Goal: Use online tool/utility: Utilize a website feature to perform a specific function

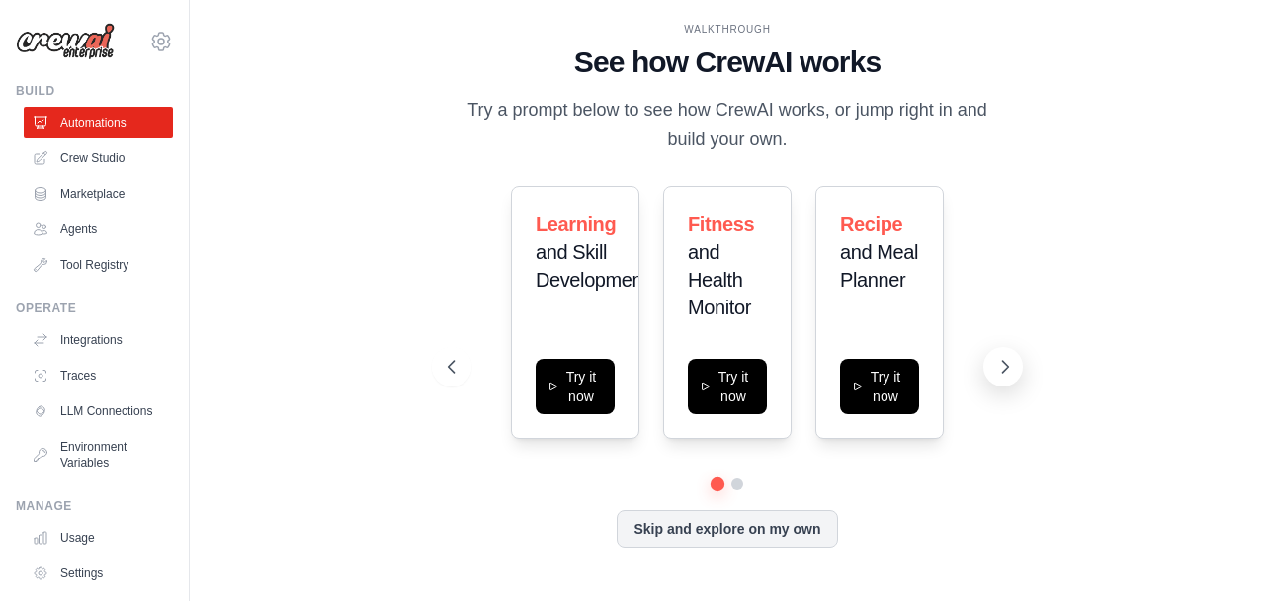
click at [1008, 371] on icon at bounding box center [1005, 367] width 20 height 20
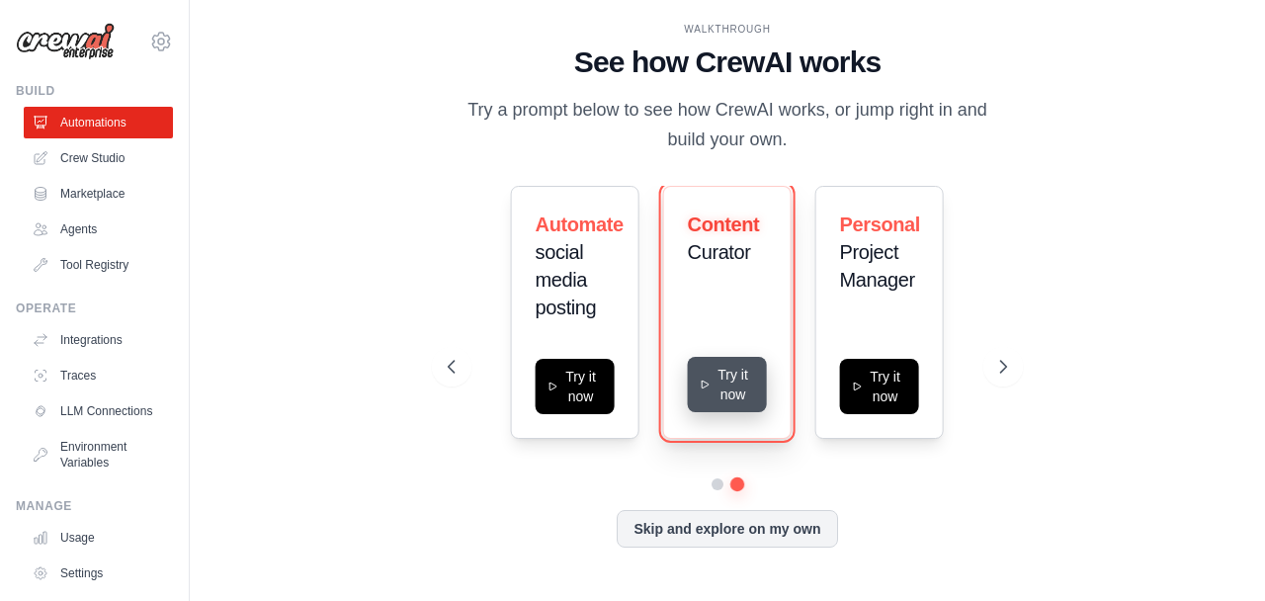
click at [733, 389] on button "Try it now" at bounding box center [727, 384] width 79 height 55
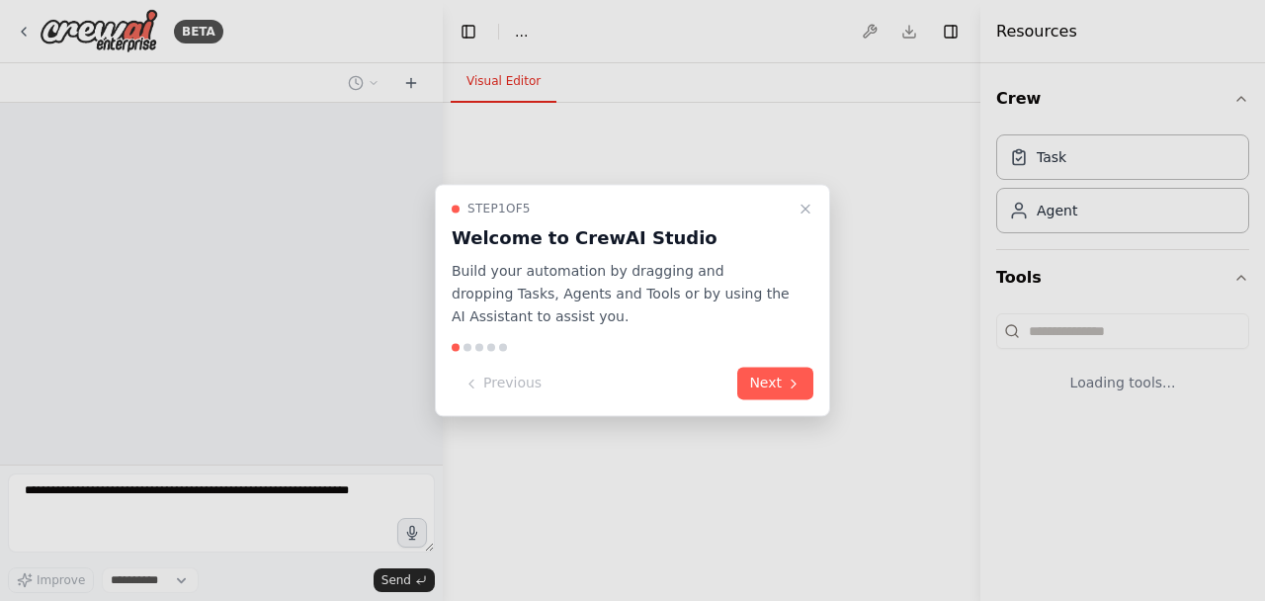
select select "****"
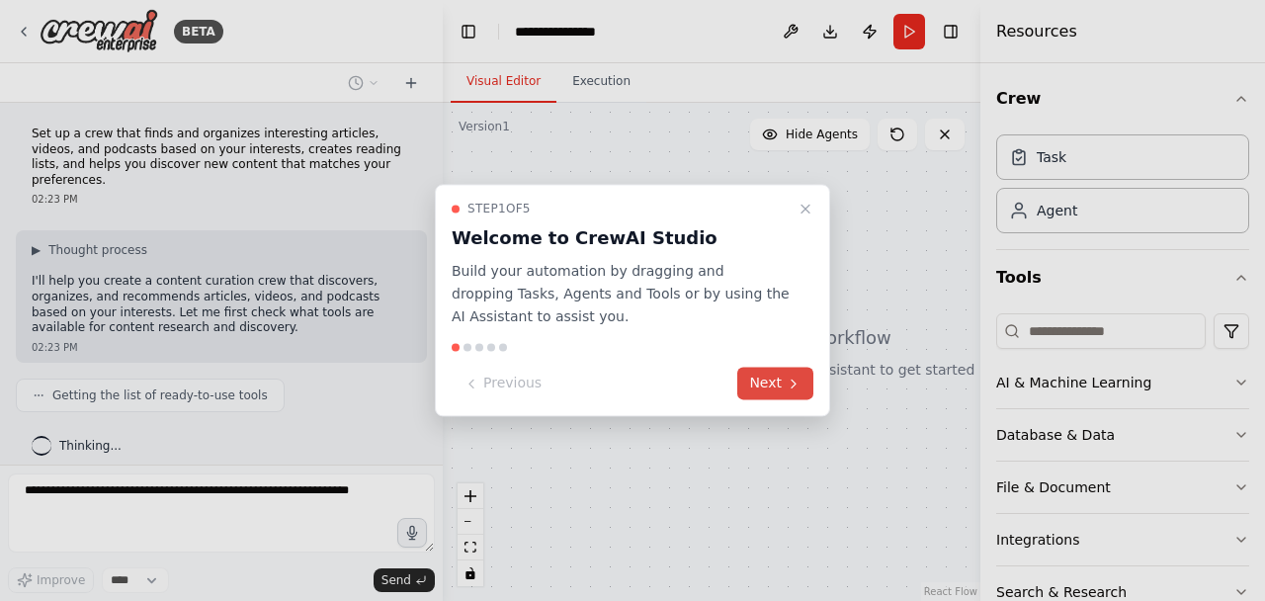
click at [758, 375] on button "Next" at bounding box center [775, 384] width 76 height 33
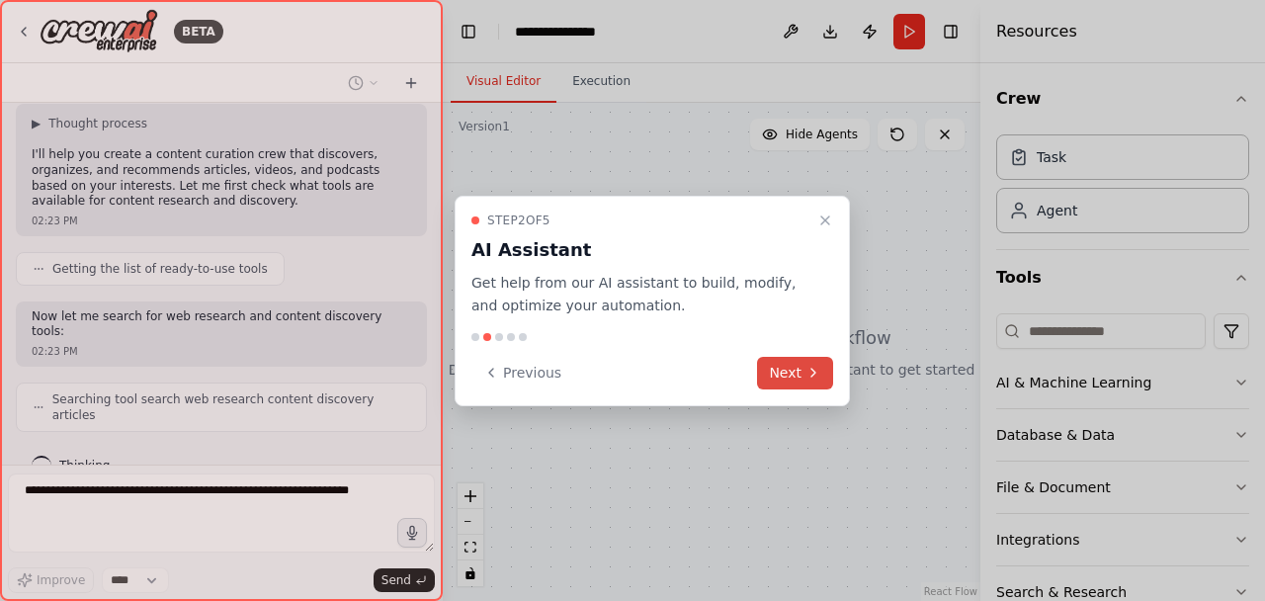
scroll to position [111, 0]
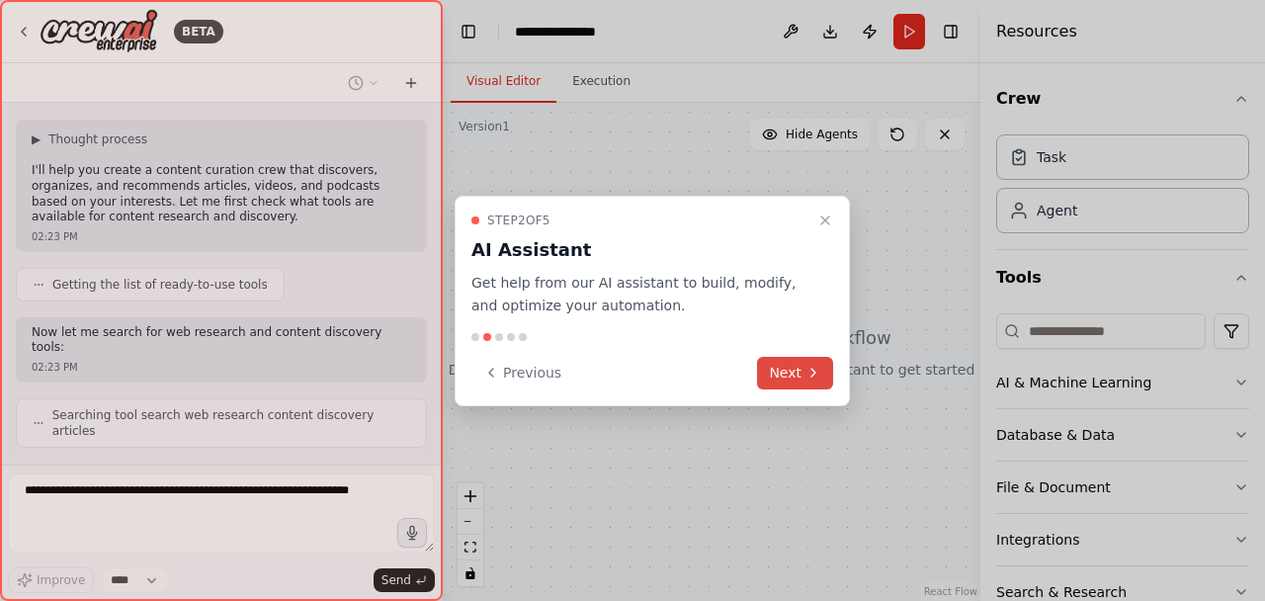
click at [758, 375] on div "Previous Next" at bounding box center [652, 373] width 362 height 33
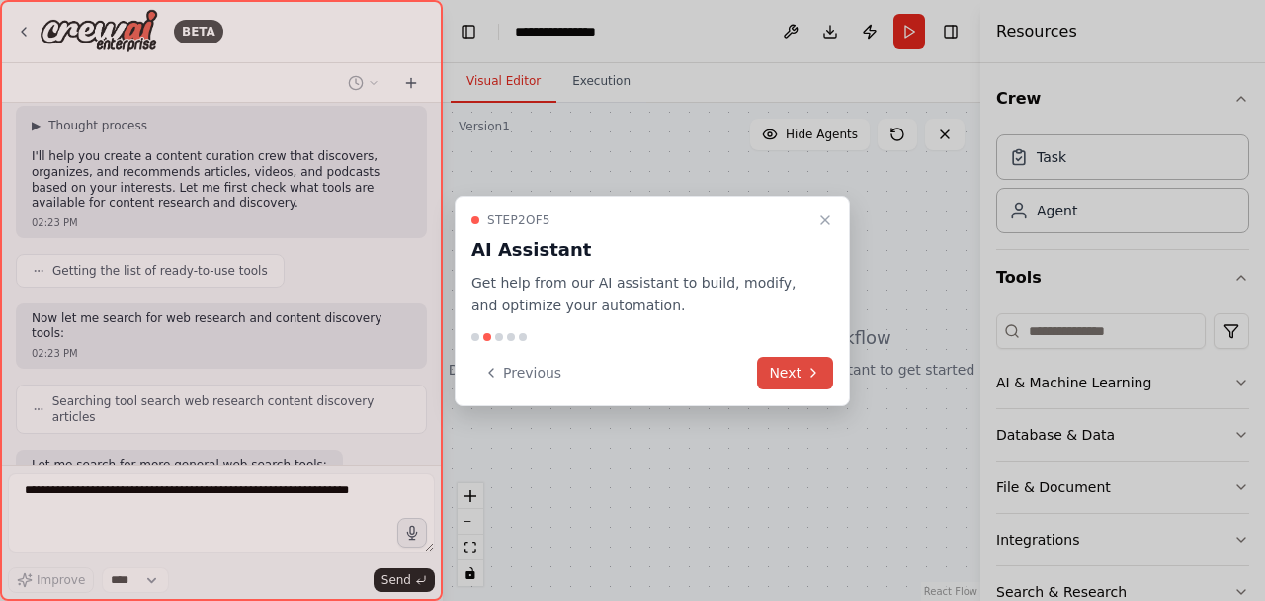
scroll to position [225, 0]
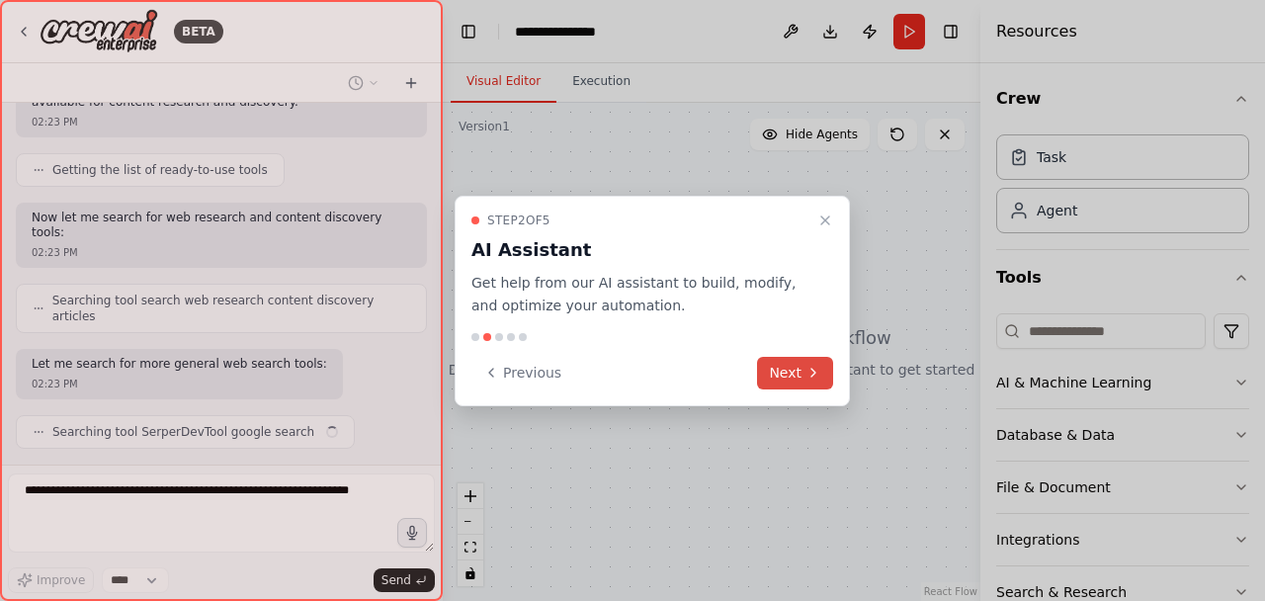
click at [786, 378] on button "Next" at bounding box center [795, 373] width 76 height 33
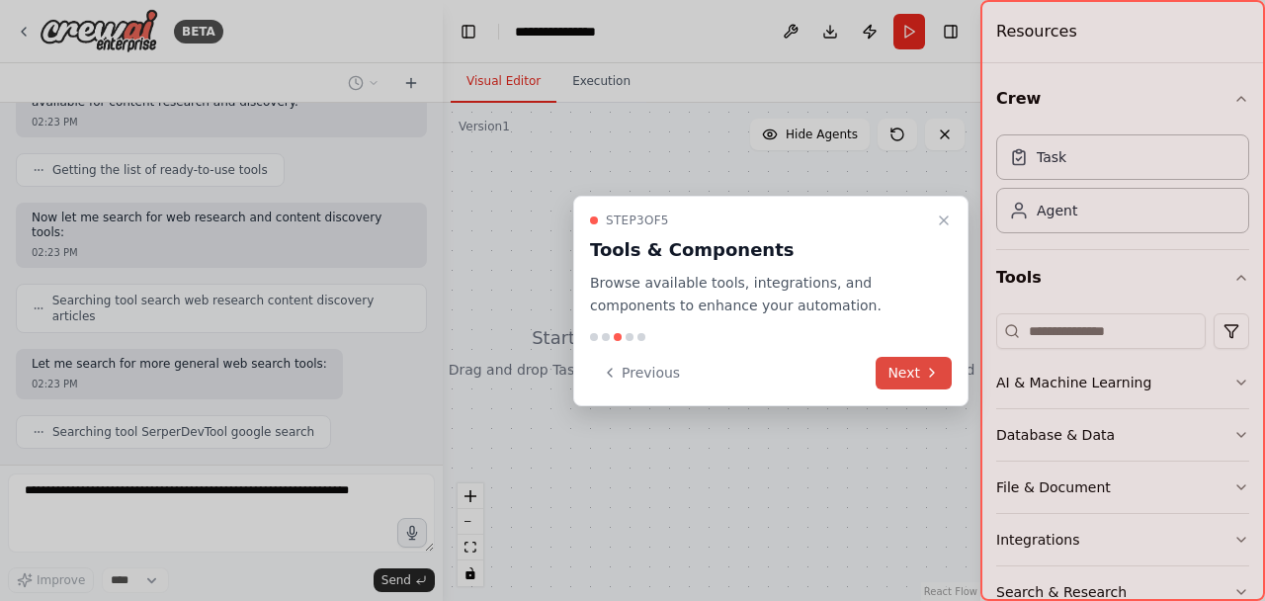
click at [893, 375] on button "Next" at bounding box center [914, 373] width 76 height 33
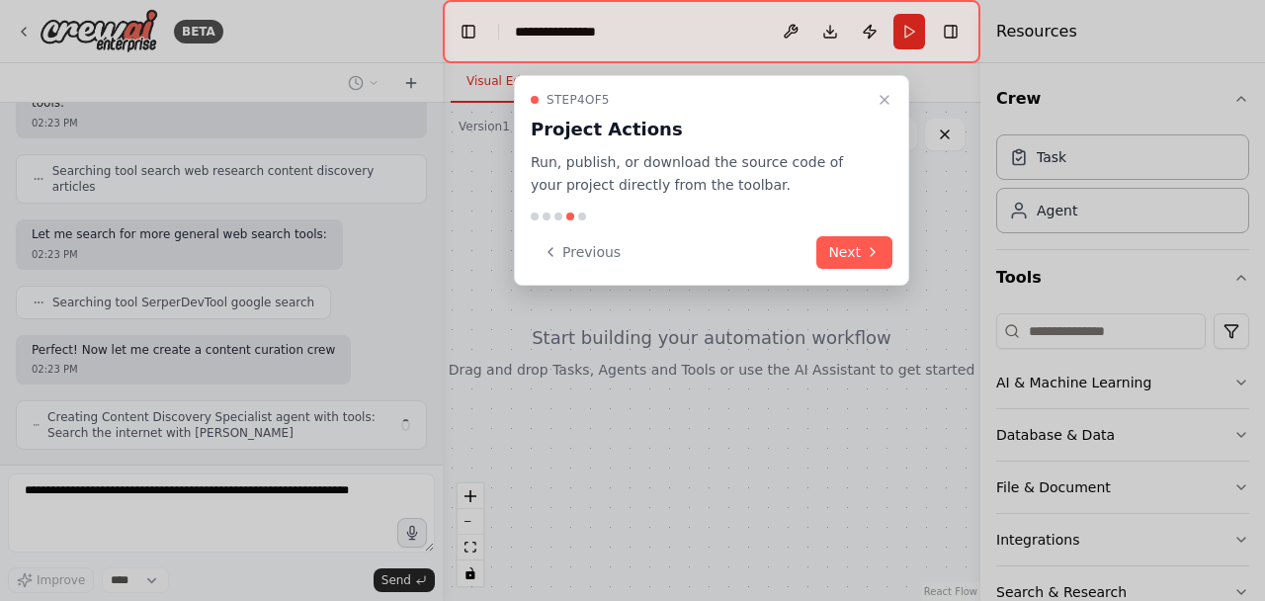
scroll to position [371, 0]
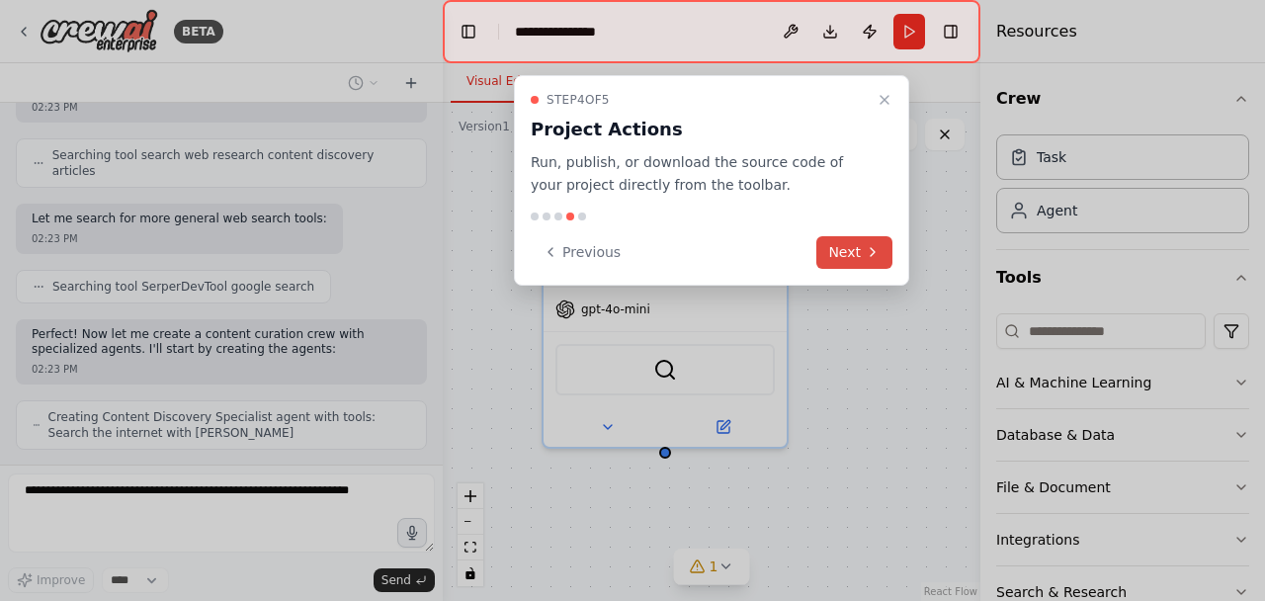
click at [846, 250] on button "Next" at bounding box center [854, 252] width 76 height 33
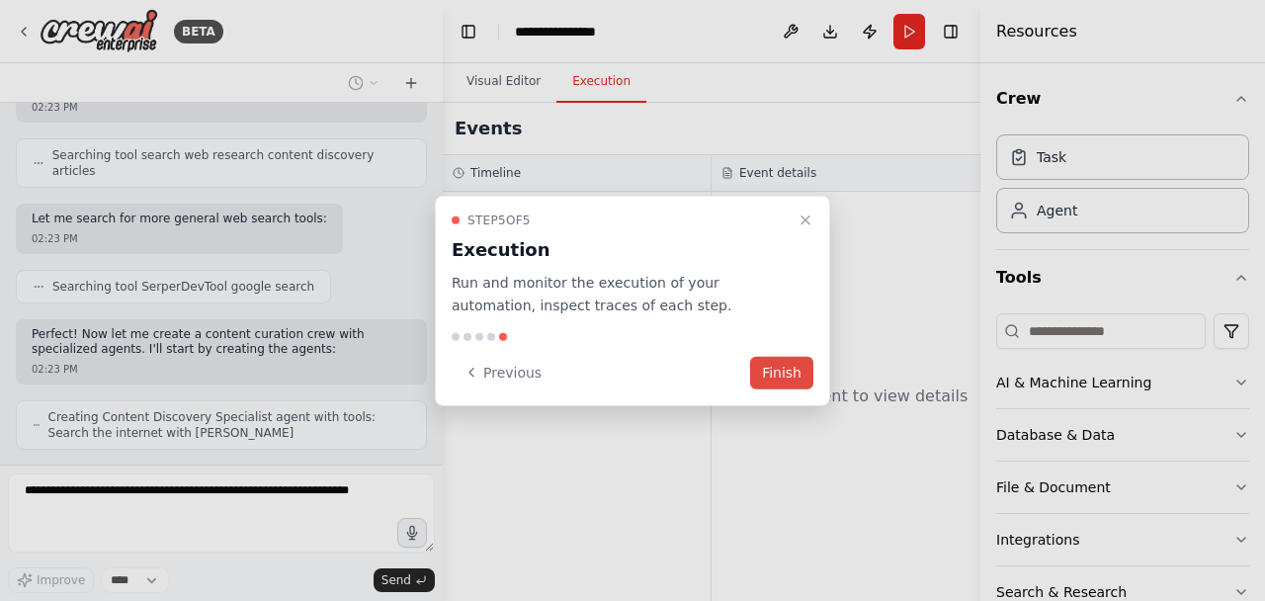
click at [777, 372] on button "Finish" at bounding box center [781, 372] width 63 height 33
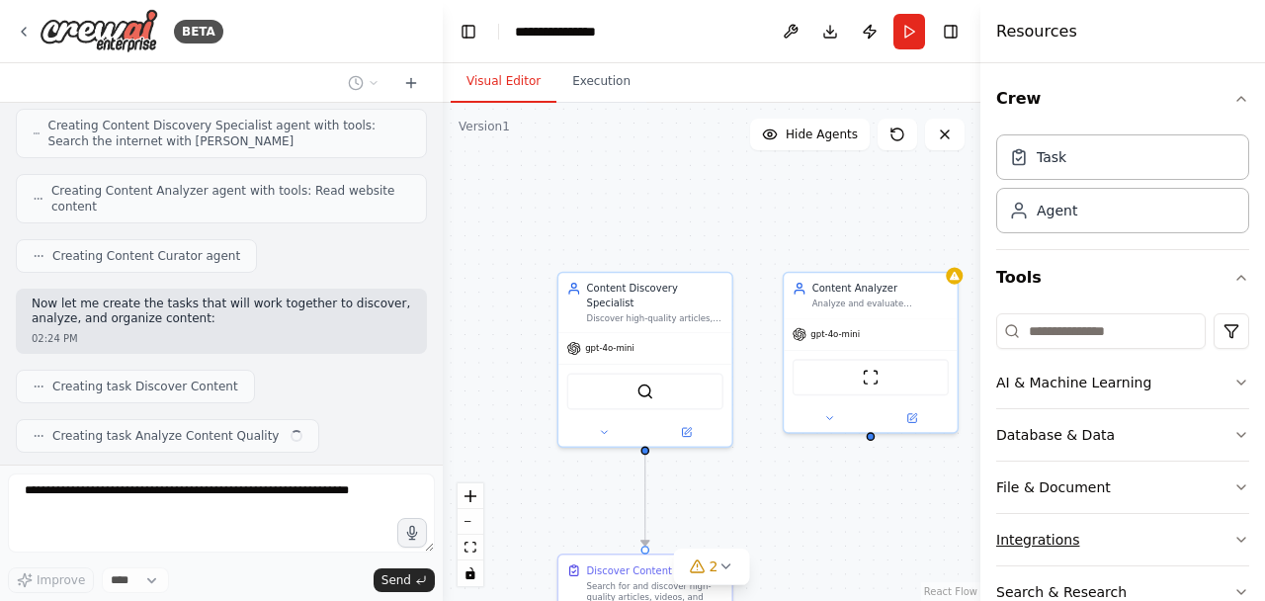
scroll to position [98, 0]
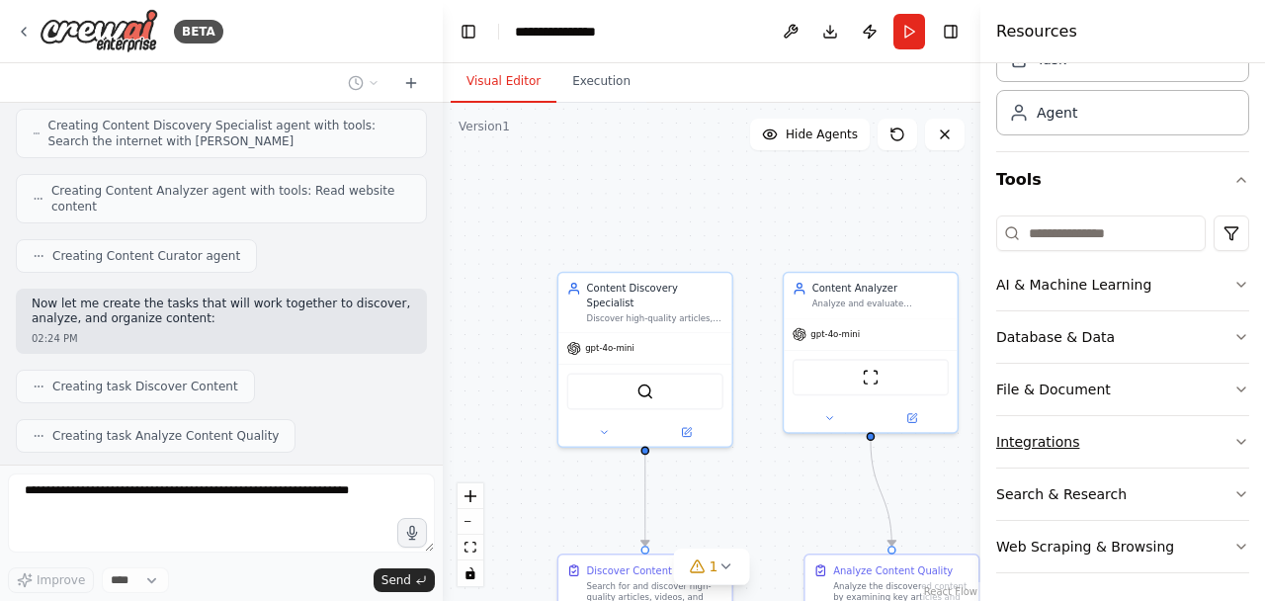
click at [1233, 434] on icon "button" at bounding box center [1241, 442] width 16 height 16
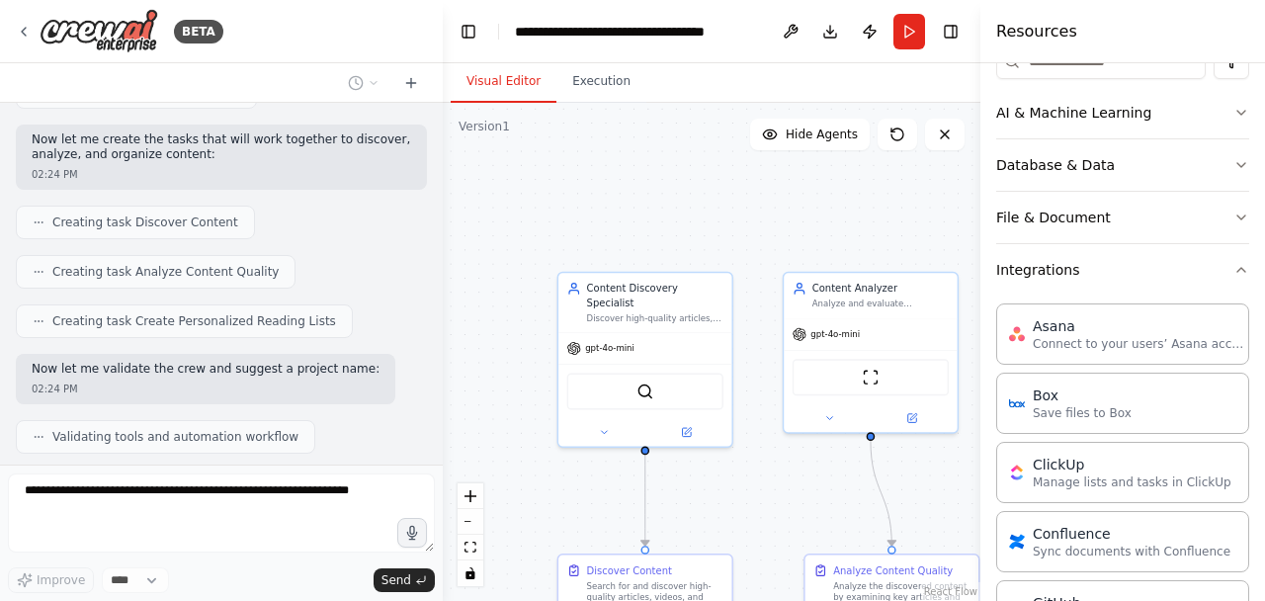
scroll to position [875, 0]
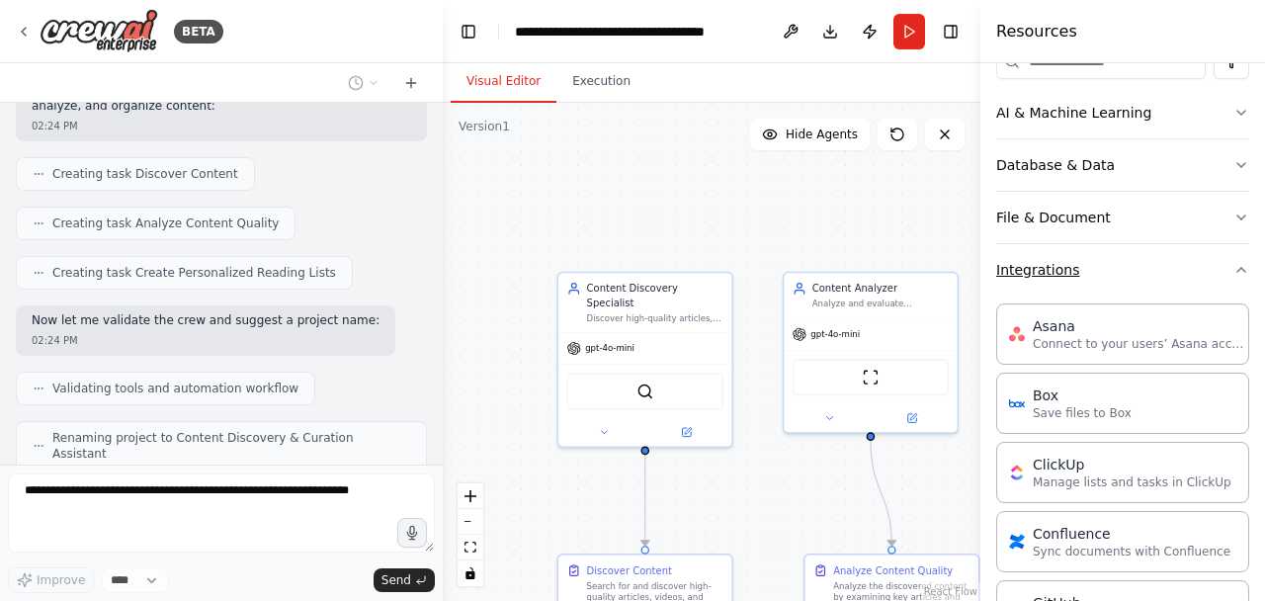
click at [1233, 264] on icon "button" at bounding box center [1241, 270] width 16 height 16
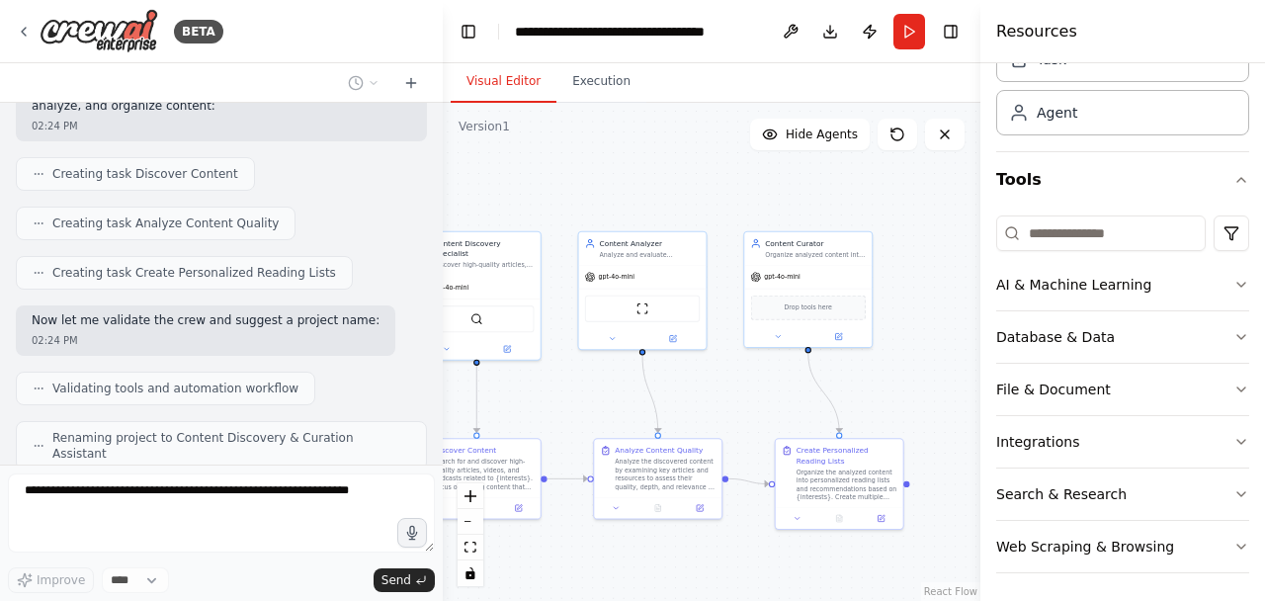
drag, startPoint x: 906, startPoint y: 430, endPoint x: 699, endPoint y: 387, distance: 211.9
click at [699, 387] on div ".deletable-edge-delete-btn { width: 20px; height: 20px; border: 0px solid #ffff…" at bounding box center [712, 352] width 538 height 498
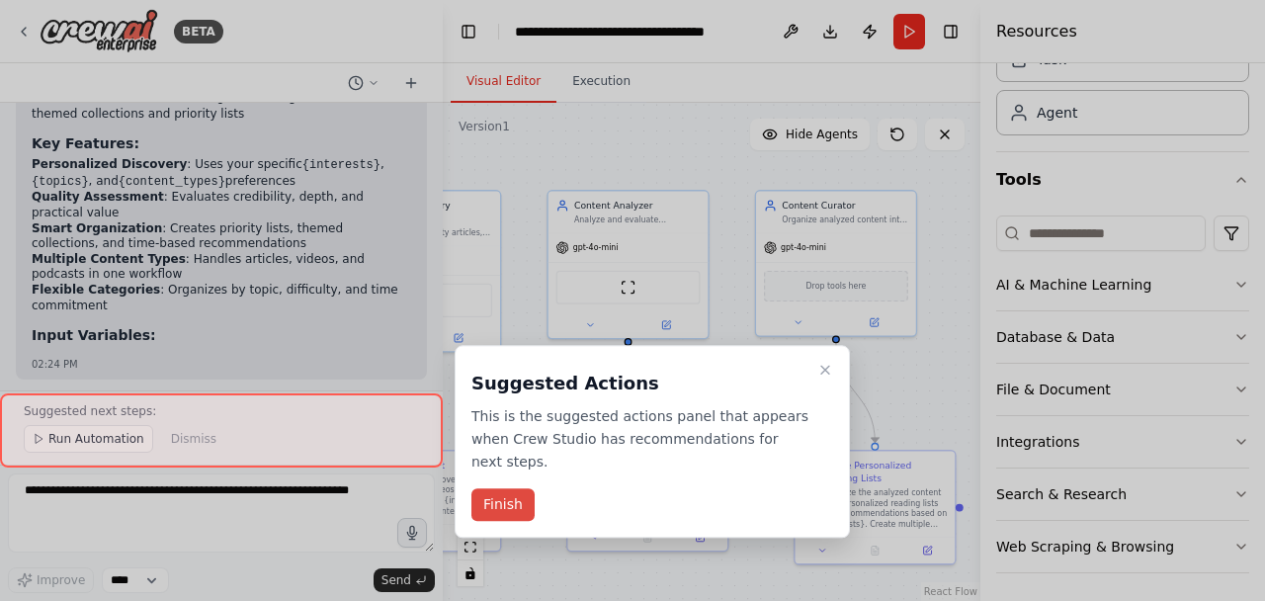
click at [496, 489] on button "Finish" at bounding box center [502, 505] width 63 height 33
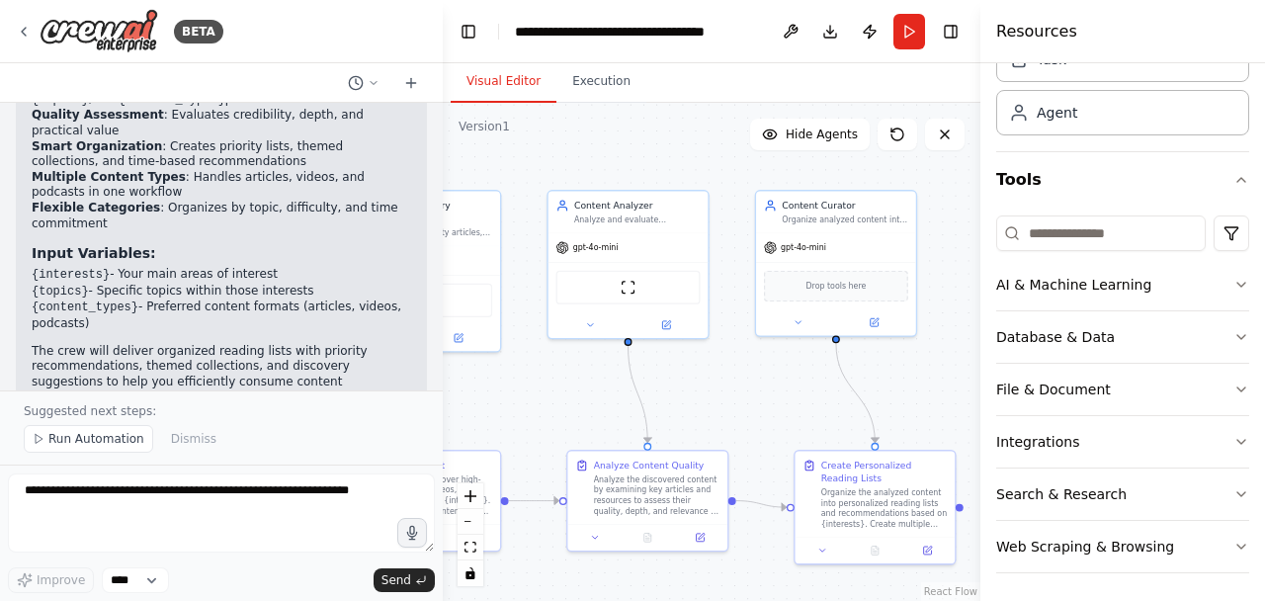
scroll to position [1703, 0]
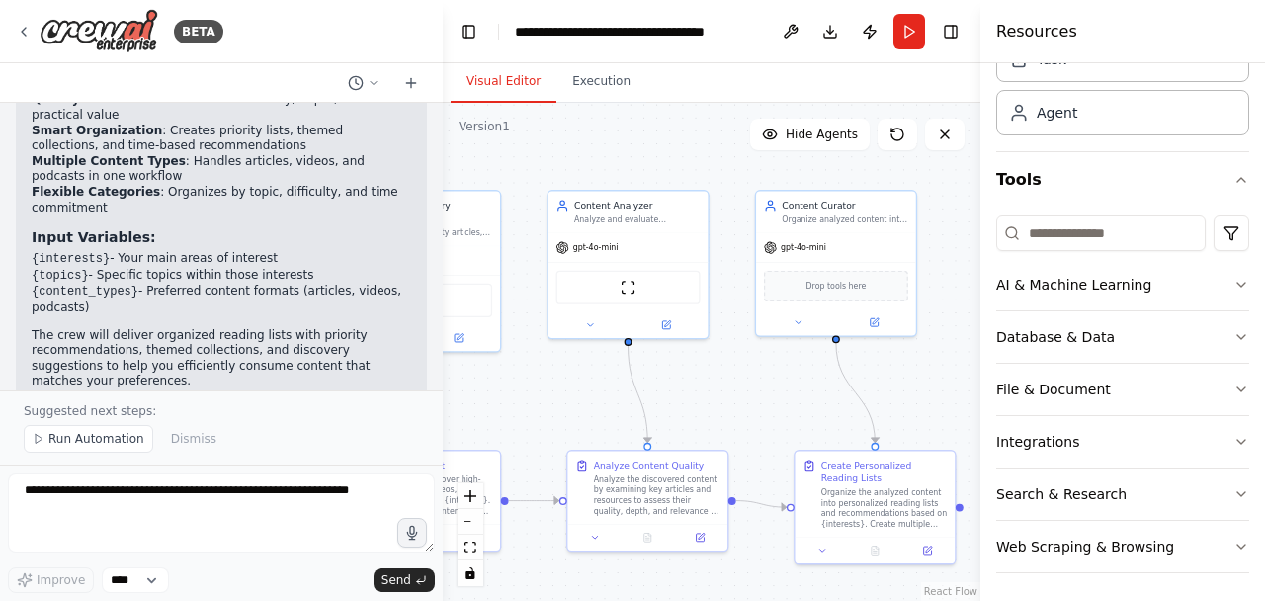
drag, startPoint x: 704, startPoint y: 416, endPoint x: 720, endPoint y: 282, distance: 135.3
drag, startPoint x: 720, startPoint y: 282, endPoint x: 680, endPoint y: 390, distance: 115.7
click at [680, 390] on div ".deletable-edge-delete-btn { width: 20px; height: 20px; border: 0px solid #ffff…" at bounding box center [712, 352] width 538 height 498
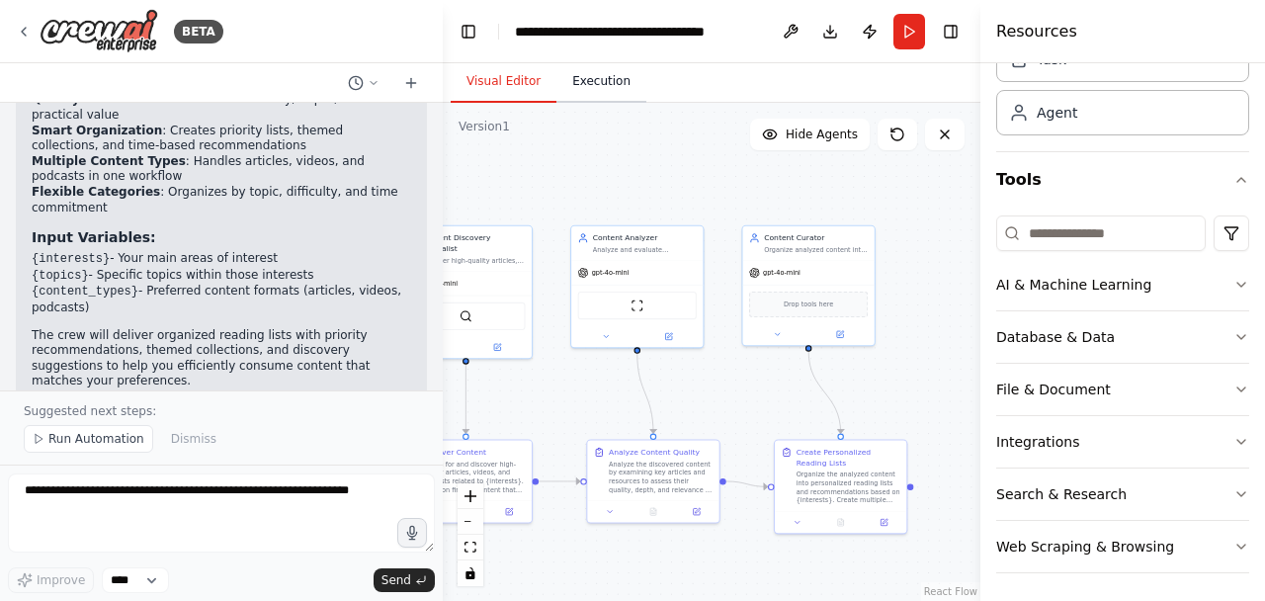
click at [597, 83] on button "Execution" at bounding box center [601, 82] width 90 height 42
click at [516, 98] on button "Visual Editor" at bounding box center [504, 82] width 106 height 42
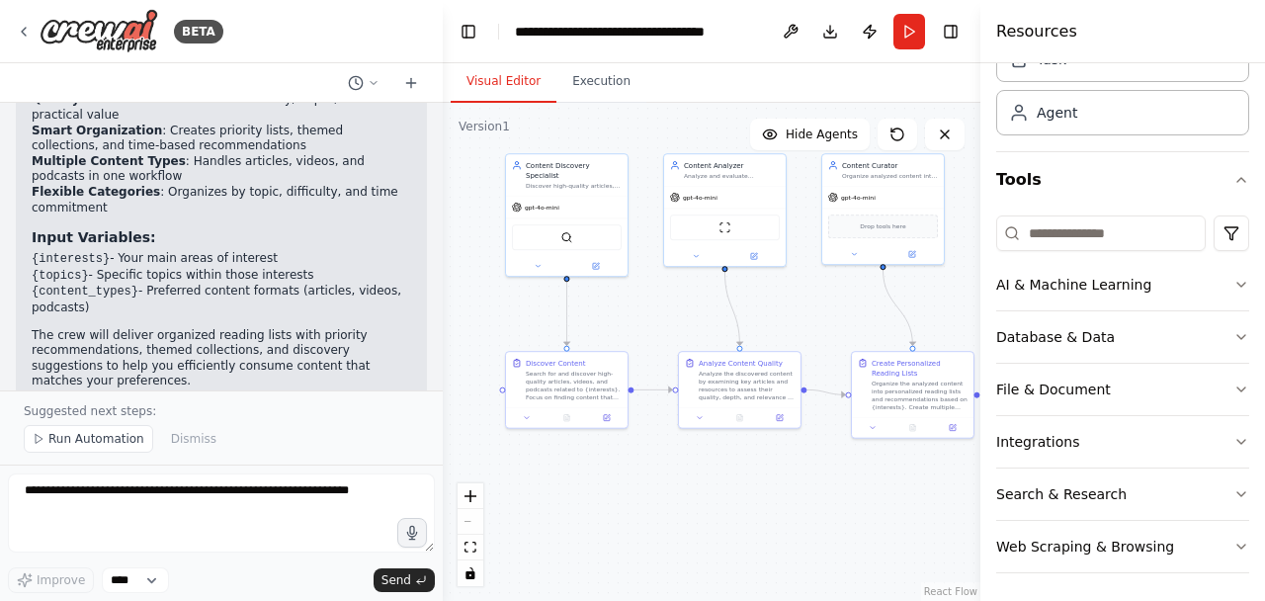
drag, startPoint x: 539, startPoint y: 373, endPoint x: 629, endPoint y: 297, distance: 117.8
click at [629, 297] on div ".deletable-edge-delete-btn { width: 20px; height: 20px; border: 0px solid #ffff…" at bounding box center [712, 352] width 538 height 498
click at [529, 384] on div "Search for and discover high-quality articles, videos, and podcasts related to …" at bounding box center [574, 384] width 96 height 32
click at [534, 370] on div "Search for and discover high-quality articles, videos, and podcasts related to …" at bounding box center [574, 384] width 96 height 32
click at [608, 418] on icon at bounding box center [607, 416] width 6 height 6
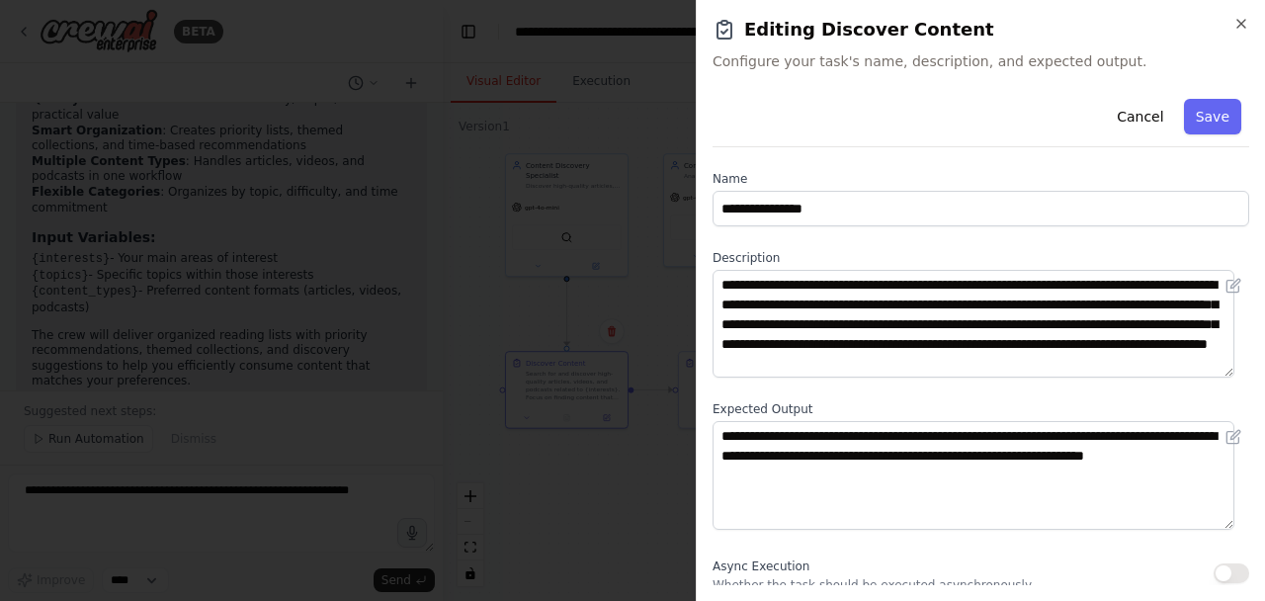
scroll to position [70, 0]
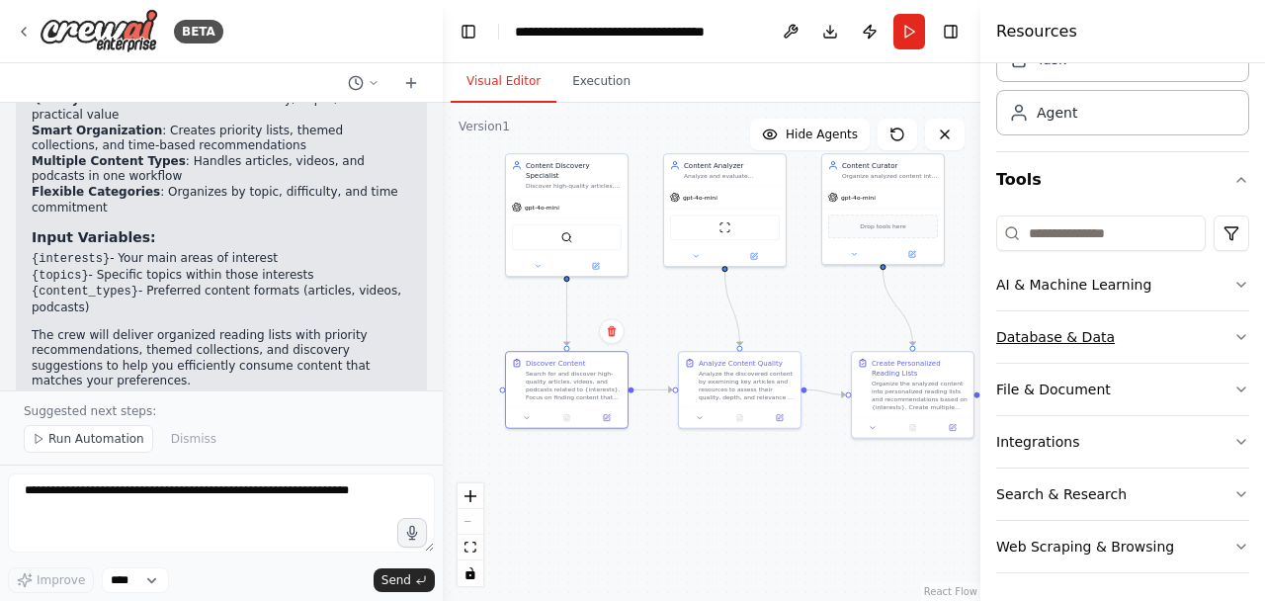
click at [1170, 335] on button "Database & Data" at bounding box center [1122, 336] width 253 height 51
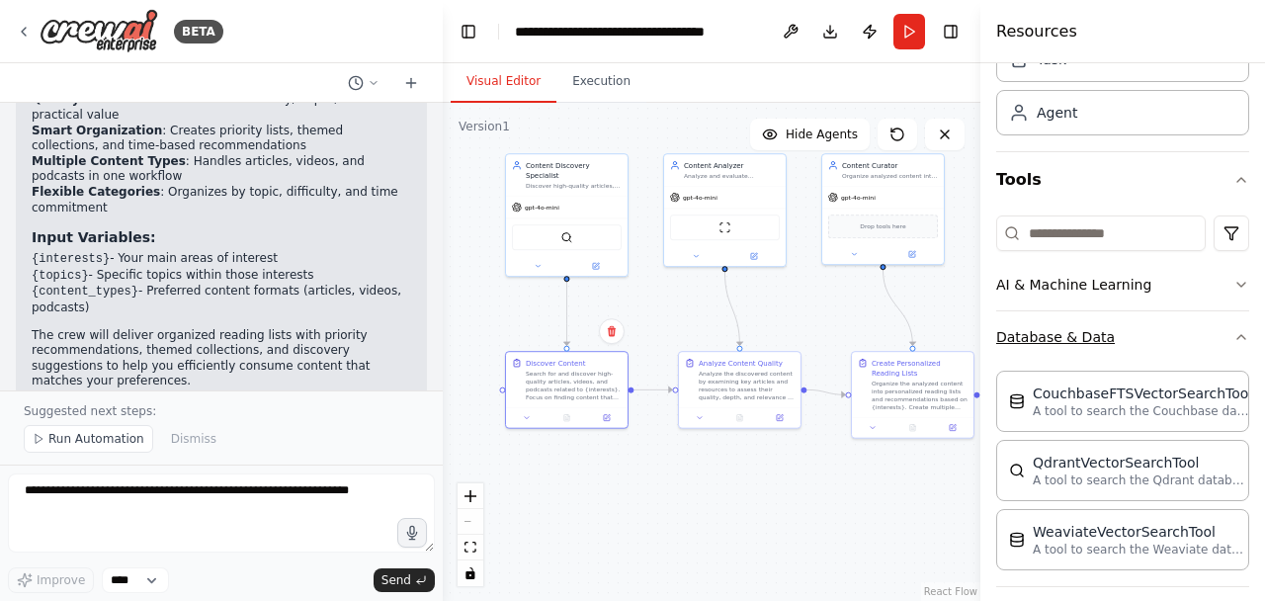
click at [1170, 335] on button "Database & Data" at bounding box center [1122, 336] width 253 height 51
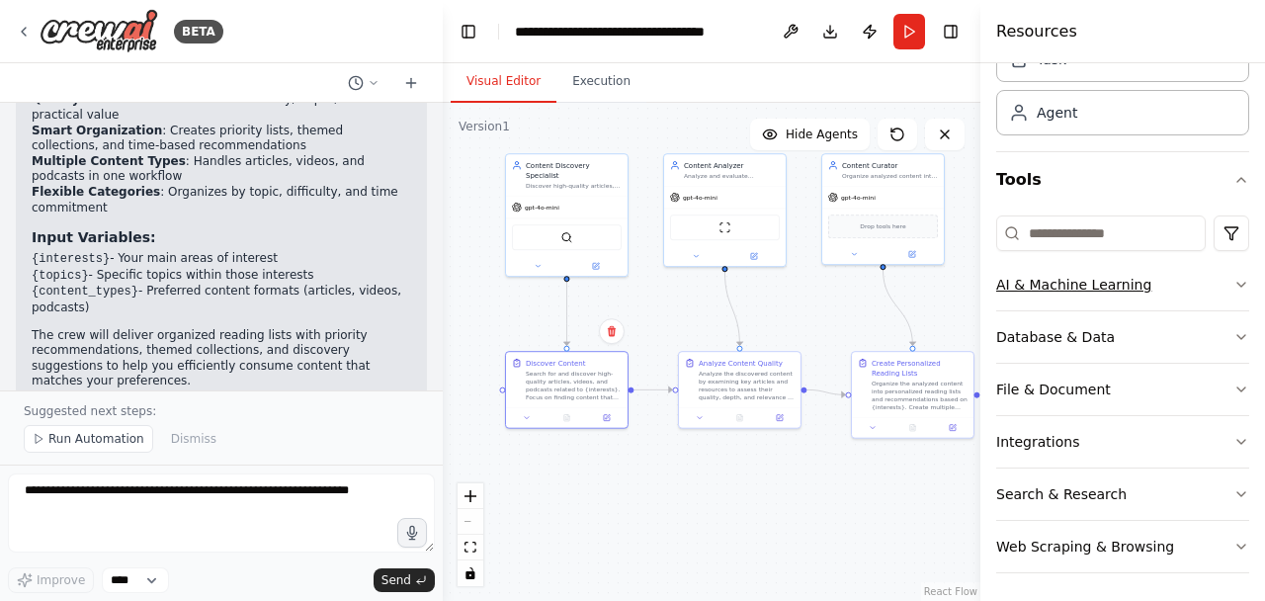
click at [1158, 291] on button "AI & Machine Learning" at bounding box center [1122, 284] width 253 height 51
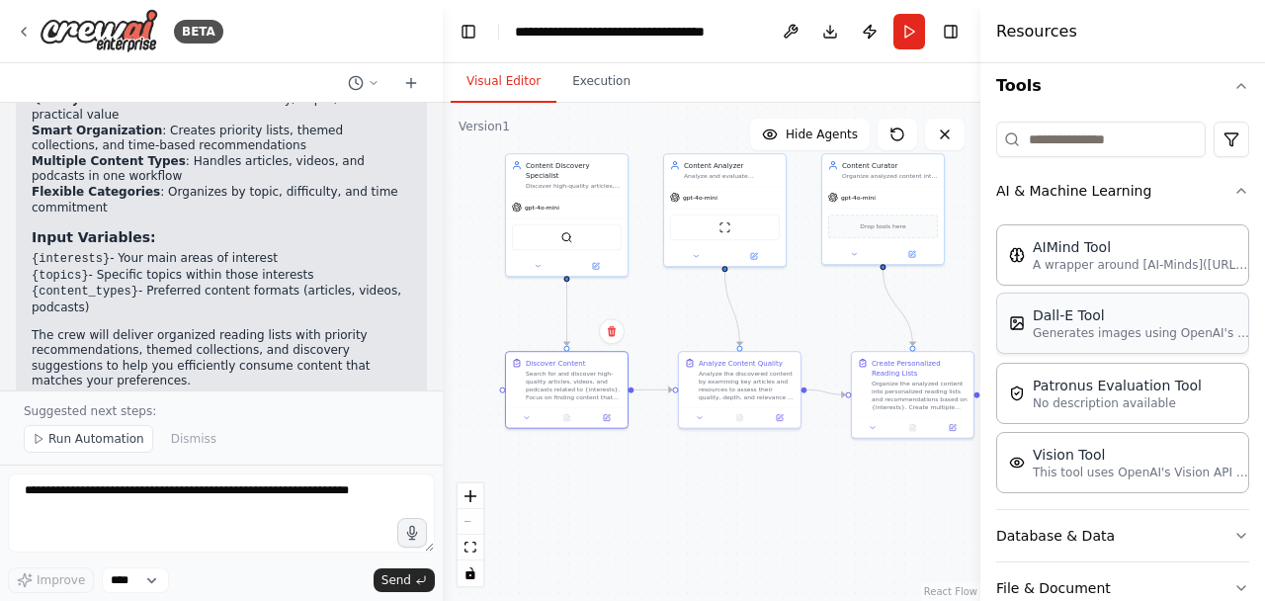
scroll to position [191, 0]
click at [1111, 197] on button "AI & Machine Learning" at bounding box center [1122, 191] width 253 height 51
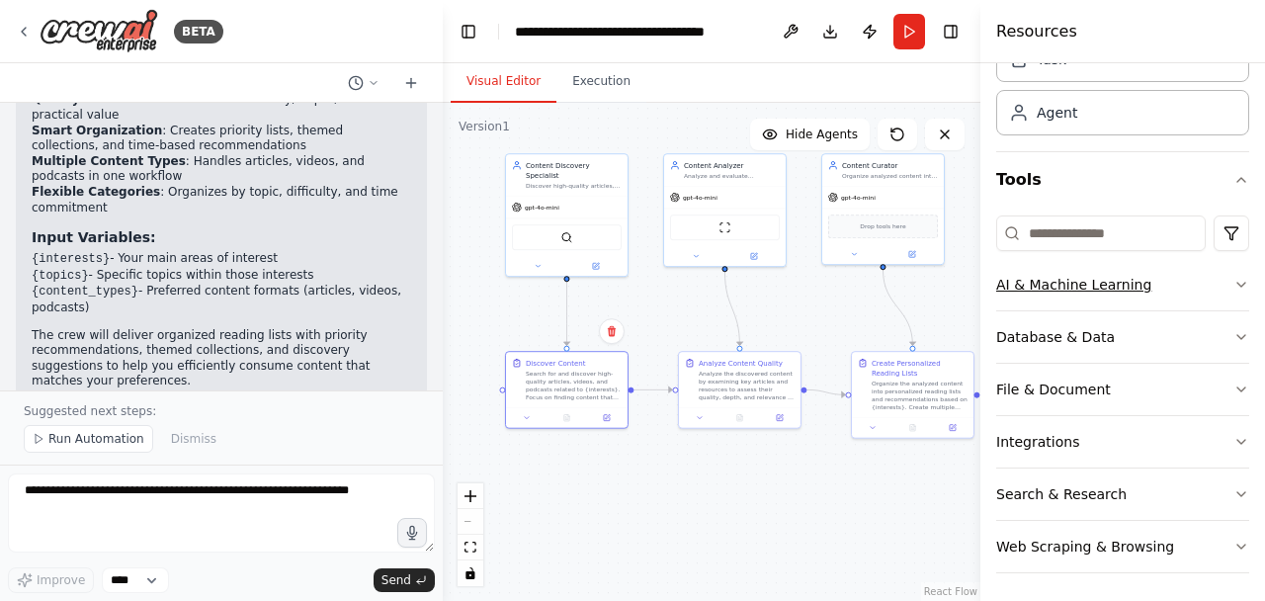
scroll to position [98, 0]
click at [1079, 382] on button "File & Document" at bounding box center [1122, 389] width 253 height 51
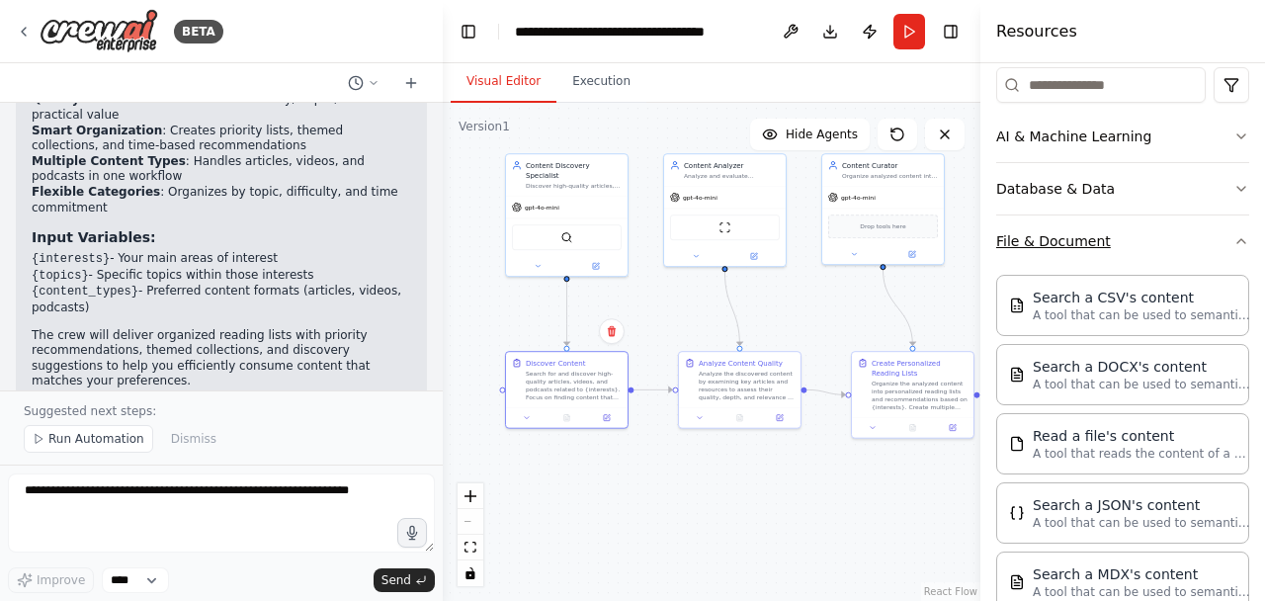
scroll to position [251, 0]
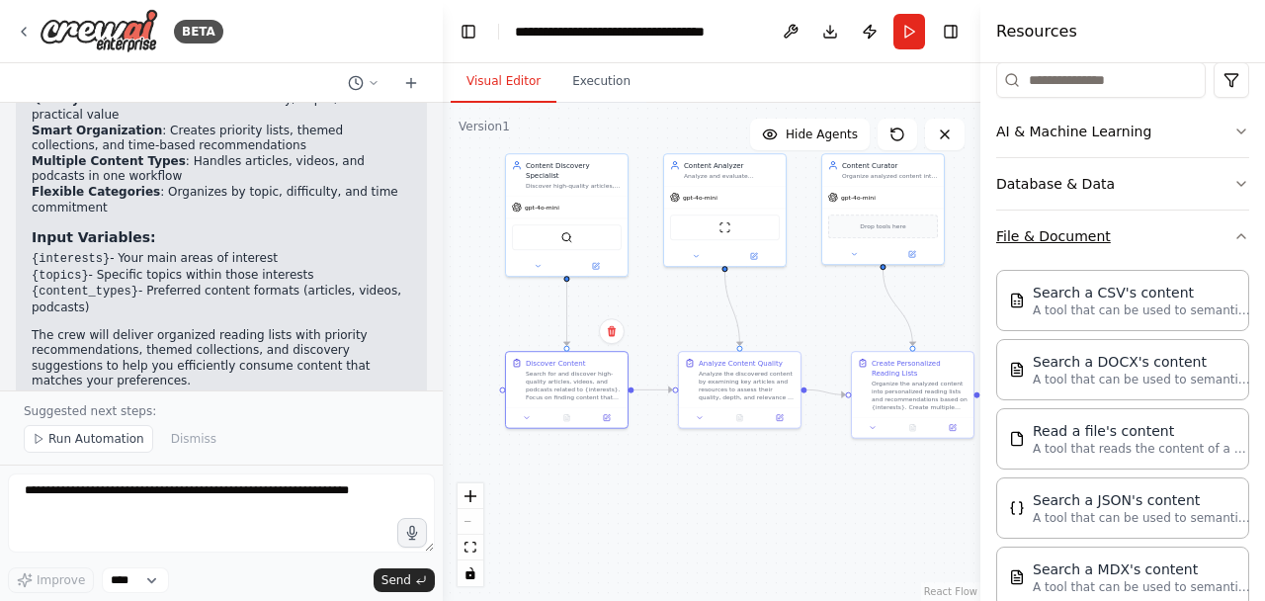
click at [1069, 245] on button "File & Document" at bounding box center [1122, 236] width 253 height 51
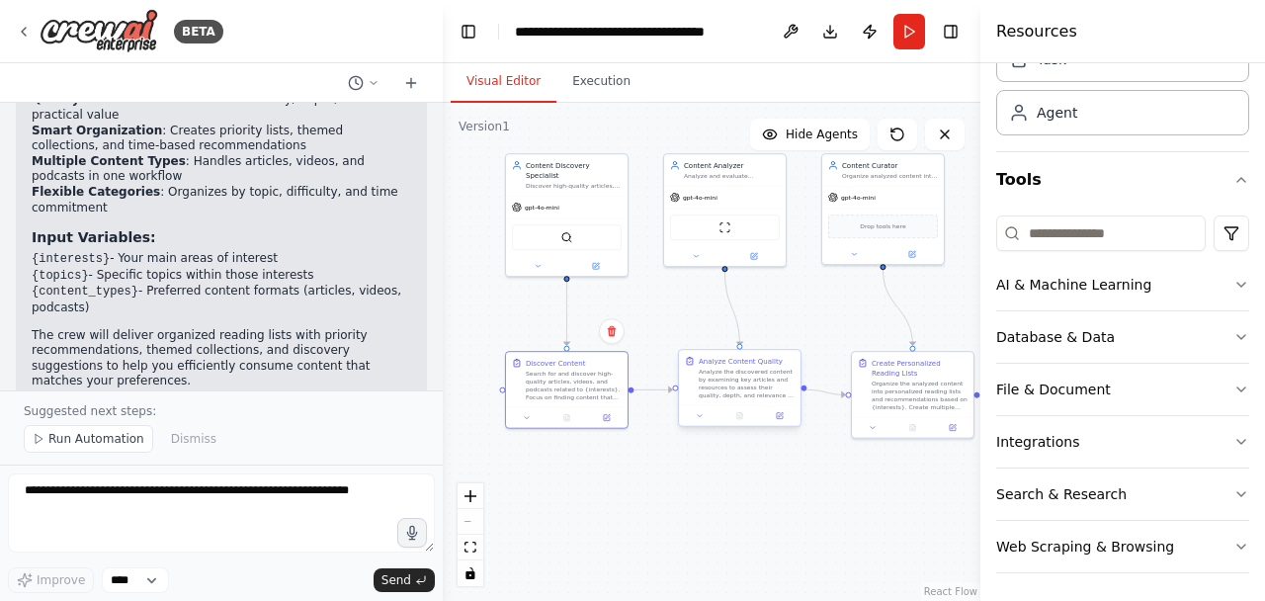
click at [787, 422] on div at bounding box center [740, 415] width 122 height 21
click at [787, 415] on button at bounding box center [780, 416] width 34 height 12
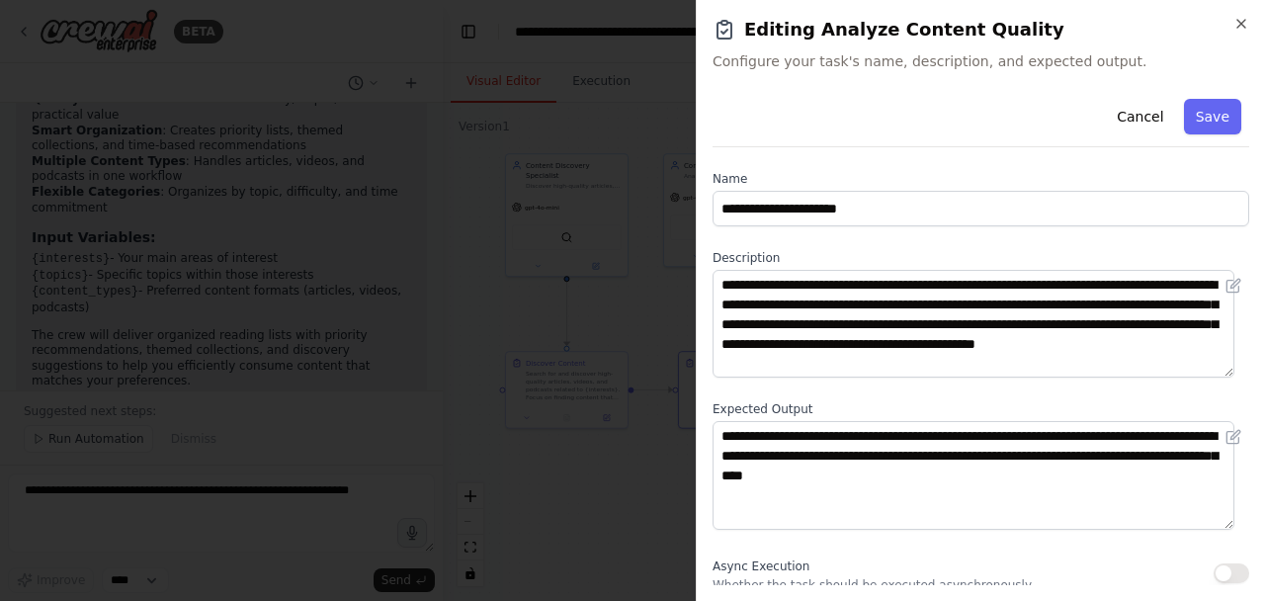
scroll to position [70, 0]
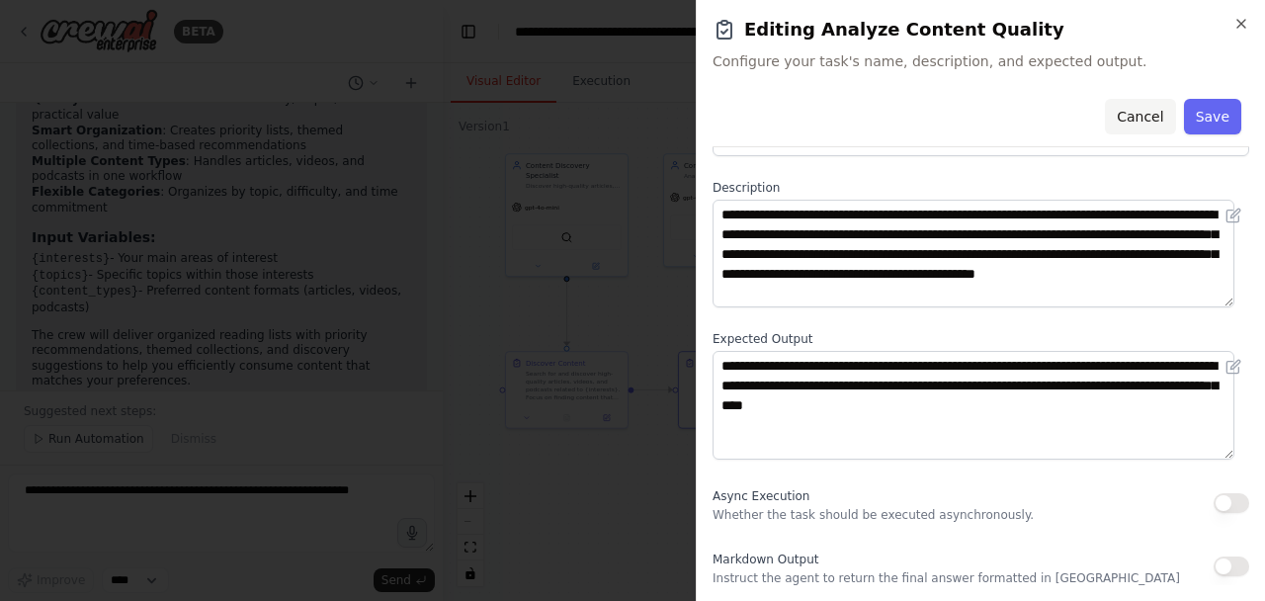
click at [1106, 116] on button "Cancel" at bounding box center [1140, 117] width 70 height 36
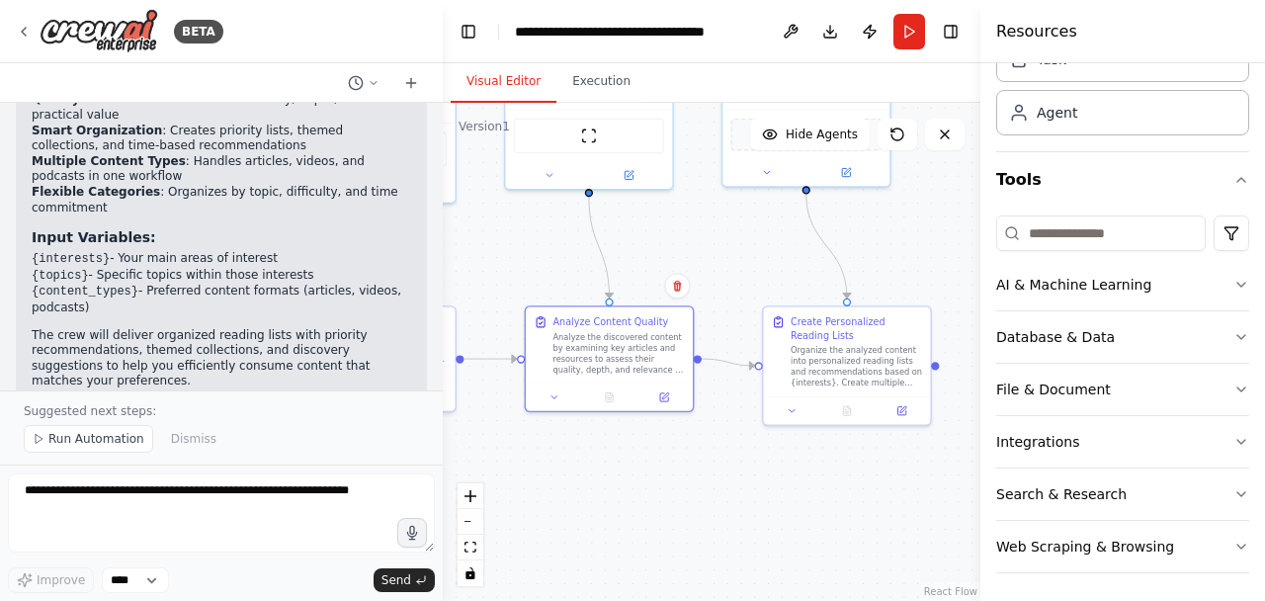
drag, startPoint x: 880, startPoint y: 472, endPoint x: 801, endPoint y: 472, distance: 79.1
click at [801, 472] on div ".deletable-edge-delete-btn { width: 20px; height: 20px; border: 0px solid #ffff…" at bounding box center [712, 352] width 538 height 498
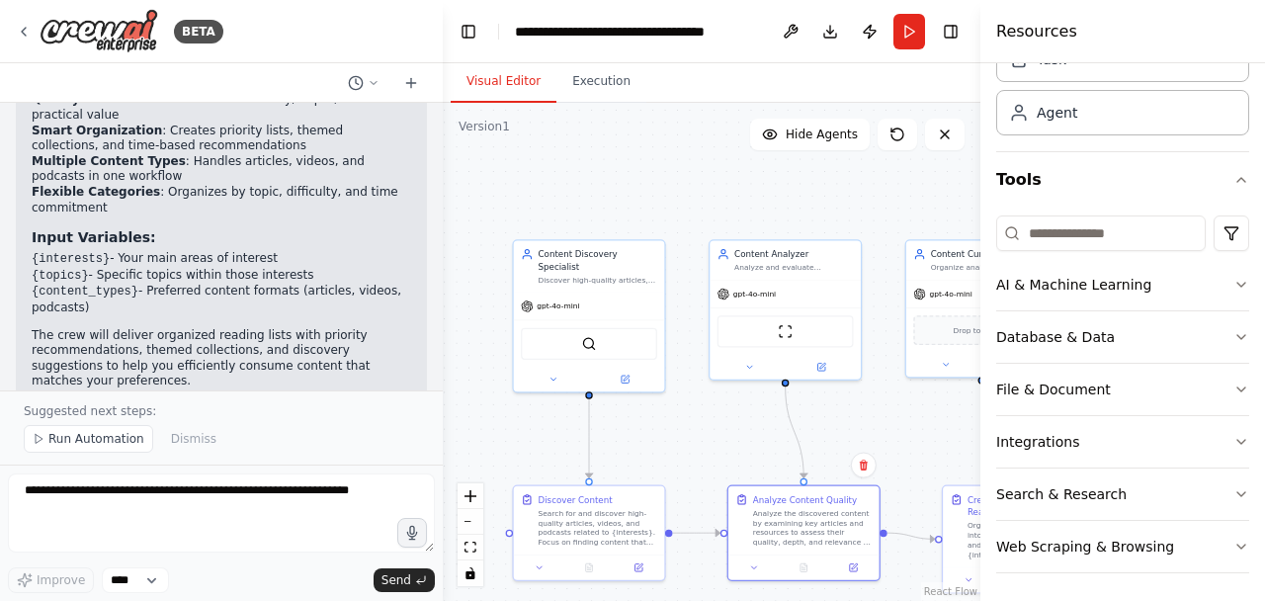
drag, startPoint x: 731, startPoint y: 259, endPoint x: 900, endPoint y: 433, distance: 242.5
click at [900, 433] on div ".deletable-edge-delete-btn { width: 20px; height: 20px; border: 0px solid #ffff…" at bounding box center [712, 352] width 538 height 498
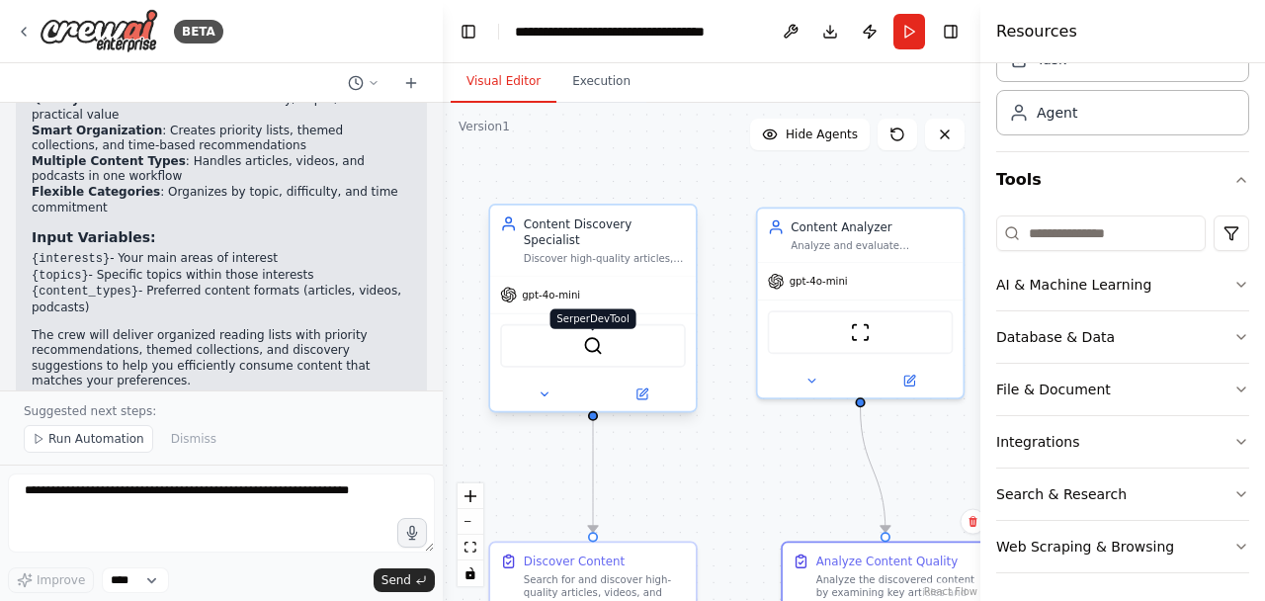
click at [587, 336] on img at bounding box center [593, 346] width 20 height 20
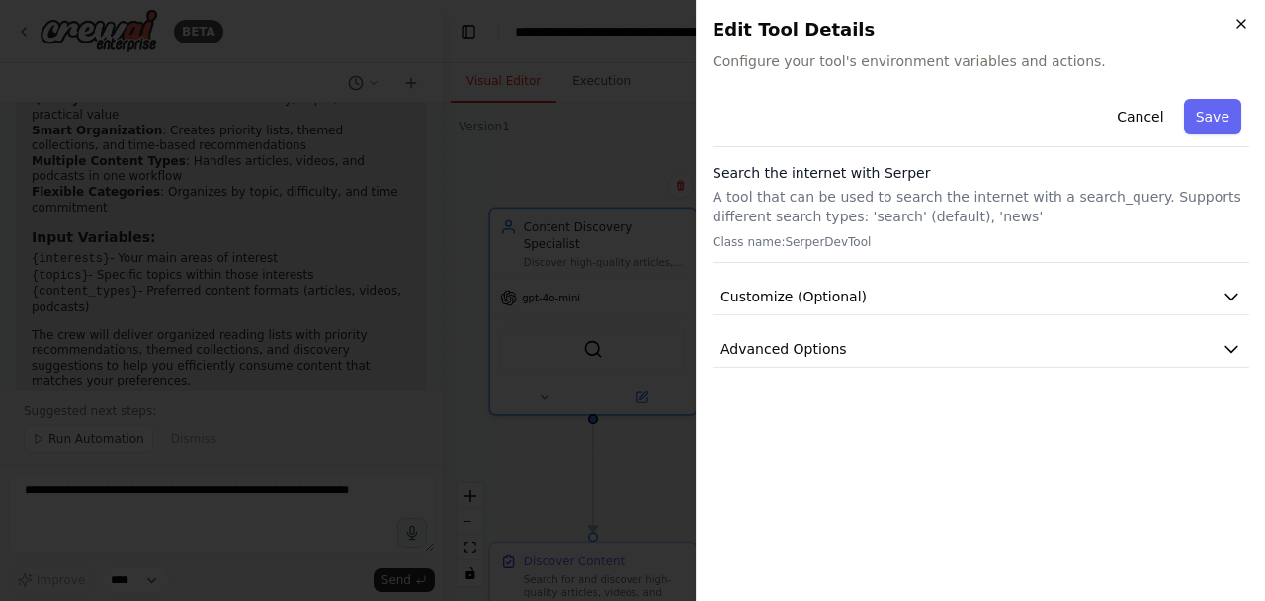
click at [1236, 25] on icon "button" at bounding box center [1241, 24] width 16 height 16
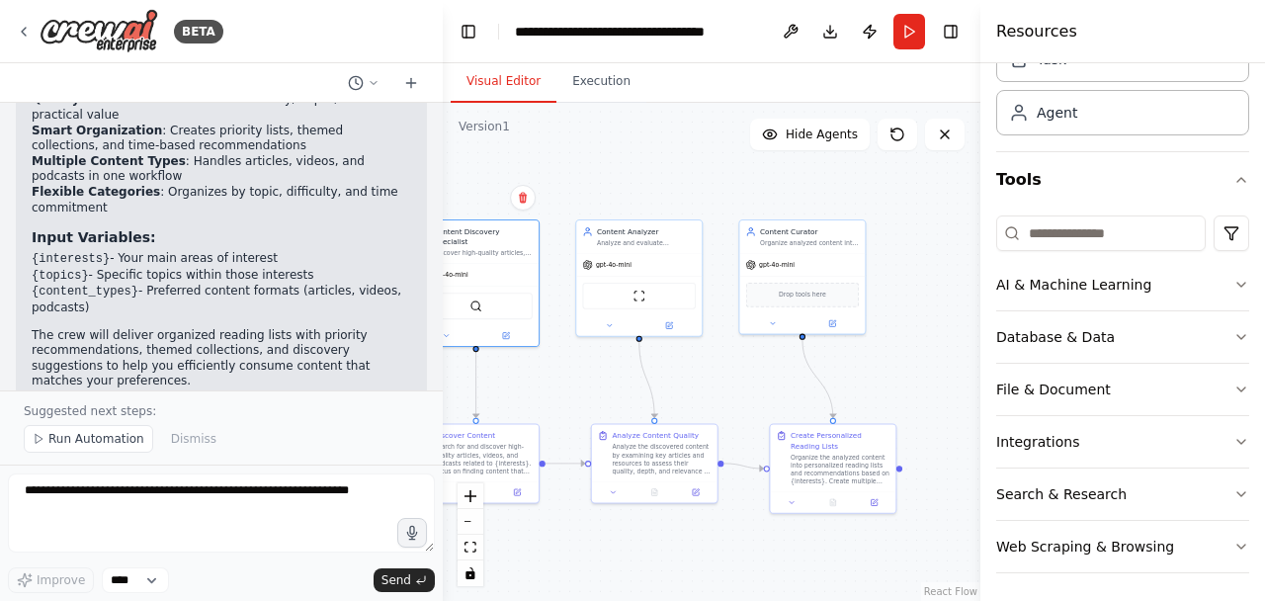
drag, startPoint x: 732, startPoint y: 407, endPoint x: 600, endPoint y: 387, distance: 133.9
click at [600, 387] on div ".deletable-edge-delete-btn { width: 20px; height: 20px; border: 0px solid #ffff…" at bounding box center [712, 352] width 538 height 498
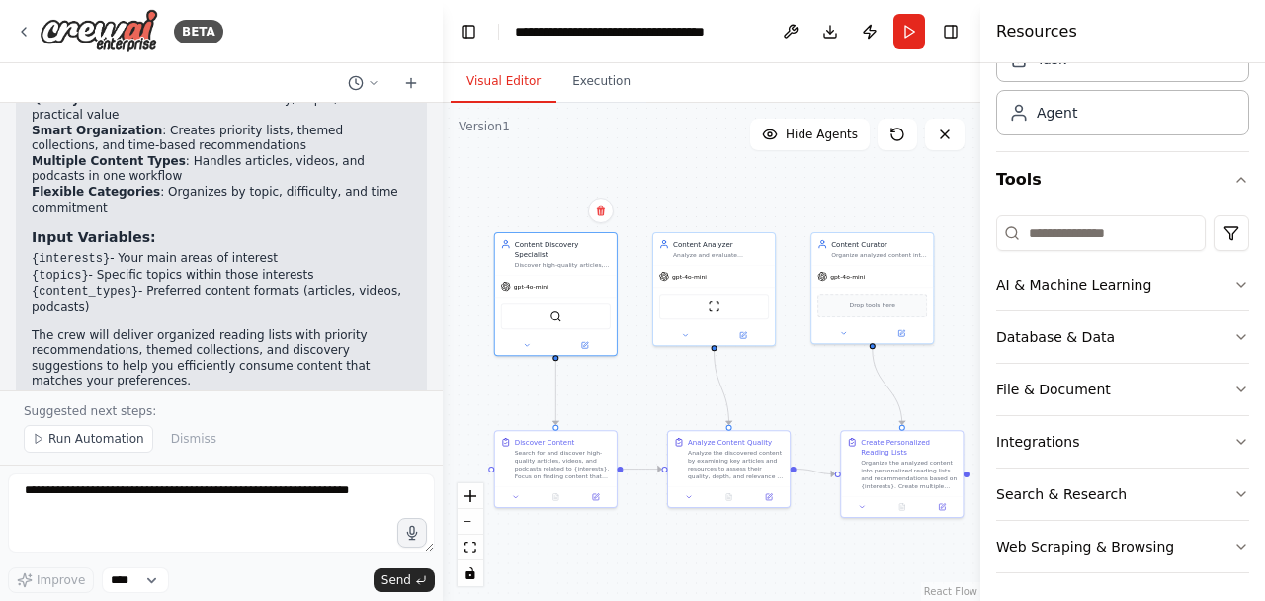
drag, startPoint x: 600, startPoint y: 387, endPoint x: 676, endPoint y: 395, distance: 76.5
click at [676, 395] on div ".deletable-edge-delete-btn { width: 20px; height: 20px; border: 0px solid #ffff…" at bounding box center [712, 352] width 538 height 498
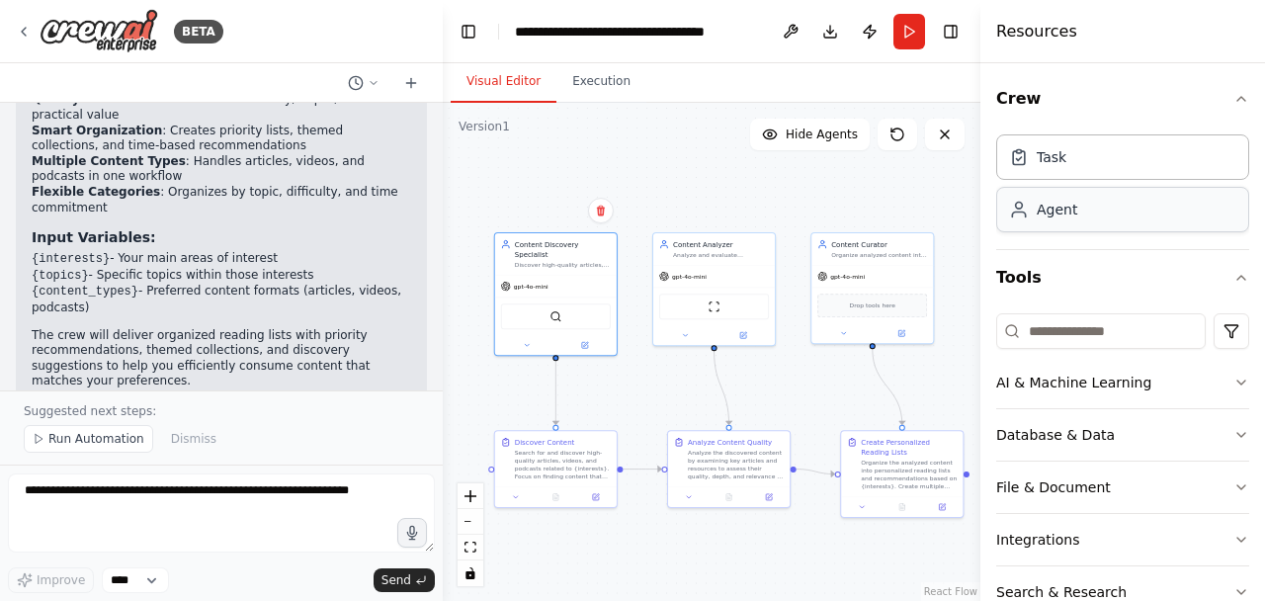
click at [1059, 230] on div "Agent" at bounding box center [1122, 209] width 253 height 45
click at [1116, 149] on div "Task" at bounding box center [1122, 155] width 253 height 45
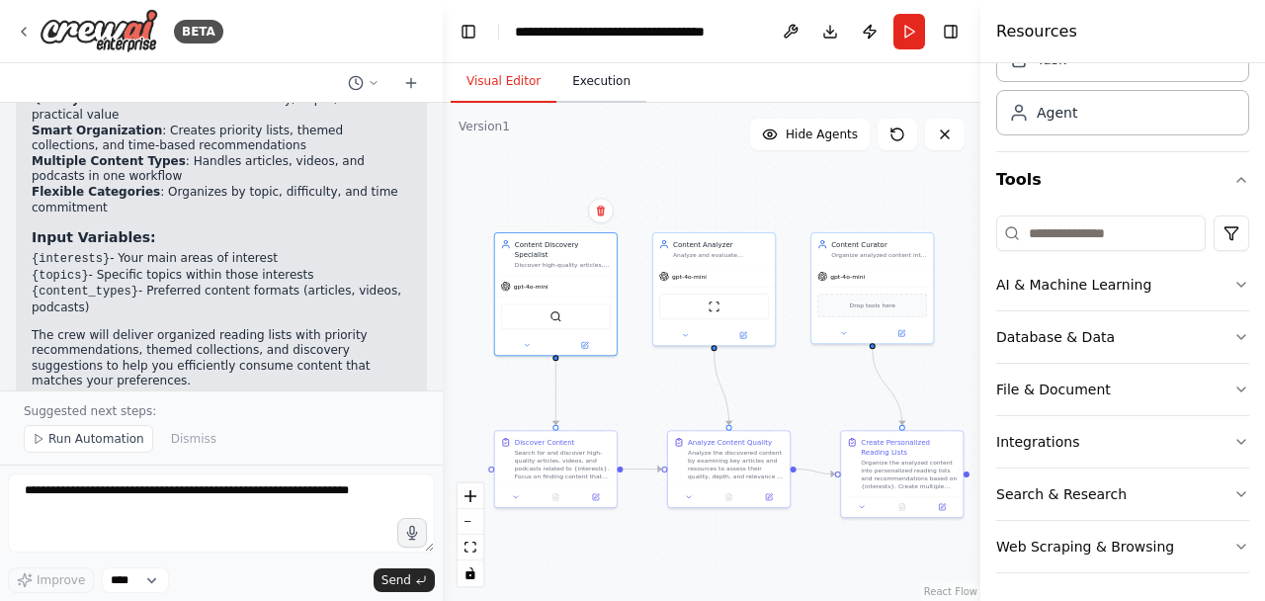
click at [577, 86] on button "Execution" at bounding box center [601, 82] width 90 height 42
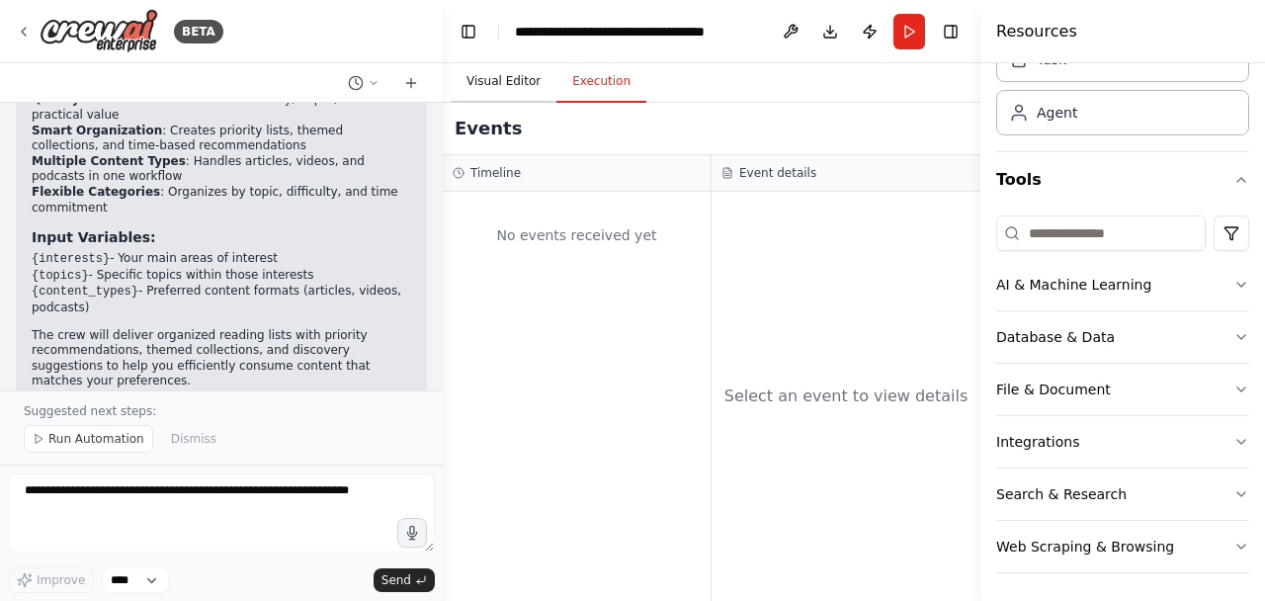
click at [502, 88] on button "Visual Editor" at bounding box center [504, 82] width 106 height 42
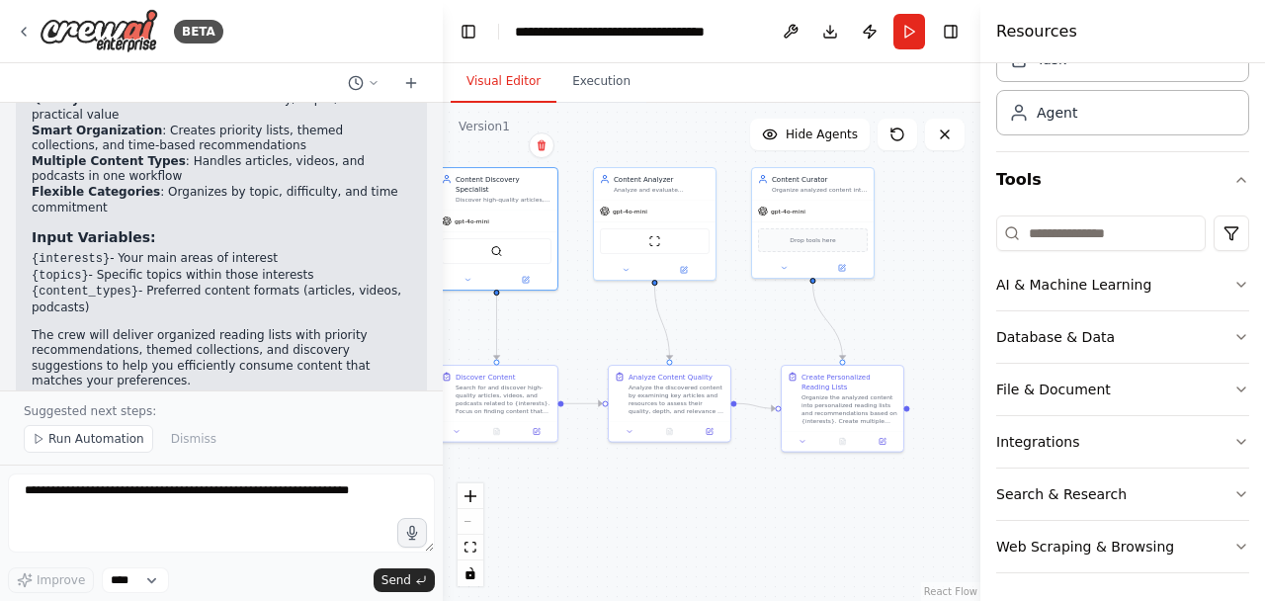
drag, startPoint x: 803, startPoint y: 402, endPoint x: 743, endPoint y: 337, distance: 88.2
click at [743, 337] on div ".deletable-edge-delete-btn { width: 20px; height: 20px; border: 0px solid #ffff…" at bounding box center [712, 352] width 538 height 498
click at [888, 452] on div "Create Personalized Reading Lists Organize the analyzed content into personaliz…" at bounding box center [843, 409] width 124 height 88
click at [880, 448] on div at bounding box center [843, 439] width 122 height 21
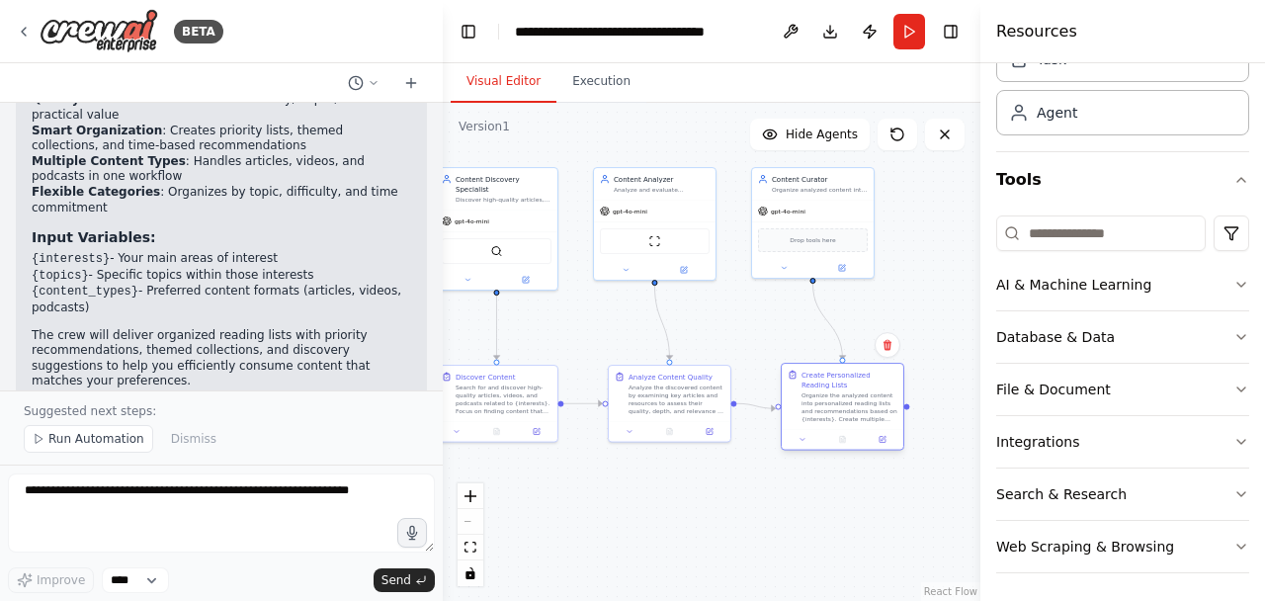
click at [886, 448] on div at bounding box center [843, 439] width 122 height 21
click at [830, 506] on div ".deletable-edge-delete-btn { width: 20px; height: 20px; border: 0px solid #ffff…" at bounding box center [712, 352] width 538 height 498
click at [879, 448] on div at bounding box center [843, 439] width 122 height 21
click at [804, 499] on div ".deletable-edge-delete-btn { width: 20px; height: 20px; border: 0px solid #ffff…" at bounding box center [712, 352] width 538 height 498
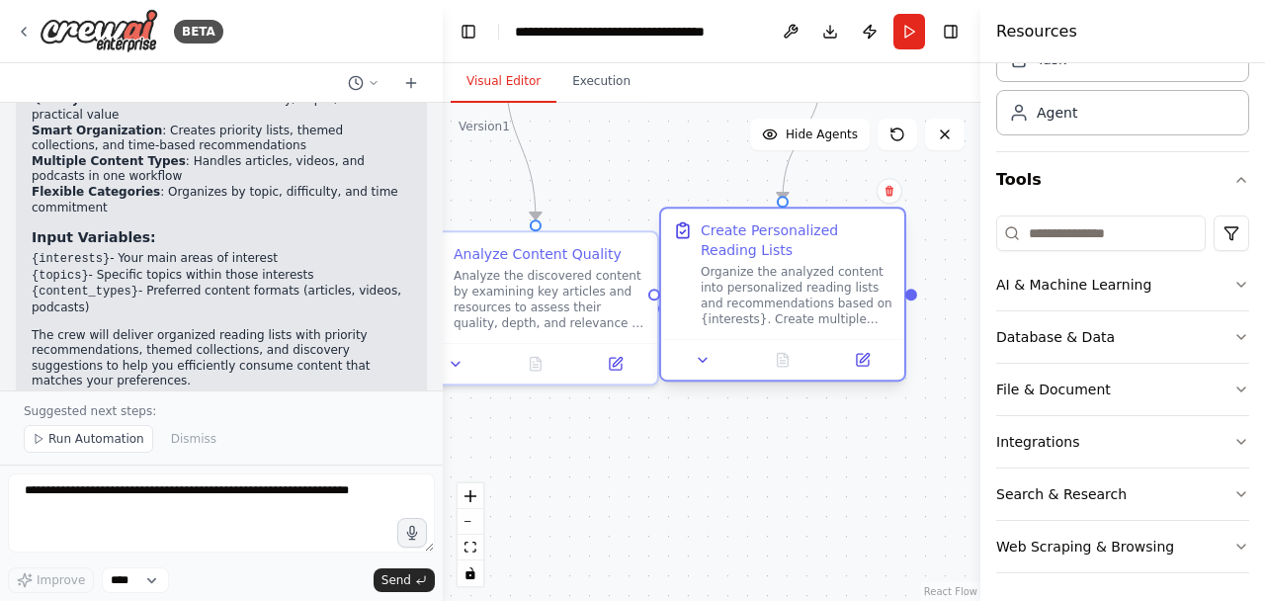
drag, startPoint x: 890, startPoint y: 354, endPoint x: 755, endPoint y: 319, distance: 138.8
click at [755, 319] on div "Create Personalized Reading Lists Organize the analyzed content into personaliz…" at bounding box center [782, 294] width 247 height 175
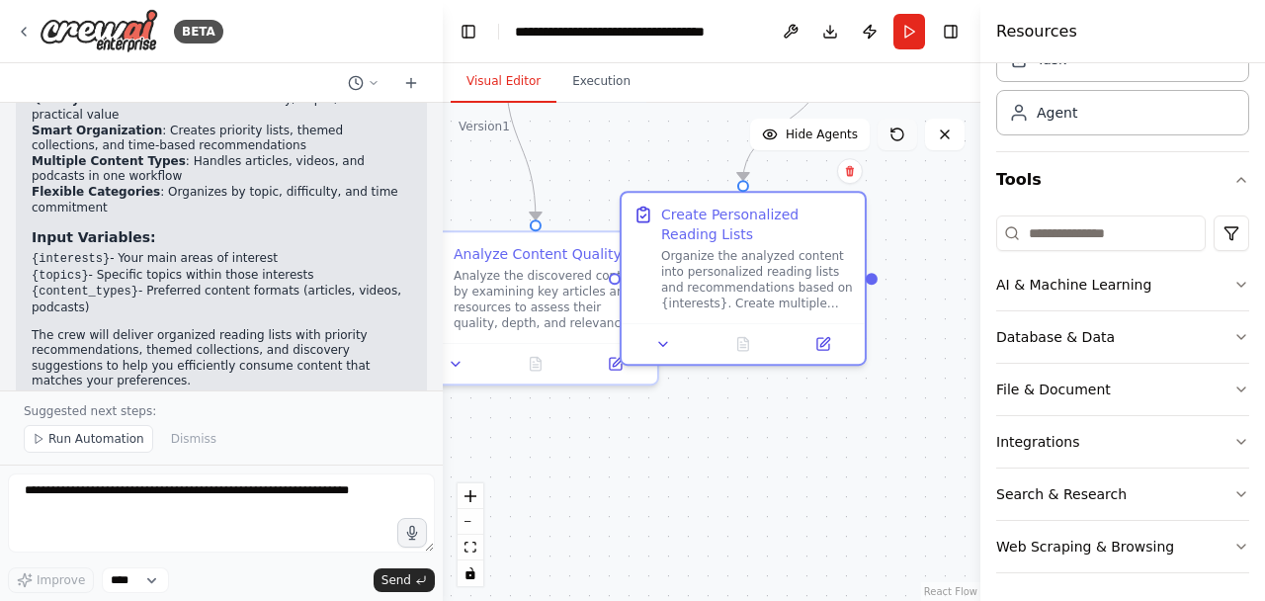
click at [906, 130] on button at bounding box center [898, 135] width 40 height 32
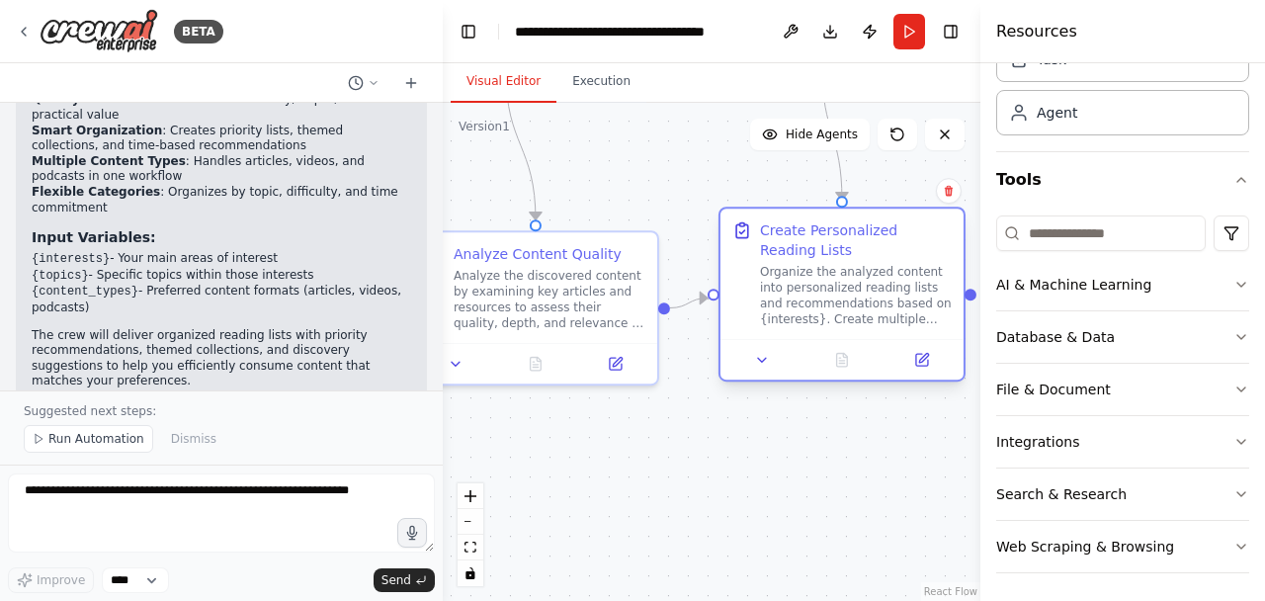
drag, startPoint x: 816, startPoint y: 253, endPoint x: 918, endPoint y: 282, distance: 105.8
click at [918, 282] on div "Organize the analyzed content into personalized reading lists and recommendatio…" at bounding box center [856, 295] width 192 height 63
click at [919, 365] on icon at bounding box center [922, 360] width 12 height 12
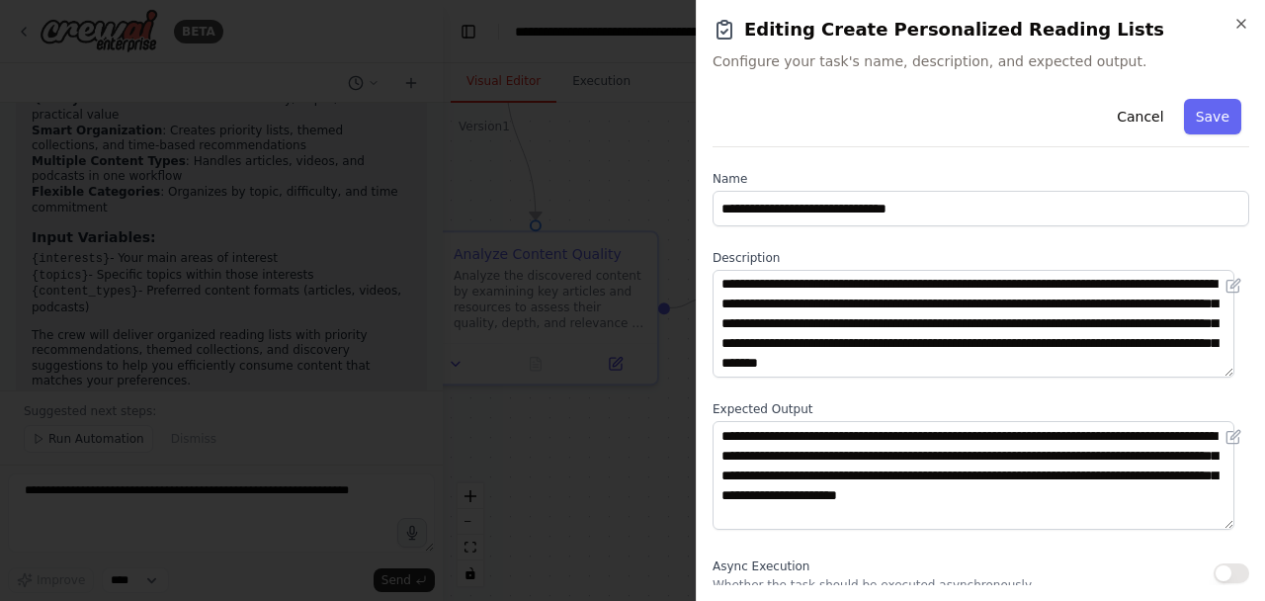
scroll to position [70, 0]
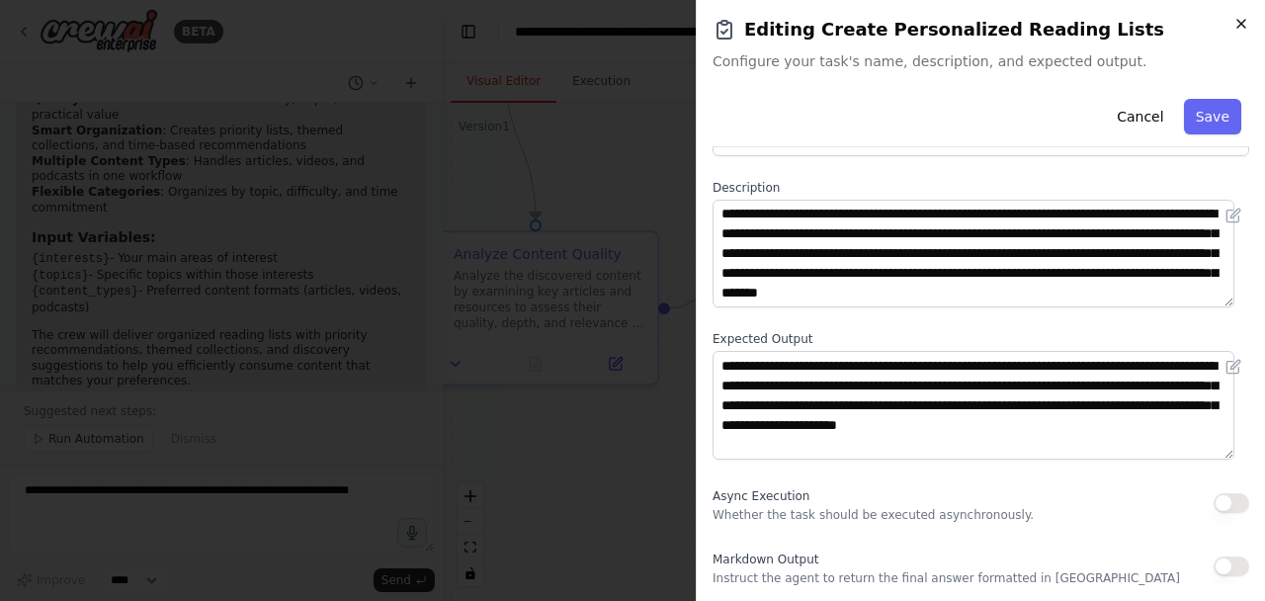
click at [1247, 21] on icon "button" at bounding box center [1241, 24] width 16 height 16
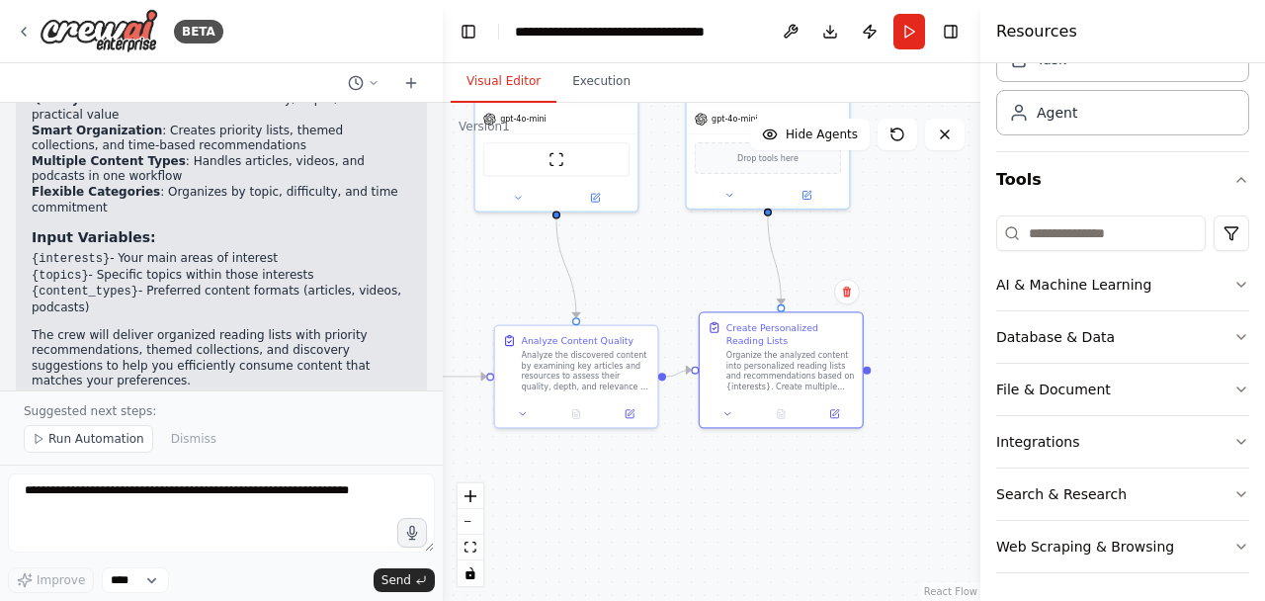
drag, startPoint x: 658, startPoint y: 515, endPoint x: 939, endPoint y: 420, distance: 296.3
drag, startPoint x: 939, startPoint y: 420, endPoint x: 692, endPoint y: 536, distance: 272.8
click at [692, 536] on div ".deletable-edge-delete-btn { width: 20px; height: 20px; border: 0px solid #ffff…" at bounding box center [712, 352] width 538 height 498
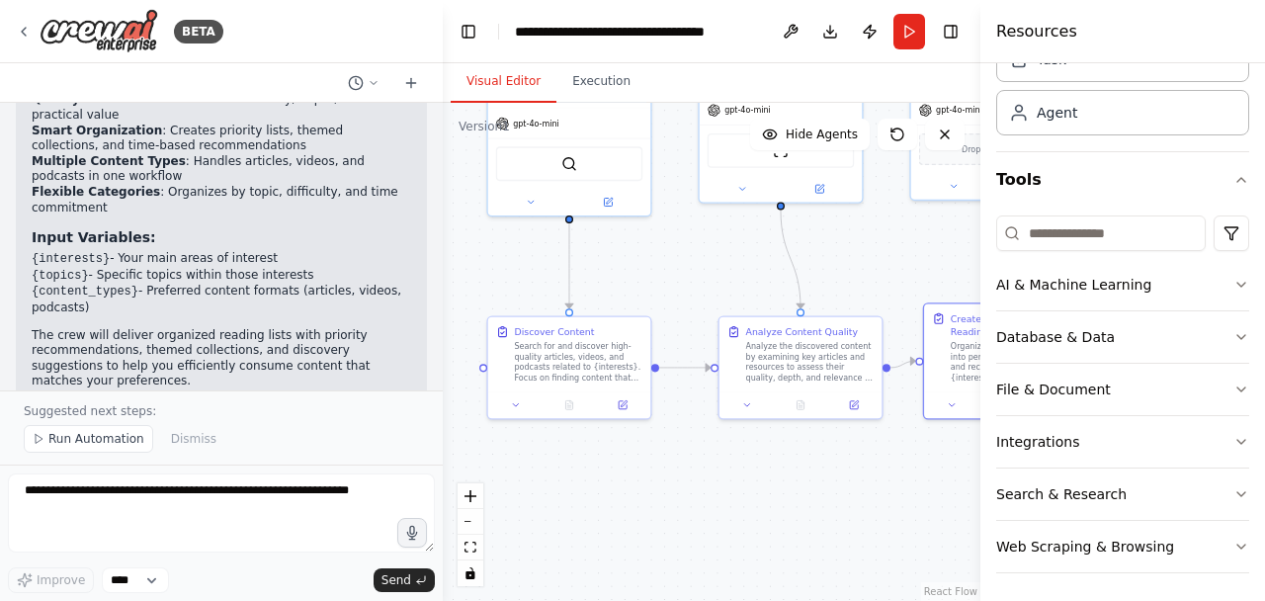
drag, startPoint x: 668, startPoint y: 515, endPoint x: 893, endPoint y: 505, distance: 225.6
click at [893, 505] on div ".deletable-edge-delete-btn { width: 20px; height: 20px; border: 0px solid #ffff…" at bounding box center [712, 352] width 538 height 498
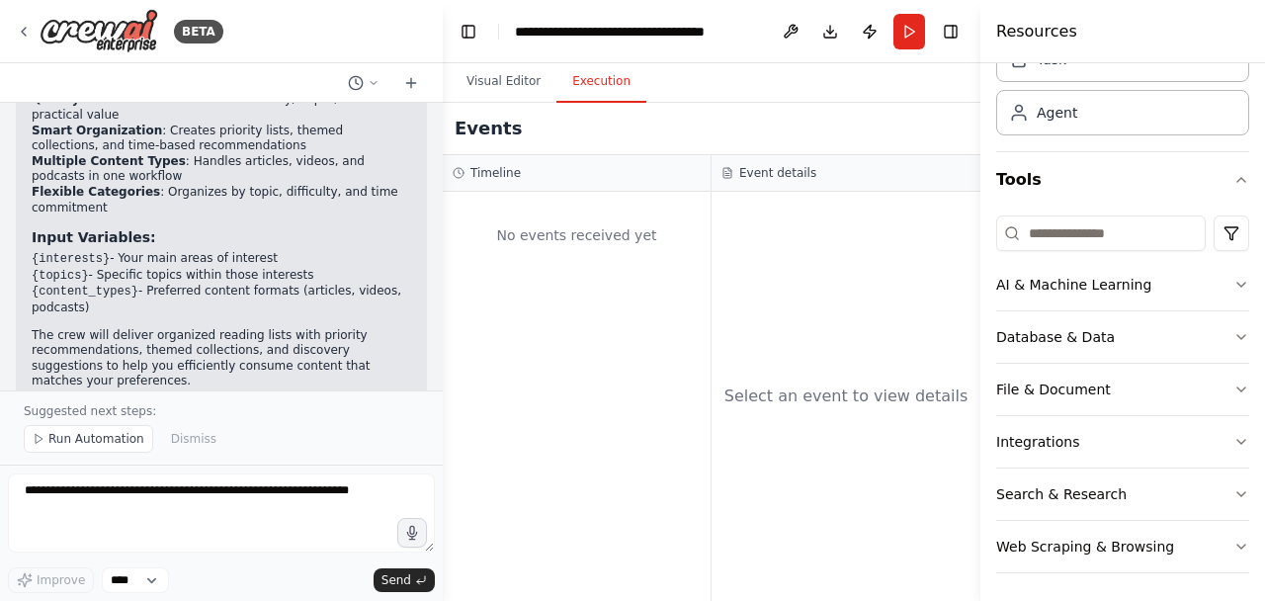
click at [577, 98] on button "Execution" at bounding box center [601, 82] width 90 height 42
click at [909, 25] on button "Run" at bounding box center [909, 32] width 32 height 36
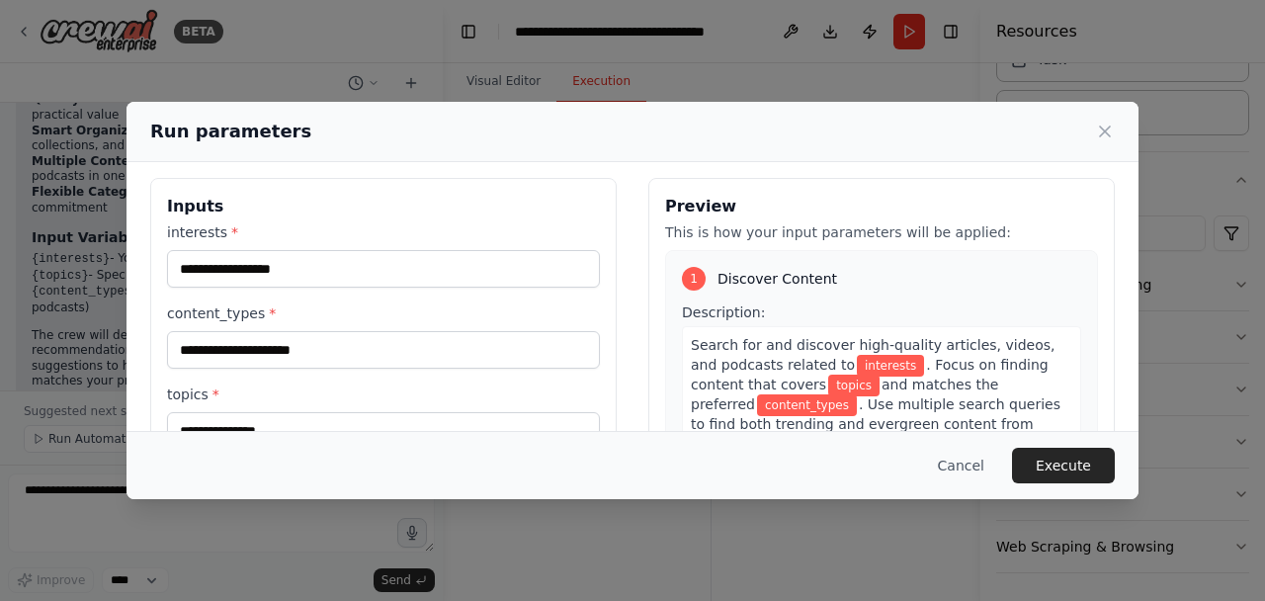
scroll to position [0, 0]
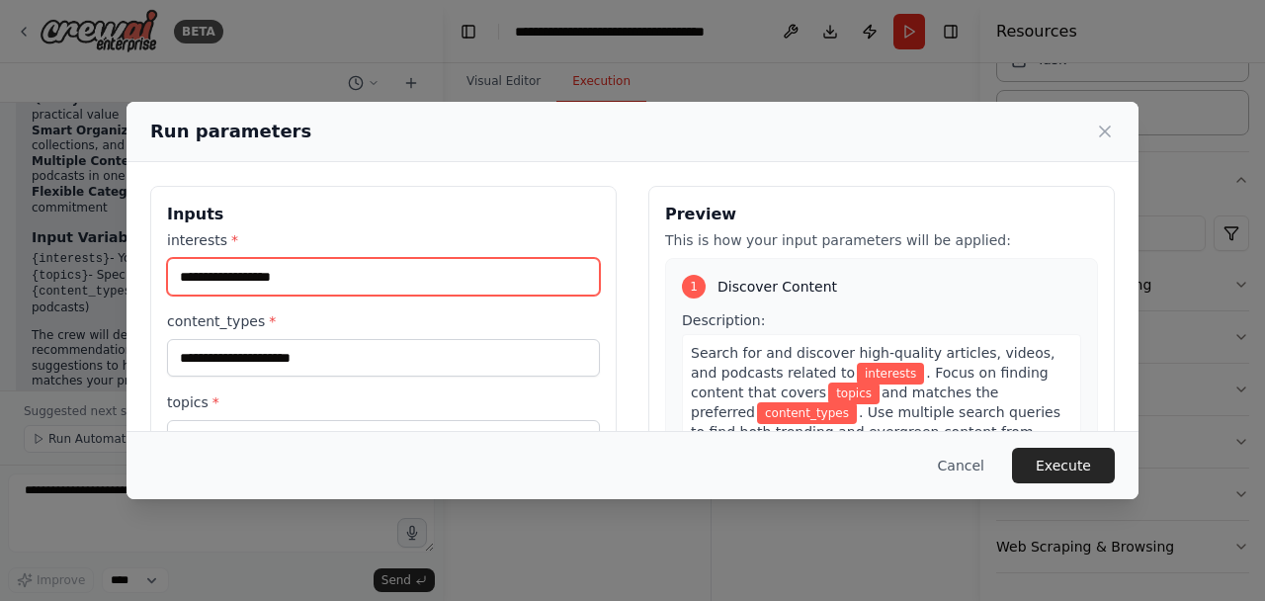
drag, startPoint x: 357, startPoint y: 276, endPoint x: 259, endPoint y: 282, distance: 98.0
click at [259, 282] on input "interests *" at bounding box center [383, 277] width 433 height 38
type input "**********"
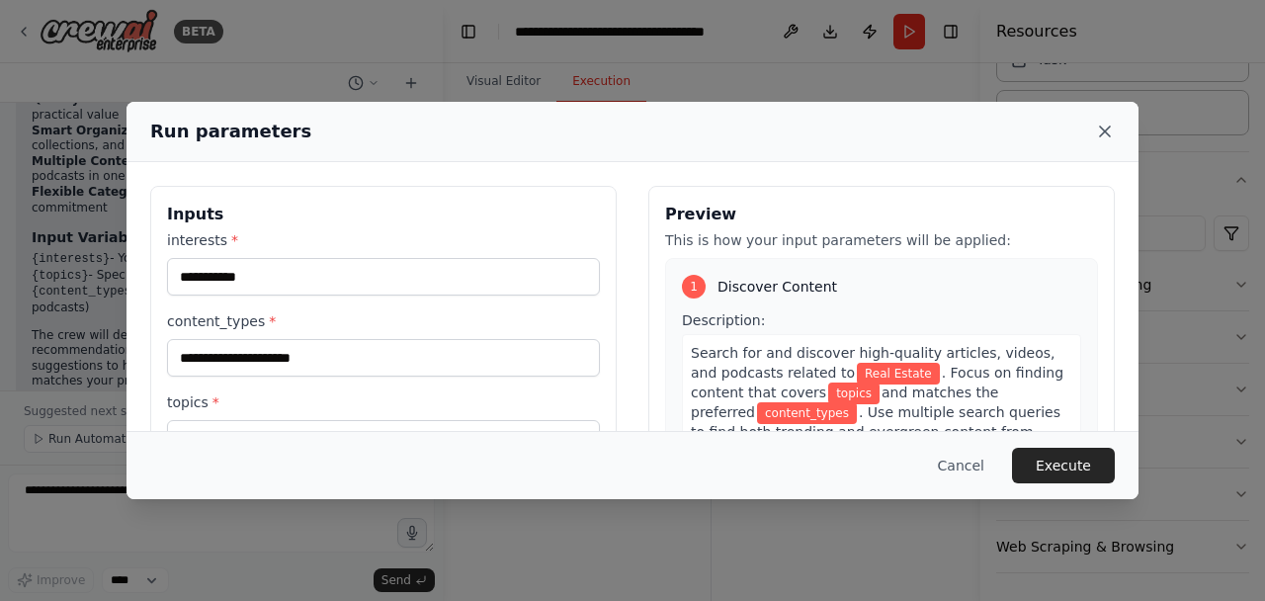
click at [1102, 131] on icon at bounding box center [1105, 132] width 20 height 20
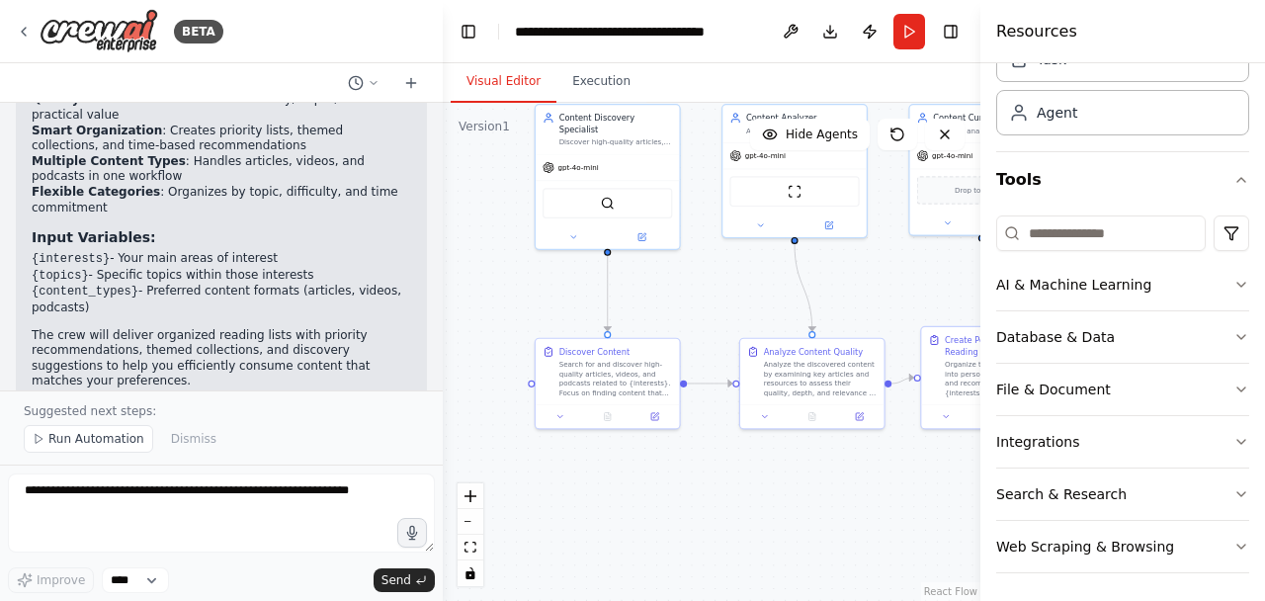
click at [511, 80] on button "Visual Editor" at bounding box center [504, 82] width 106 height 42
click at [641, 230] on div at bounding box center [608, 235] width 144 height 24
click at [643, 231] on icon at bounding box center [643, 234] width 6 height 6
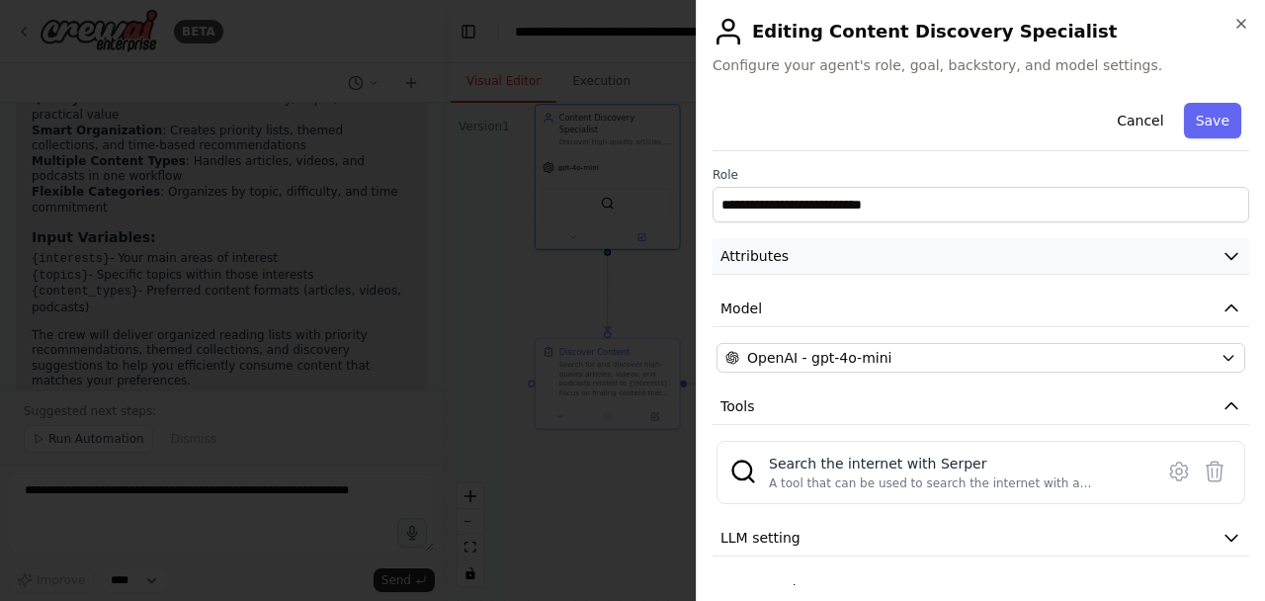
click at [957, 263] on button "Attributes" at bounding box center [981, 256] width 537 height 37
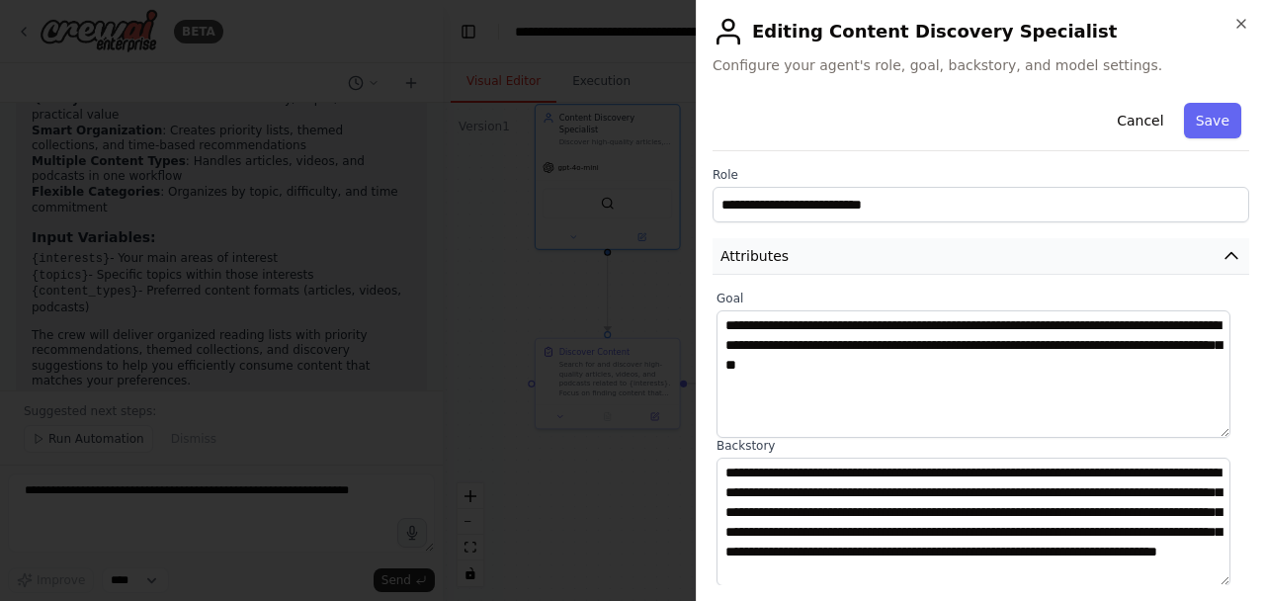
click at [957, 263] on button "Attributes" at bounding box center [981, 256] width 537 height 37
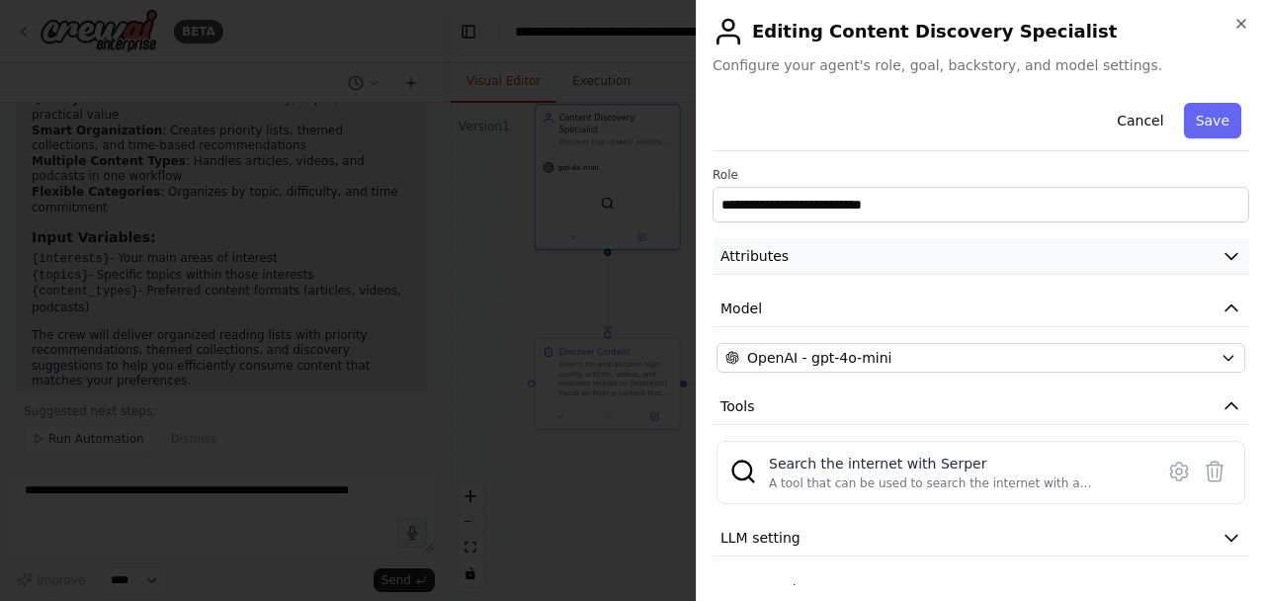
scroll to position [36, 0]
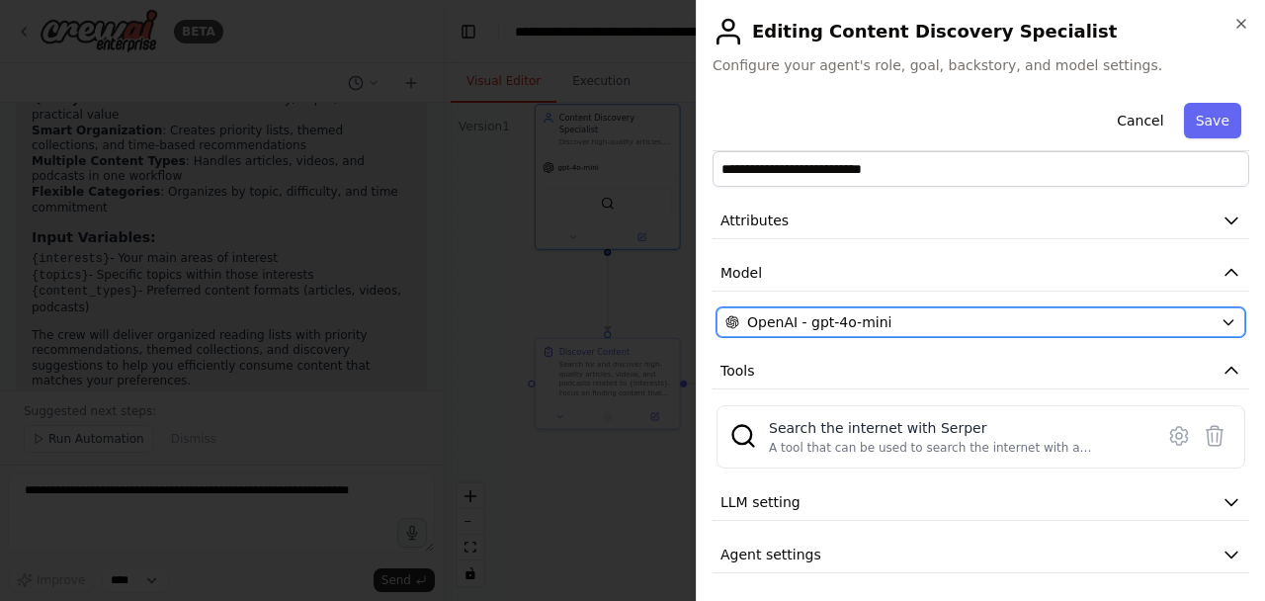
click at [946, 324] on div "OpenAI - gpt-4o-mini" at bounding box center [968, 322] width 487 height 20
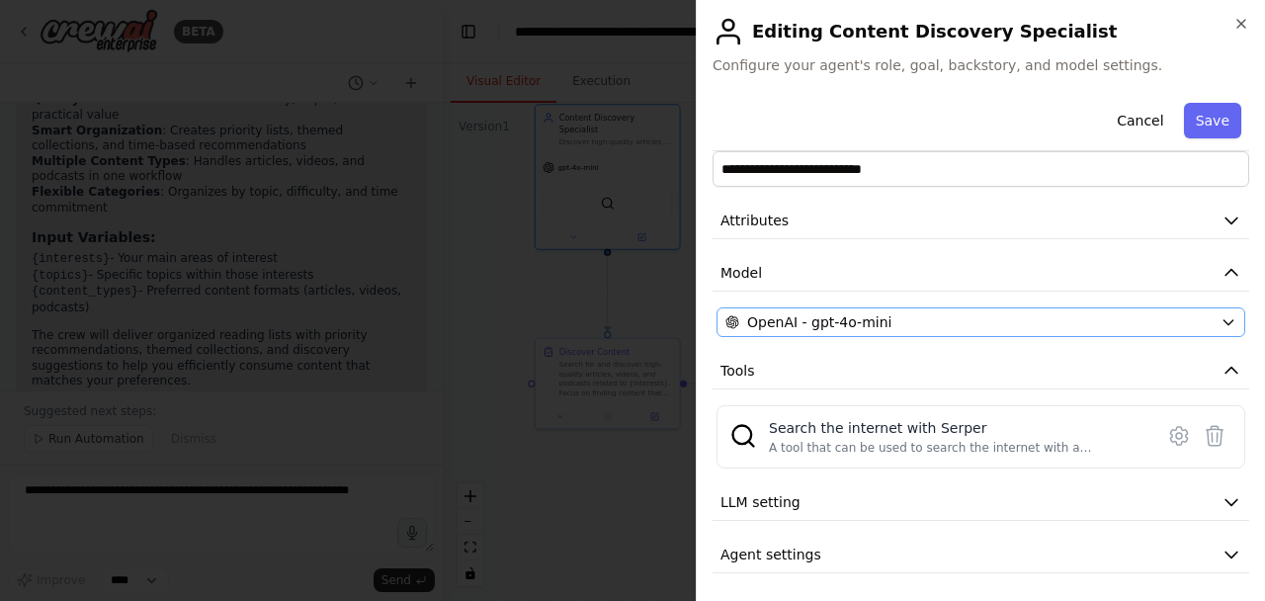
scroll to position [0, 0]
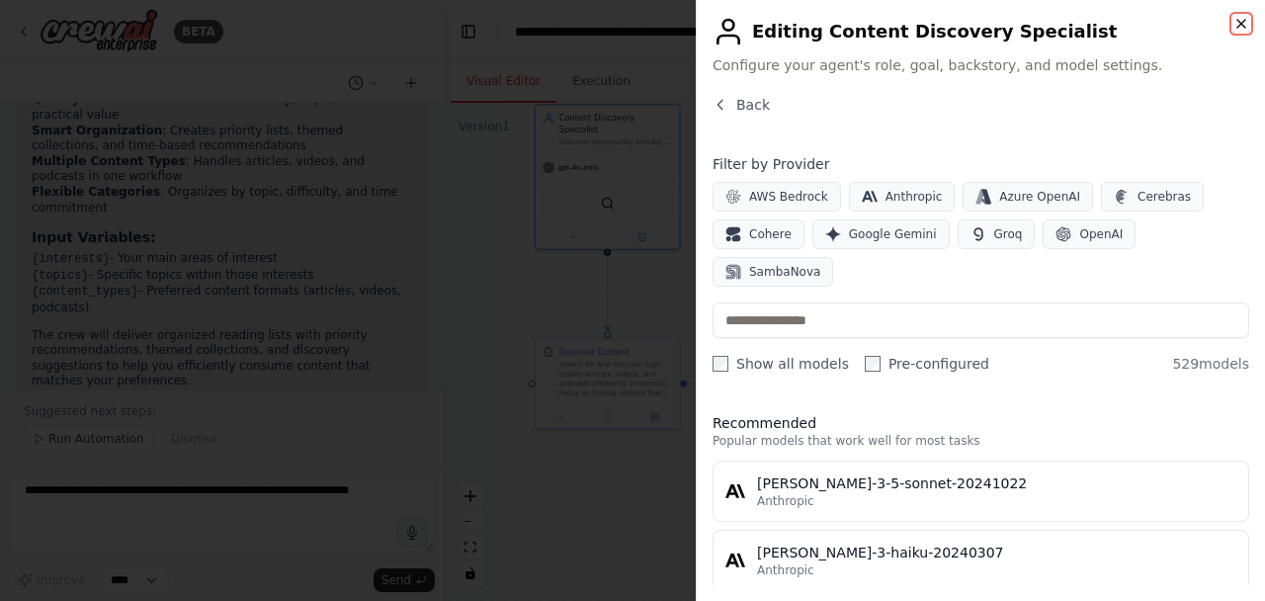
click at [1237, 21] on icon "button" at bounding box center [1241, 24] width 16 height 16
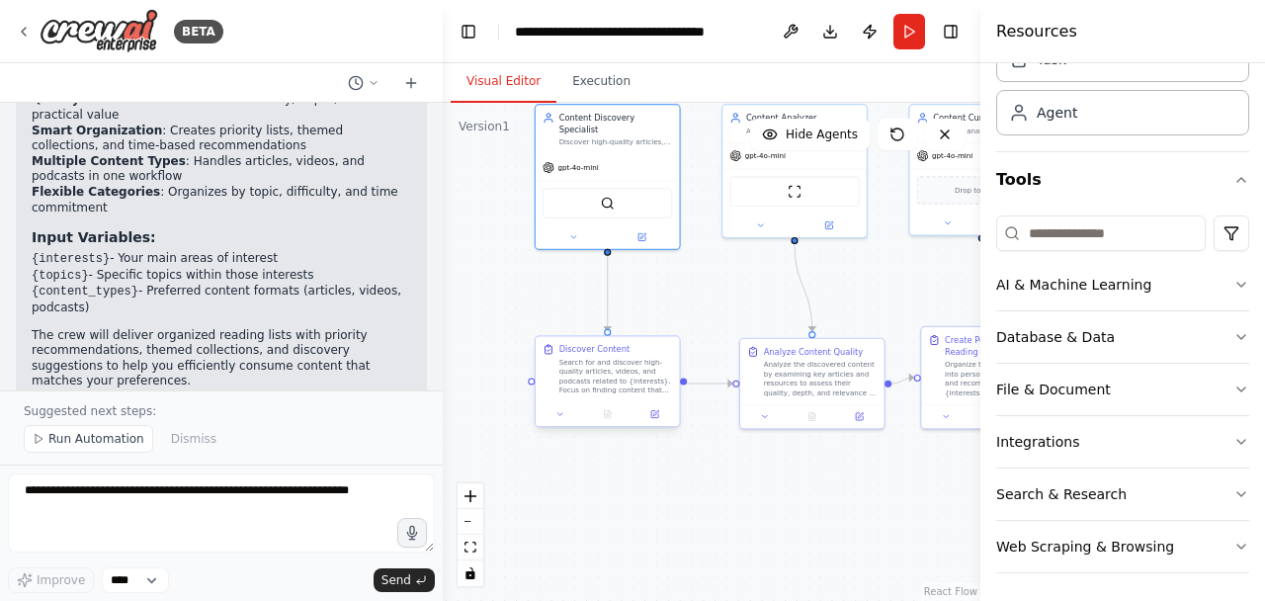
click at [658, 421] on div at bounding box center [608, 414] width 144 height 24
click at [658, 408] on button at bounding box center [655, 414] width 41 height 14
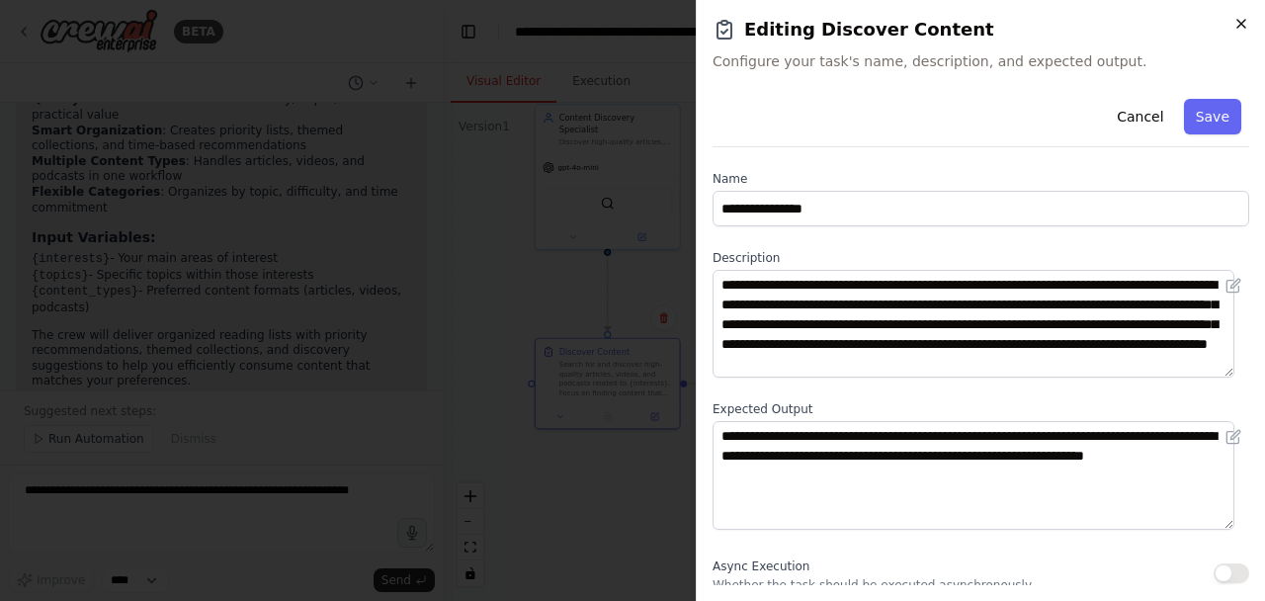
click at [1246, 21] on icon "button" at bounding box center [1241, 24] width 16 height 16
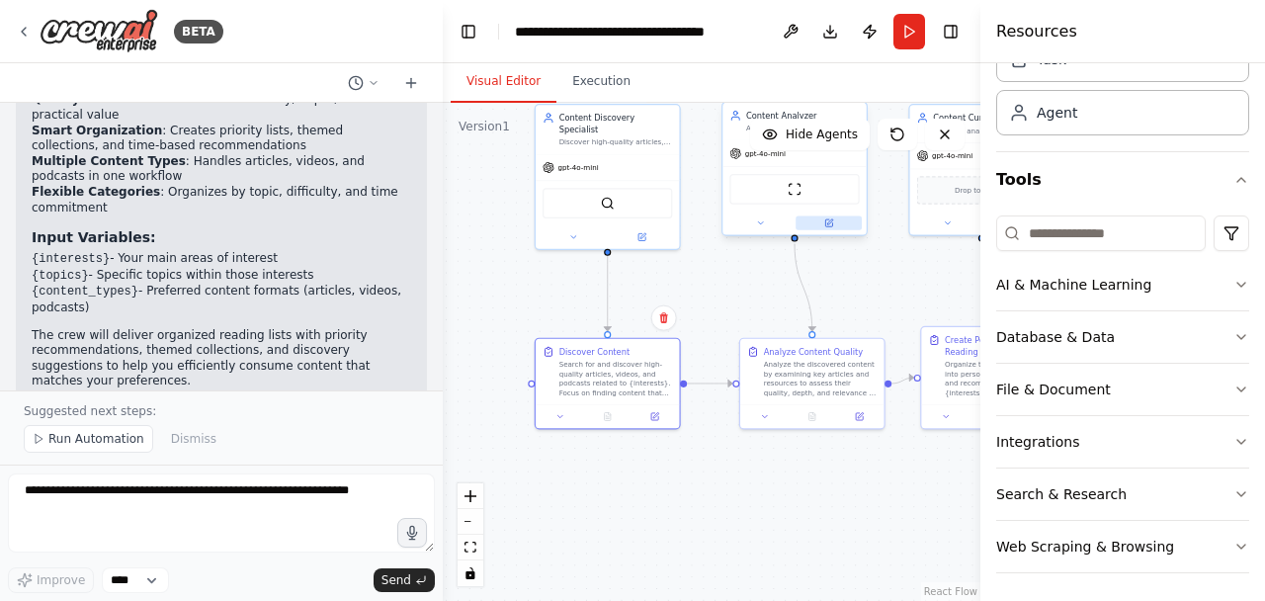
click at [828, 222] on icon at bounding box center [830, 222] width 6 height 6
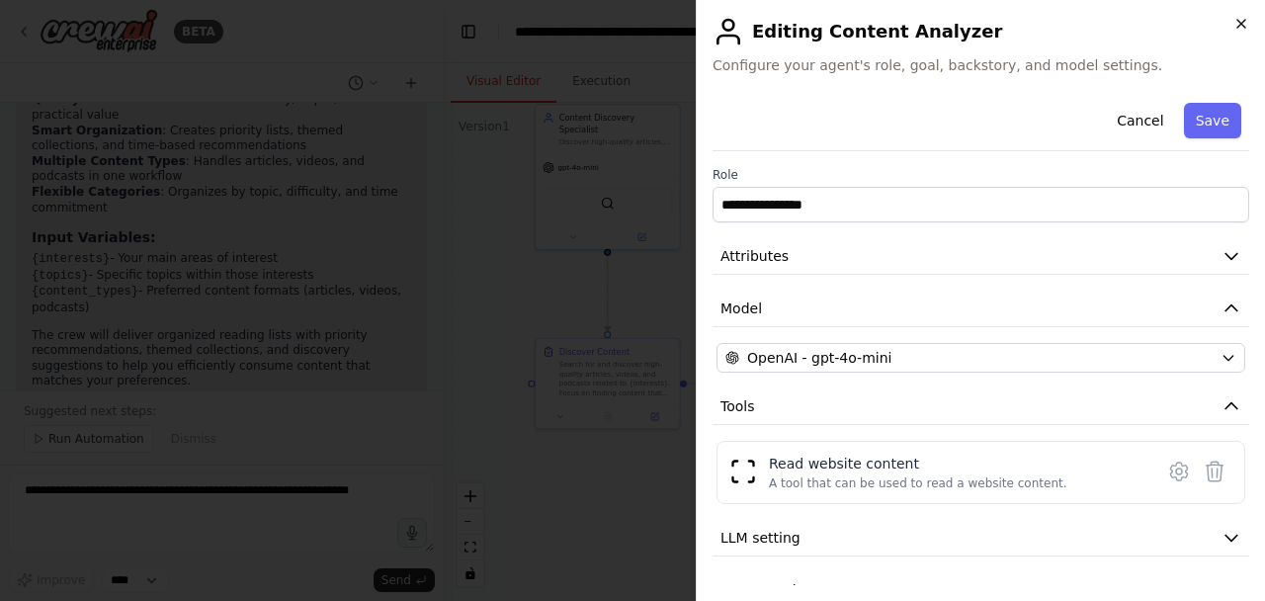
click at [1243, 22] on icon "button" at bounding box center [1241, 24] width 8 height 8
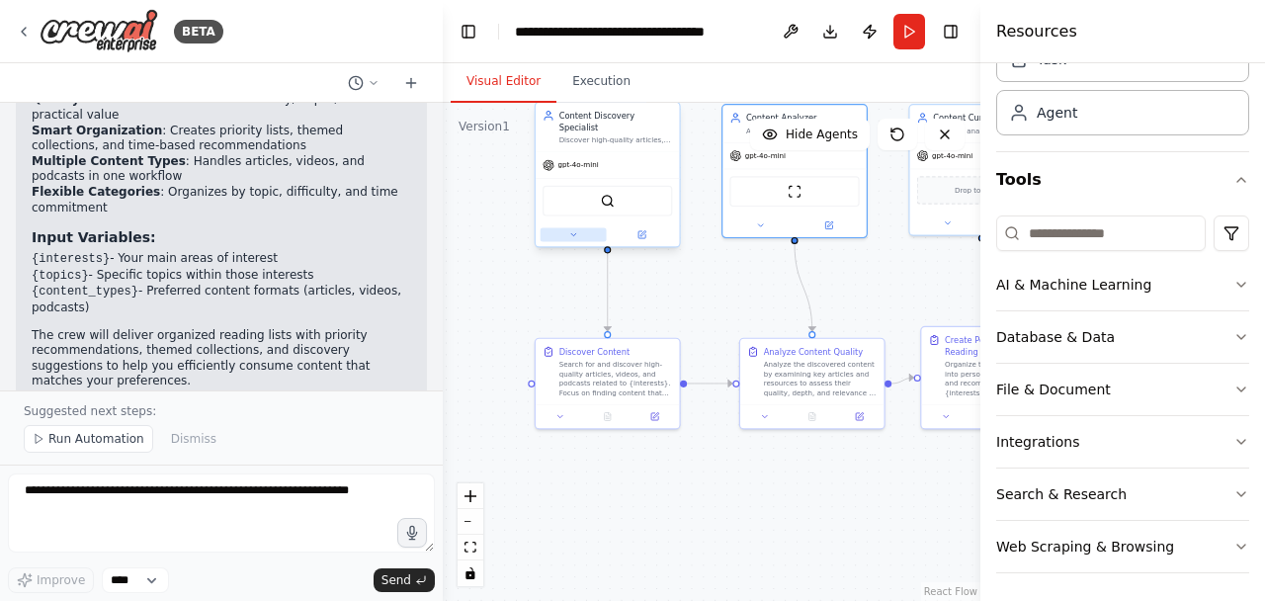
click at [574, 233] on icon at bounding box center [573, 234] width 5 height 2
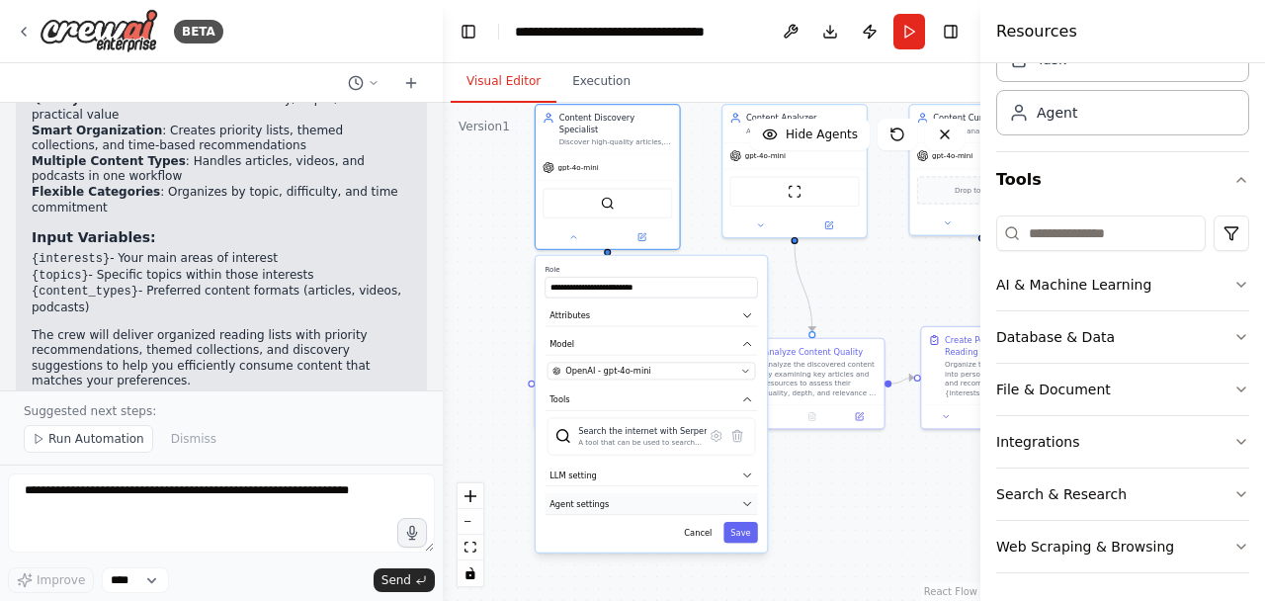
click at [666, 493] on button "Agent settings" at bounding box center [651, 504] width 212 height 22
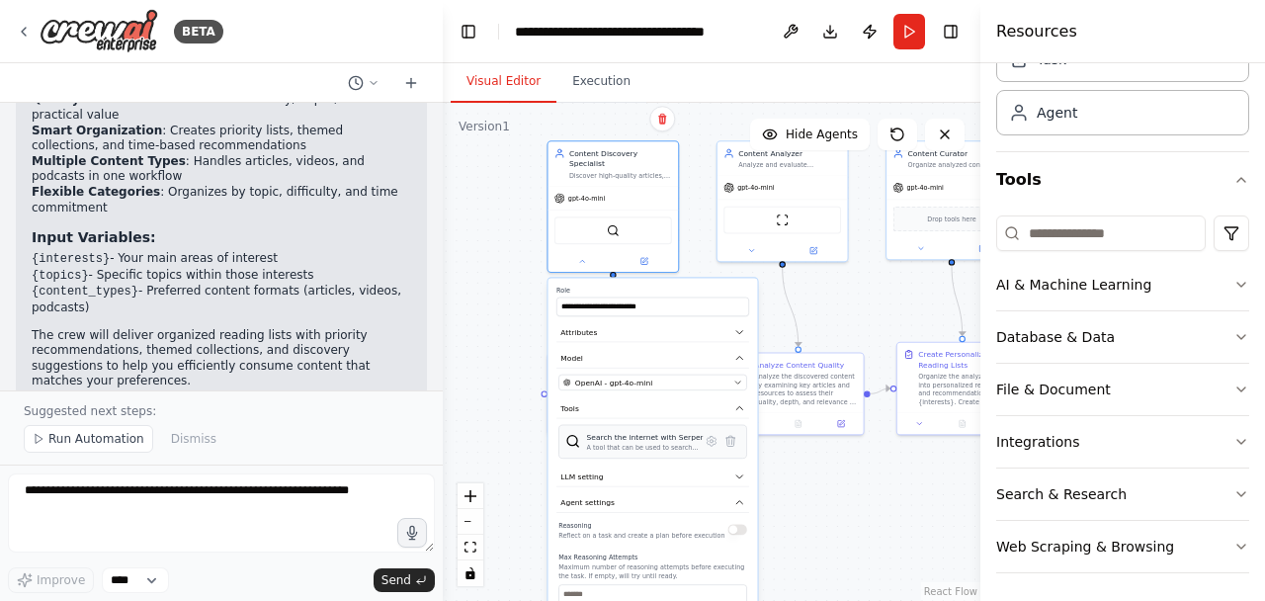
drag, startPoint x: 666, startPoint y: 491, endPoint x: 664, endPoint y: 412, distance: 79.1
drag, startPoint x: 664, startPoint y: 412, endPoint x: 616, endPoint y: 406, distance: 48.8
click at [616, 406] on button "Tools" at bounding box center [652, 408] width 193 height 20
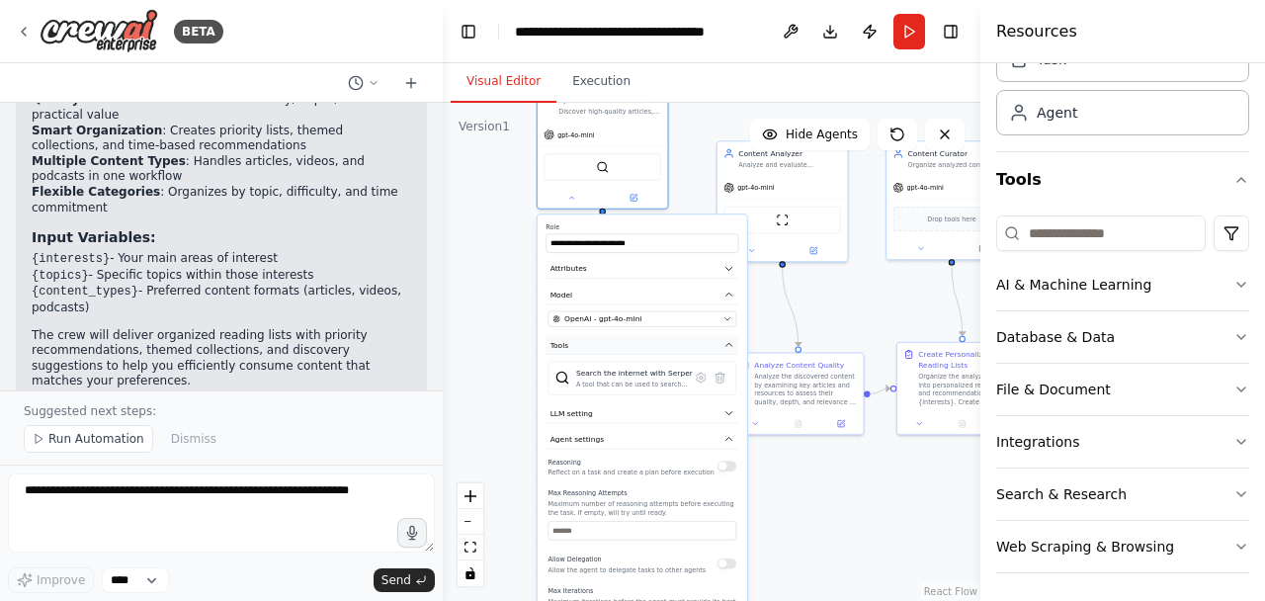
drag, startPoint x: 621, startPoint y: 412, endPoint x: 609, endPoint y: 327, distance: 85.8
click at [609, 327] on div "**********" at bounding box center [643, 497] width 210 height 566
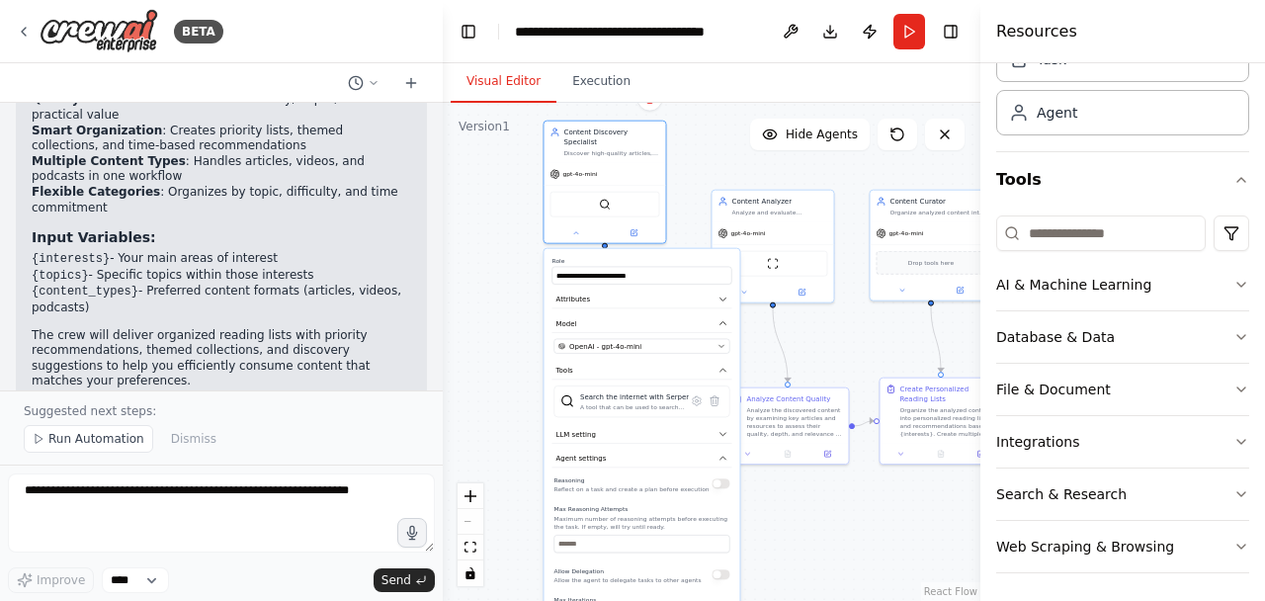
click at [771, 565] on div ".deletable-edge-delete-btn { width: 20px; height: 20px; border: 0px solid #ffff…" at bounding box center [712, 352] width 538 height 498
click at [820, 522] on div ".deletable-edge-delete-btn { width: 20px; height: 20px; border: 0px solid #ffff…" at bounding box center [712, 352] width 538 height 498
click at [573, 227] on icon at bounding box center [576, 231] width 8 height 8
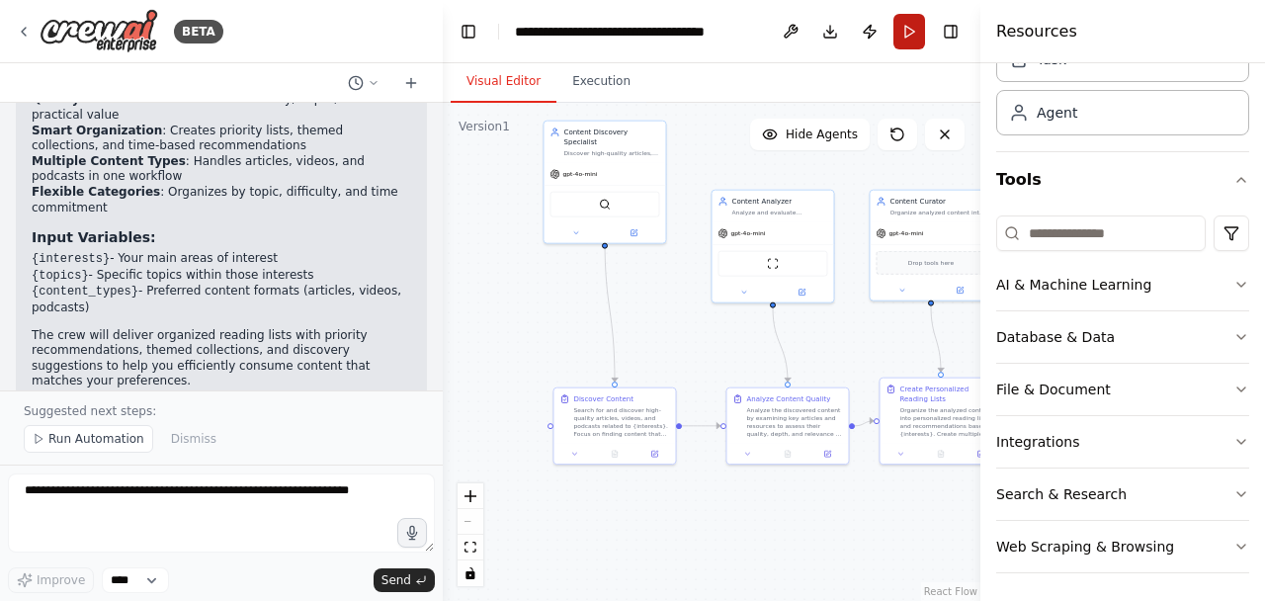
click at [919, 39] on button "Run" at bounding box center [909, 32] width 32 height 36
click at [919, 39] on header "**********" at bounding box center [712, 31] width 538 height 63
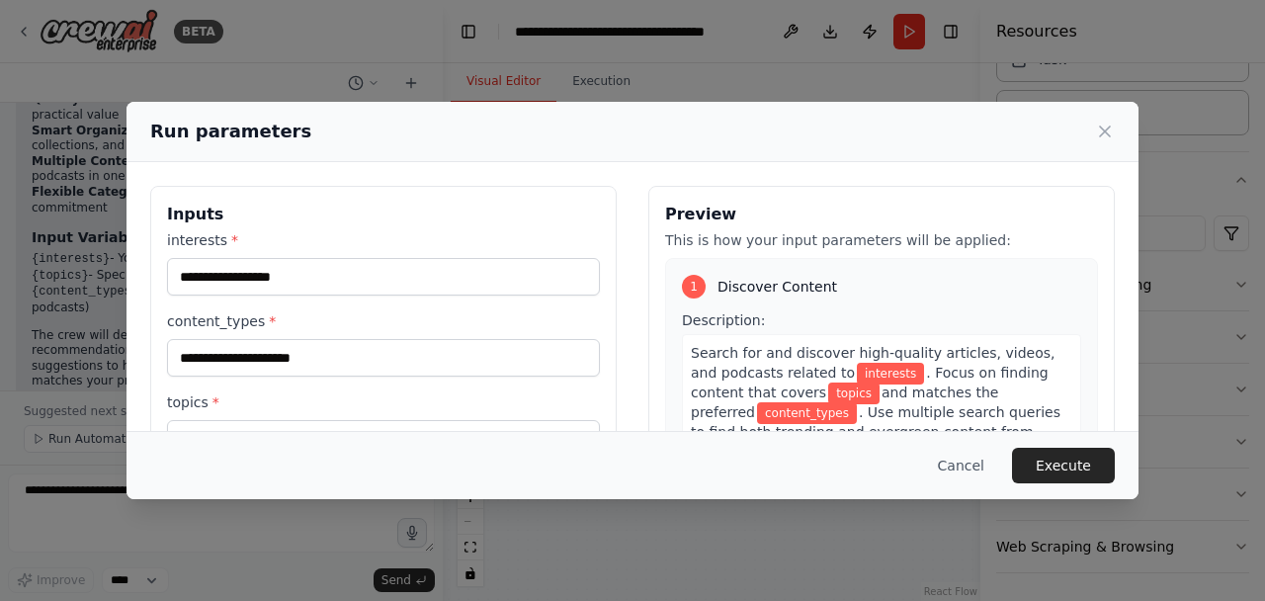
click at [1092, 134] on div "Run parameters" at bounding box center [632, 132] width 965 height 28
click at [1104, 134] on icon at bounding box center [1105, 132] width 20 height 20
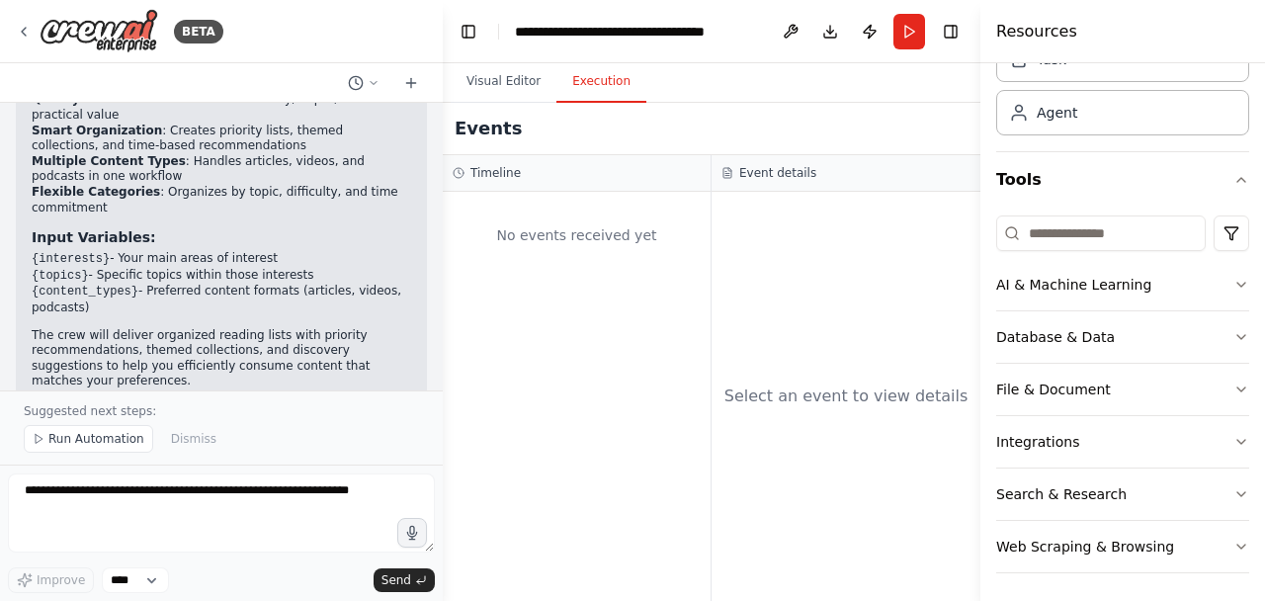
click at [596, 90] on button "Execution" at bounding box center [601, 82] width 90 height 42
click at [908, 37] on button "Run" at bounding box center [909, 32] width 32 height 36
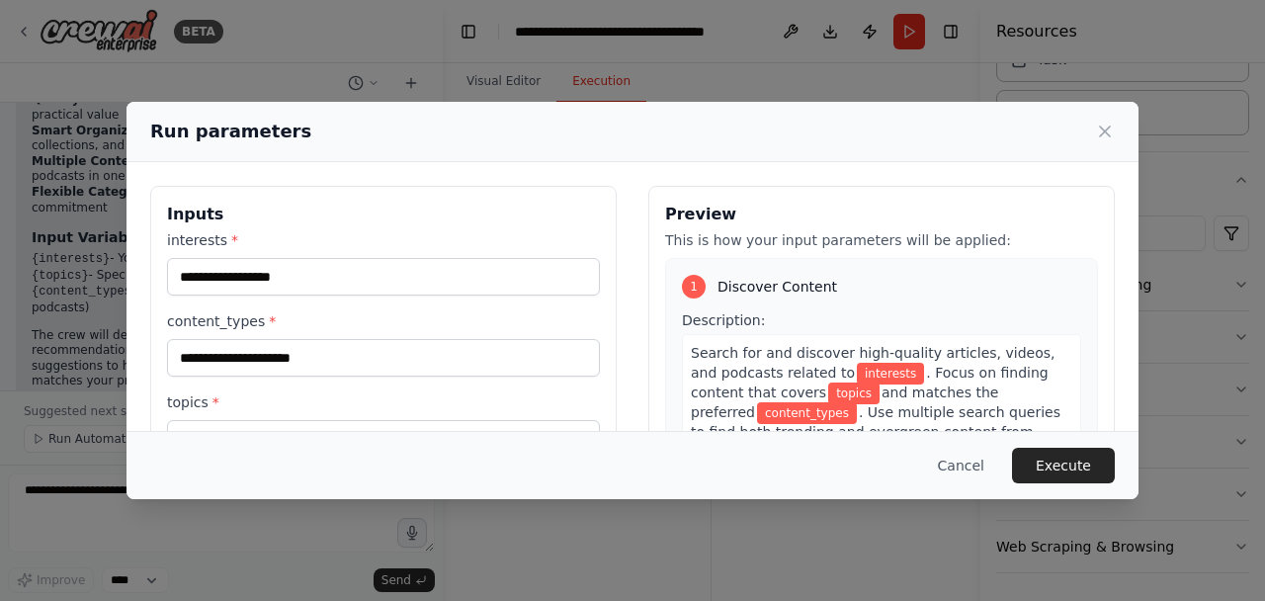
click at [256, 252] on div "interests *" at bounding box center [383, 262] width 433 height 65
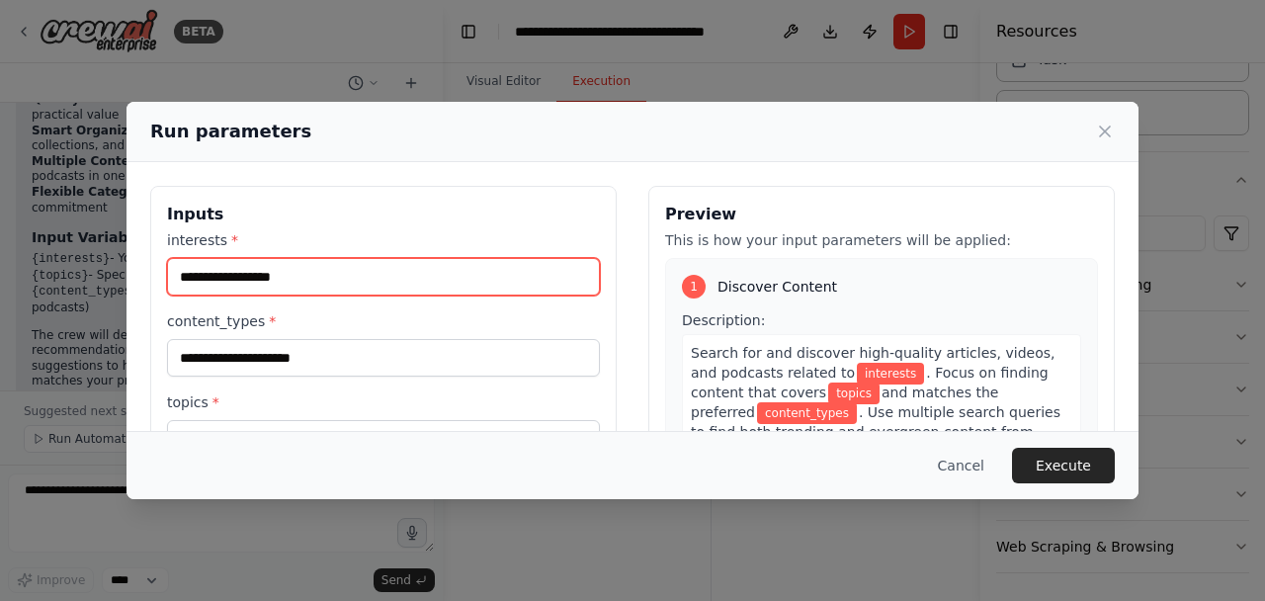
click at [250, 272] on input "interests *" at bounding box center [383, 277] width 433 height 38
type input "**********"
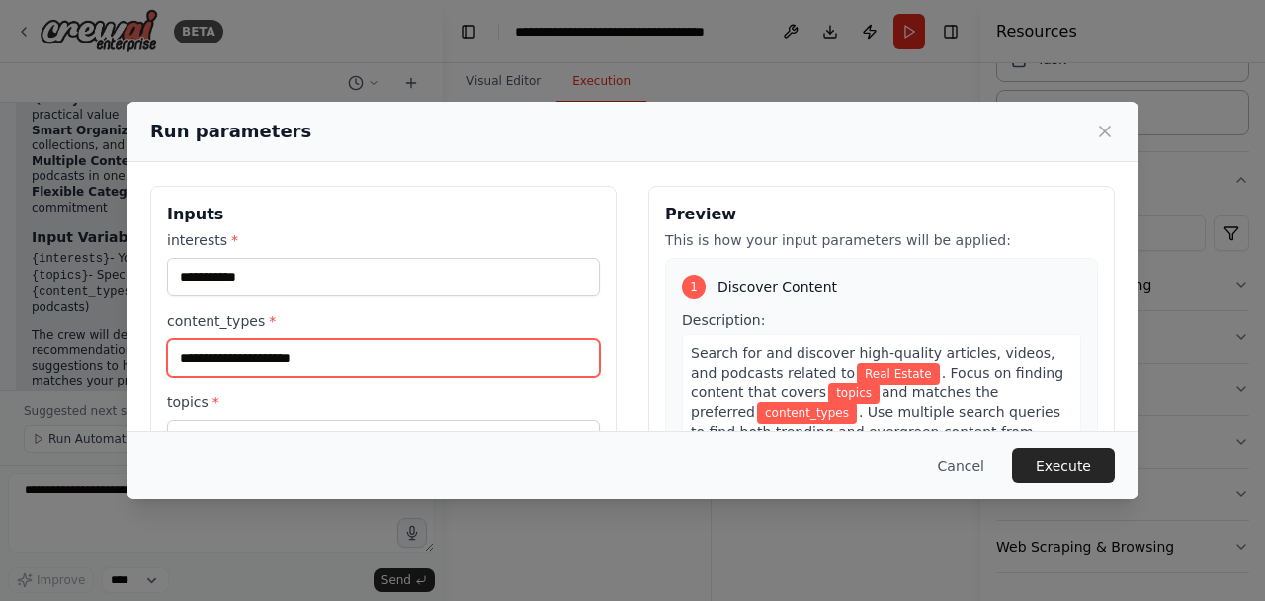
click at [280, 355] on input "content_types *" at bounding box center [383, 358] width 433 height 38
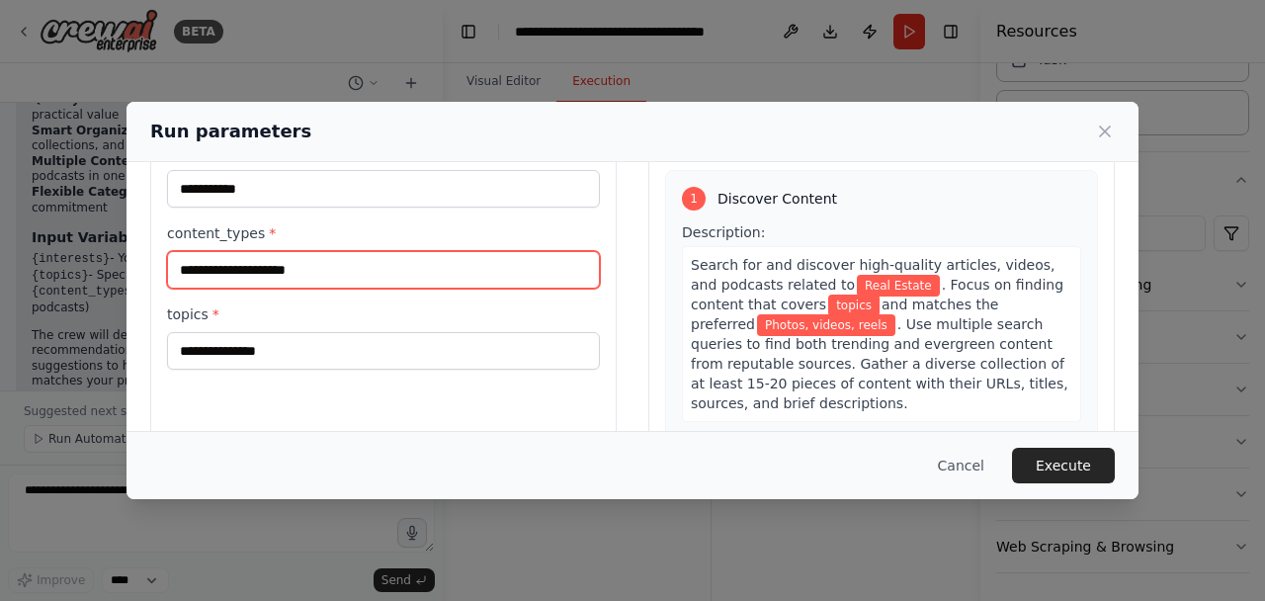
scroll to position [90, 0]
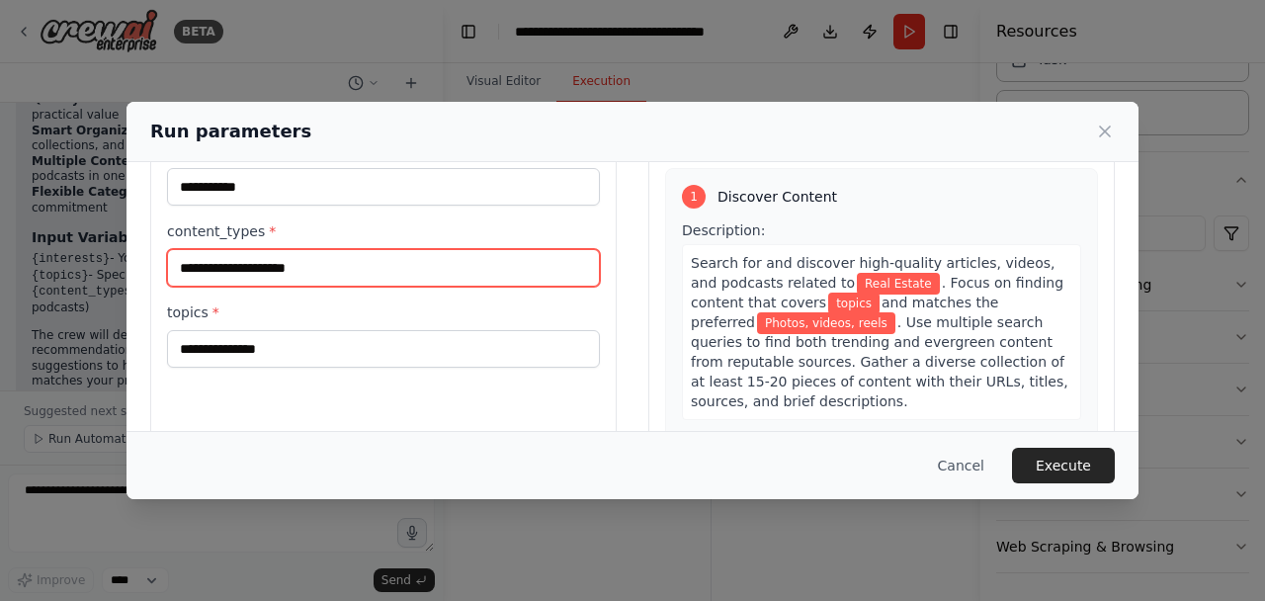
type input "**********"
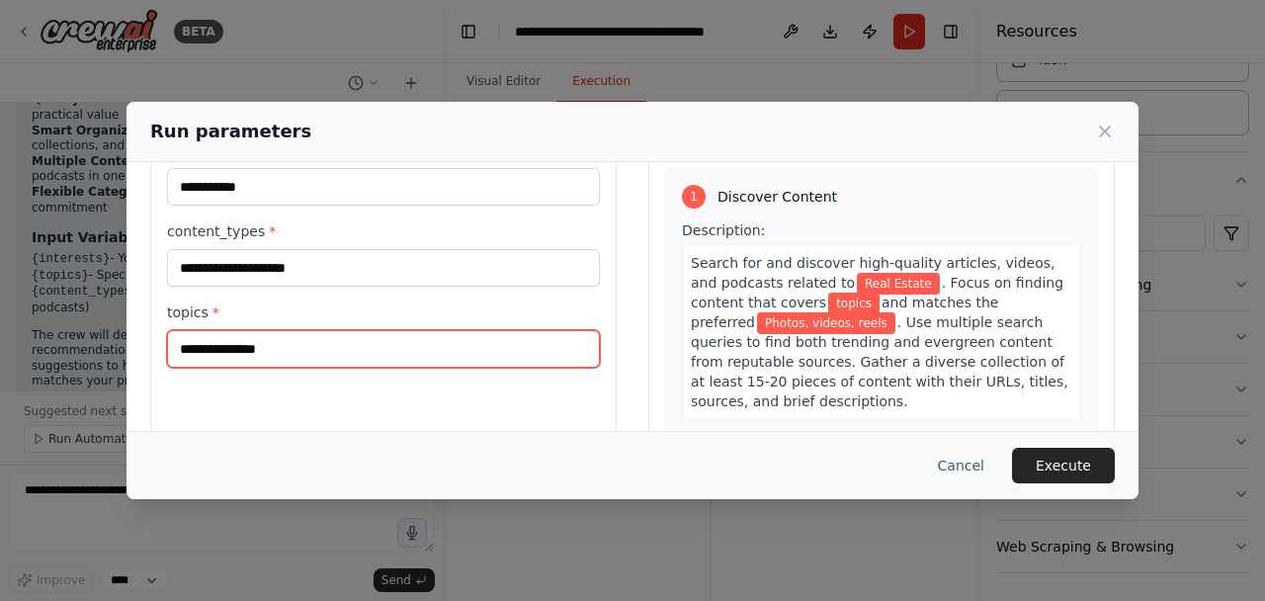
click at [280, 355] on input "topics *" at bounding box center [383, 349] width 433 height 38
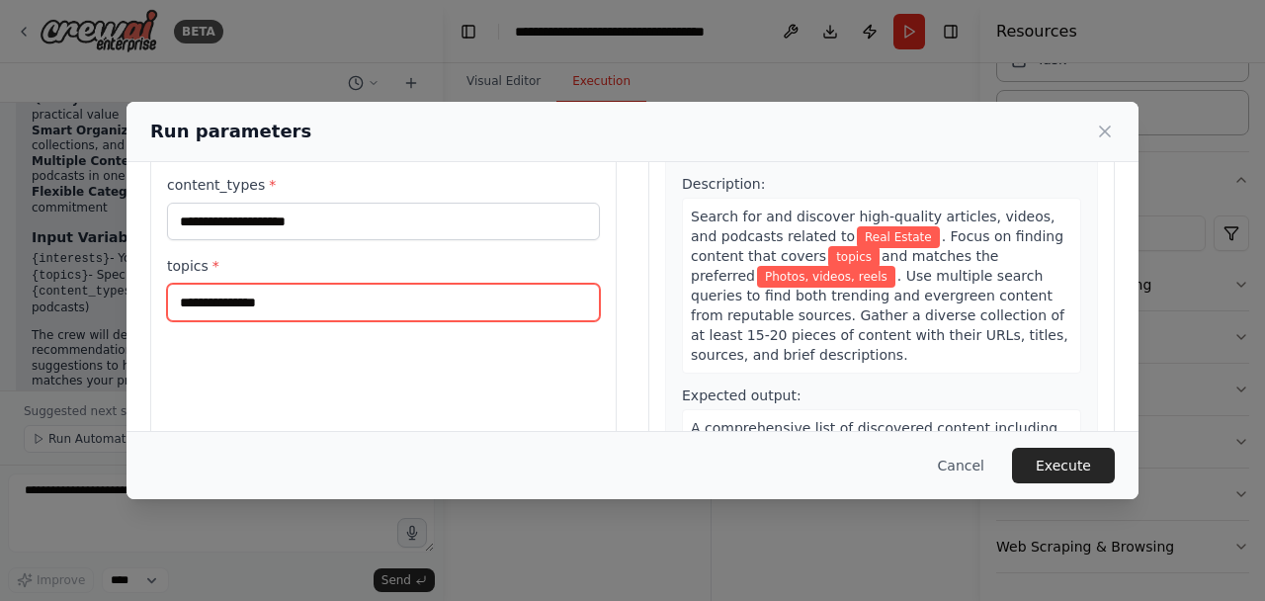
scroll to position [137, 0]
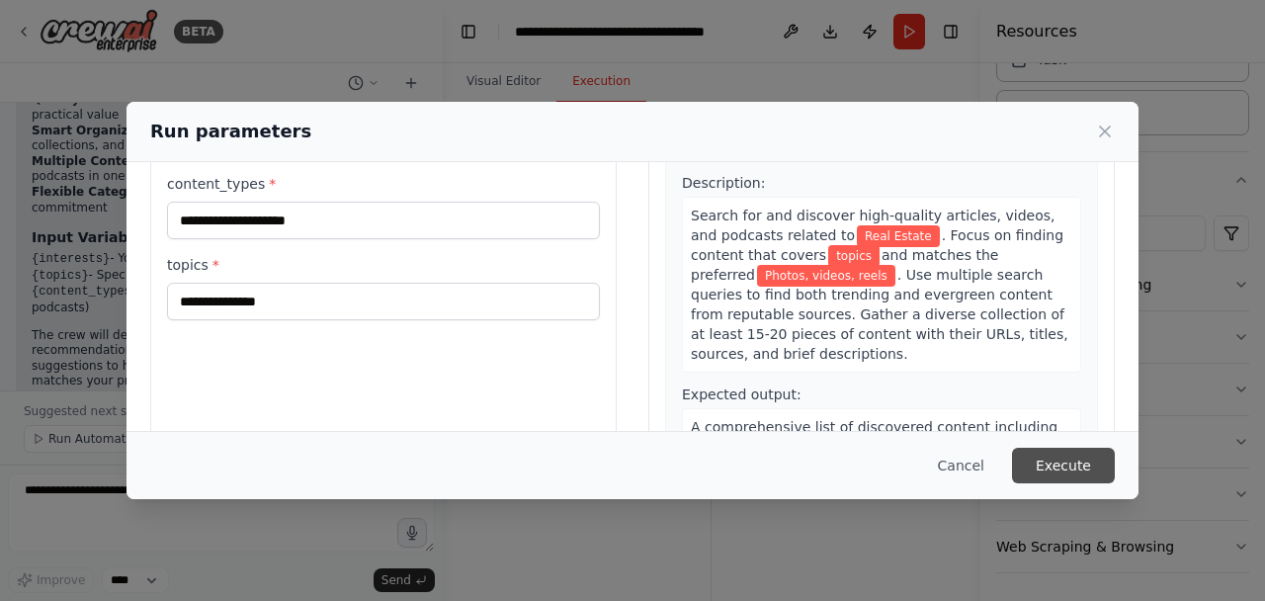
click at [1052, 458] on button "Execute" at bounding box center [1063, 466] width 103 height 36
click at [442, 278] on div "topics * This field is required" at bounding box center [383, 301] width 433 height 93
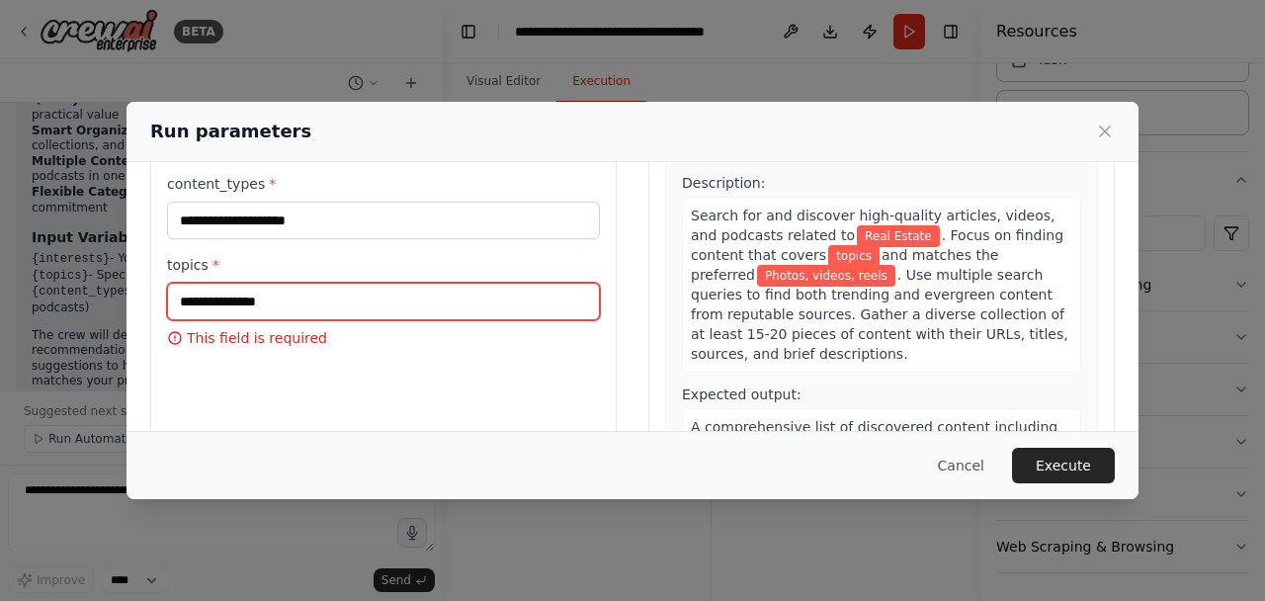
click at [433, 297] on input "topics *" at bounding box center [383, 302] width 433 height 38
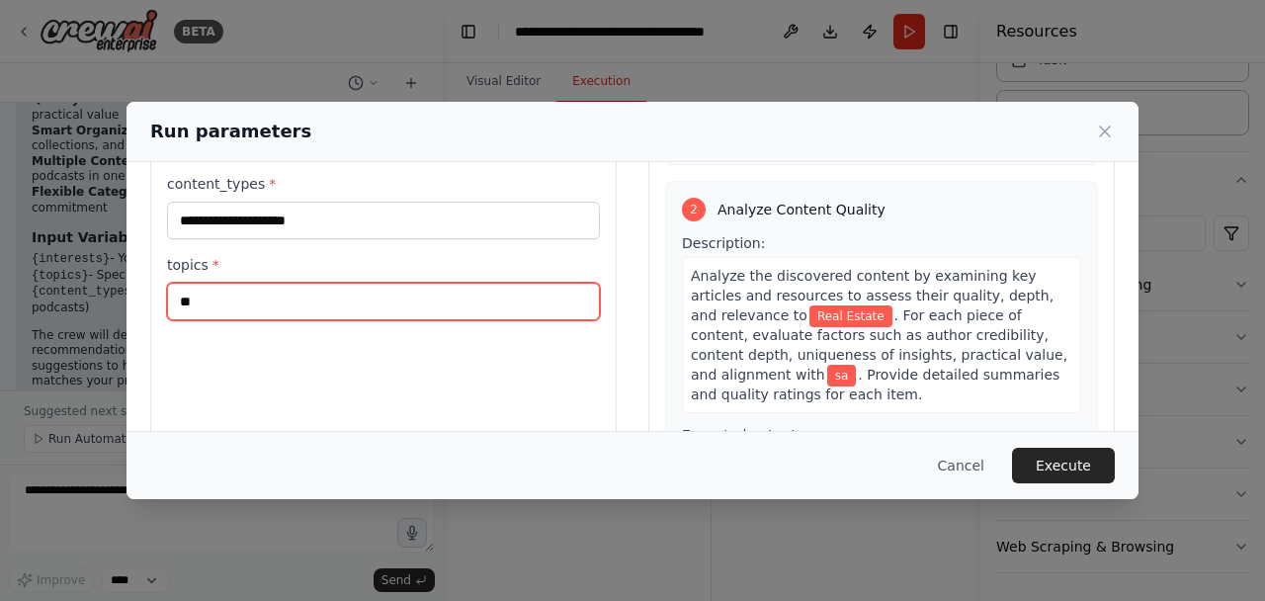
scroll to position [377, 0]
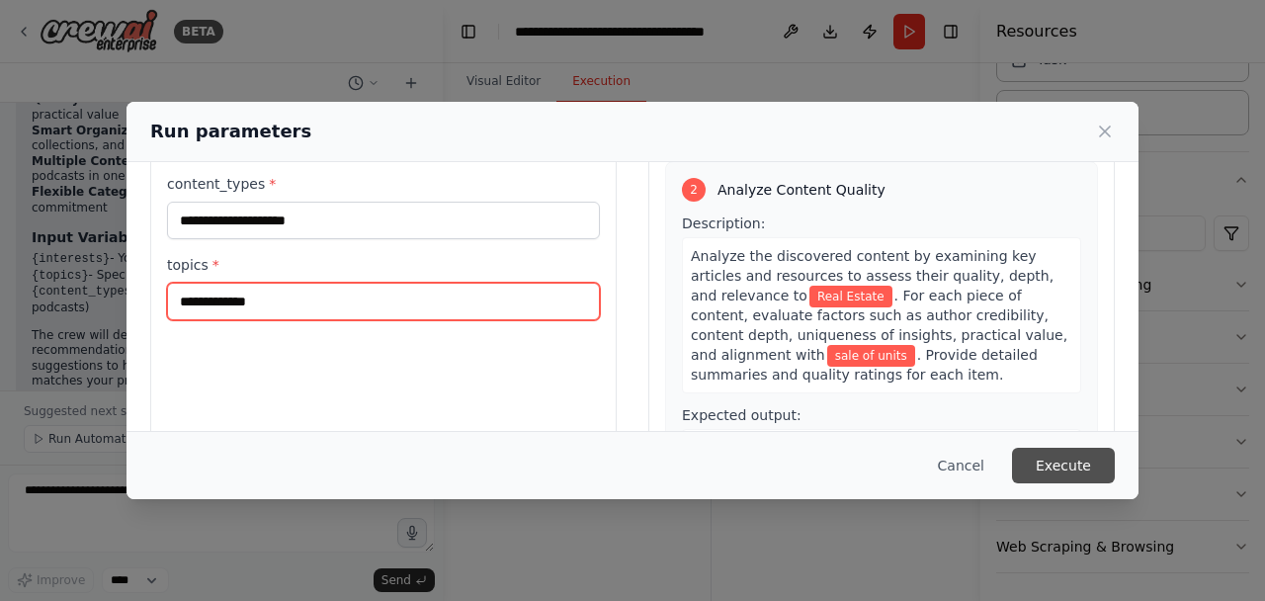
type input "**********"
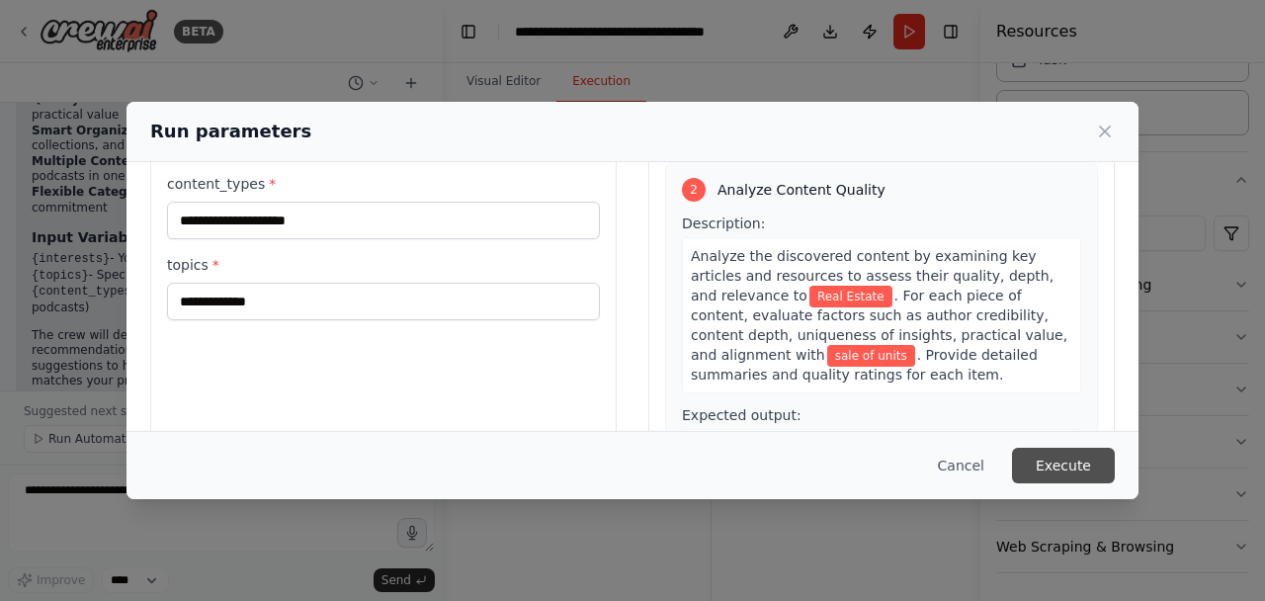
click at [1071, 462] on button "Execute" at bounding box center [1063, 466] width 103 height 36
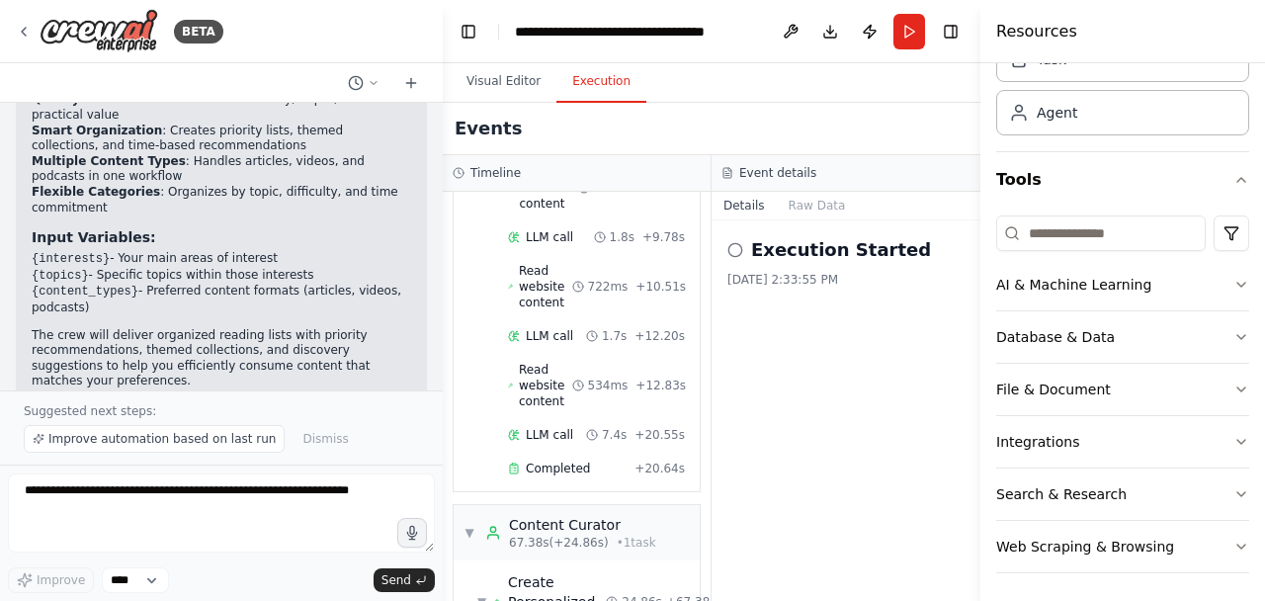
scroll to position [946, 0]
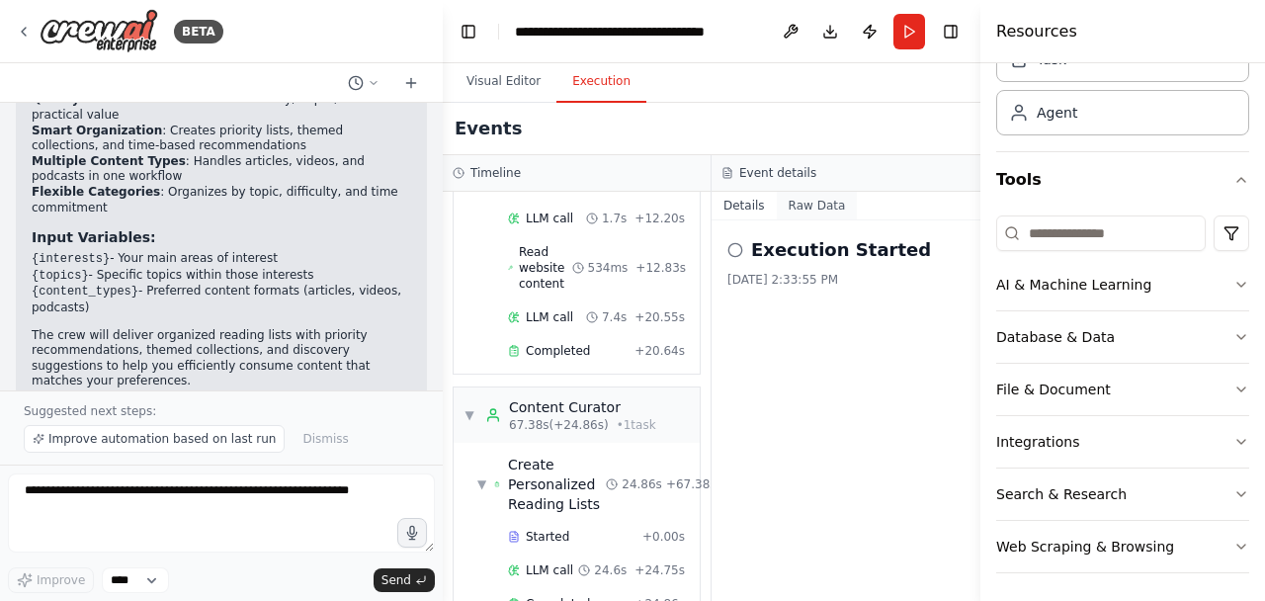
click at [795, 199] on button "Raw Data" at bounding box center [817, 206] width 81 height 28
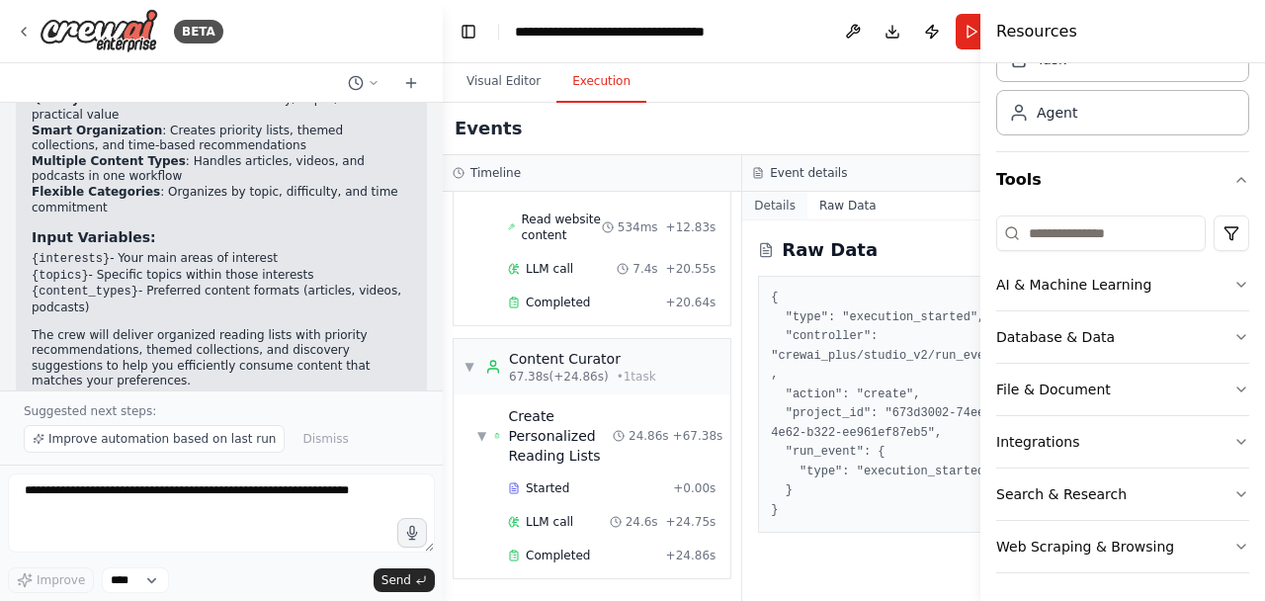
click at [742, 203] on button "Details" at bounding box center [774, 206] width 65 height 28
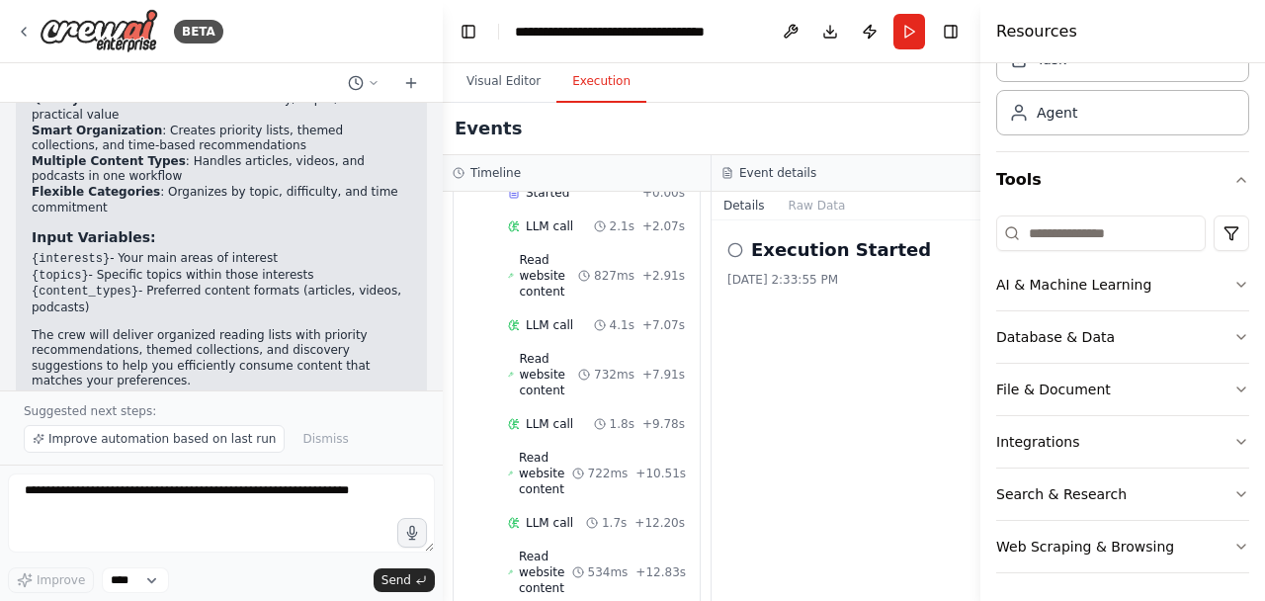
scroll to position [946, 0]
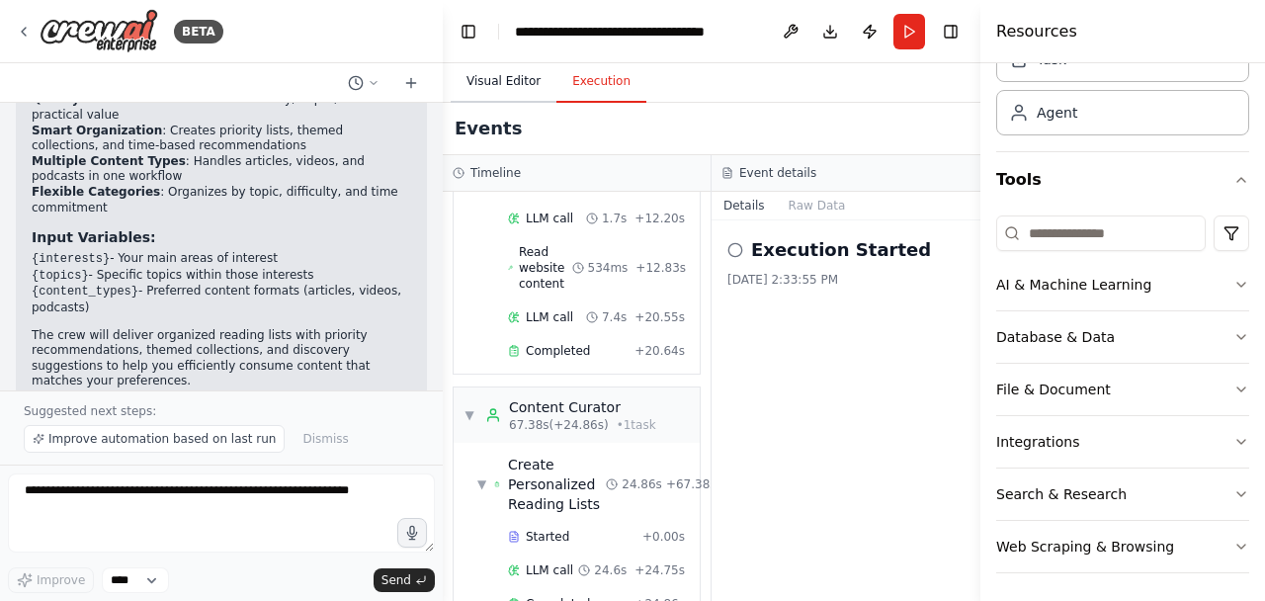
click at [502, 80] on button "Visual Editor" at bounding box center [504, 82] width 106 height 42
click at [583, 93] on button "Execution" at bounding box center [601, 82] width 90 height 42
click at [729, 249] on icon at bounding box center [735, 250] width 16 height 16
click at [737, 247] on icon at bounding box center [735, 250] width 16 height 16
click at [742, 246] on icon at bounding box center [735, 250] width 16 height 16
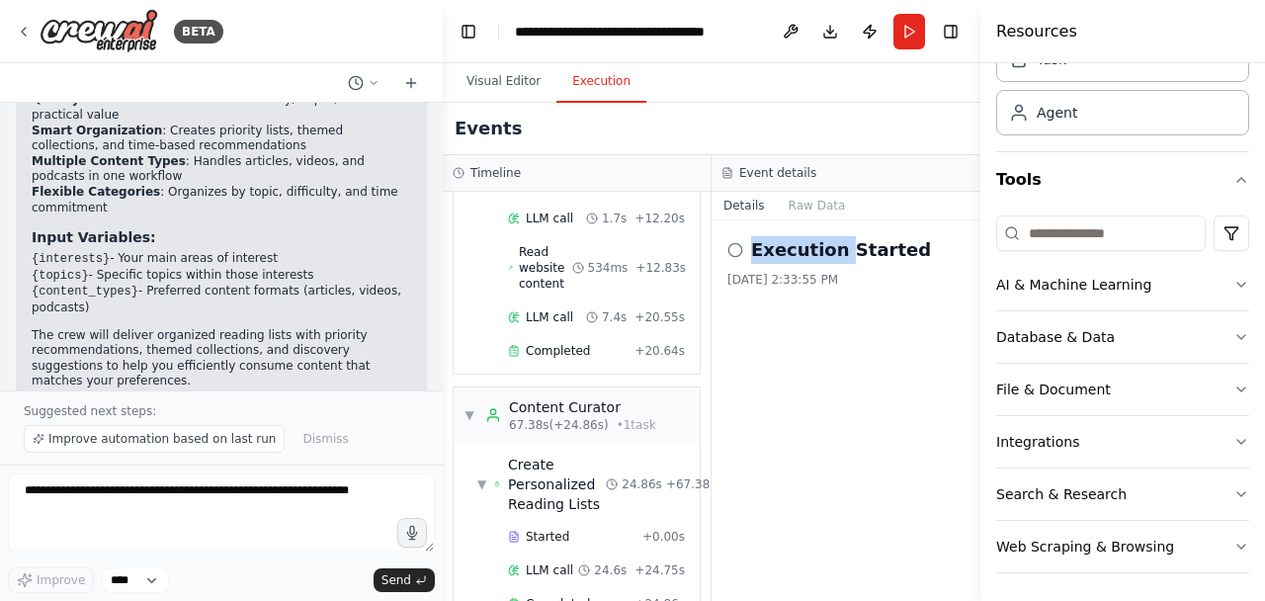
click at [742, 246] on icon at bounding box center [735, 250] width 16 height 16
click at [737, 246] on icon at bounding box center [735, 250] width 16 height 16
click at [737, 245] on icon at bounding box center [735, 250] width 16 height 16
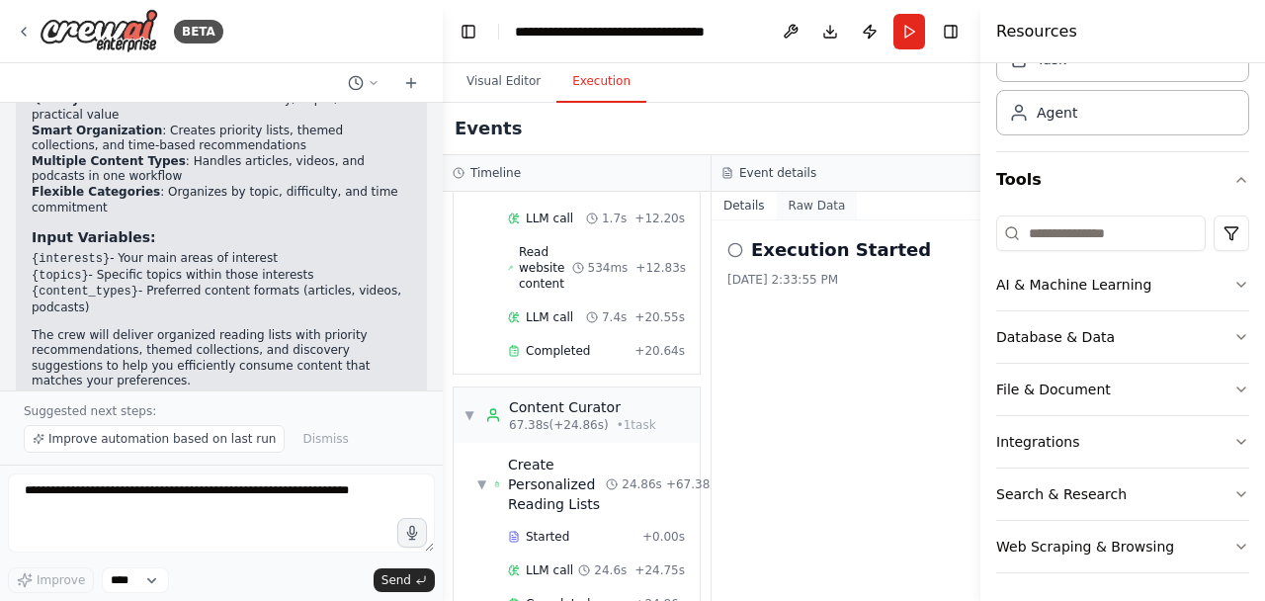
click at [791, 209] on button "Raw Data" at bounding box center [817, 206] width 81 height 28
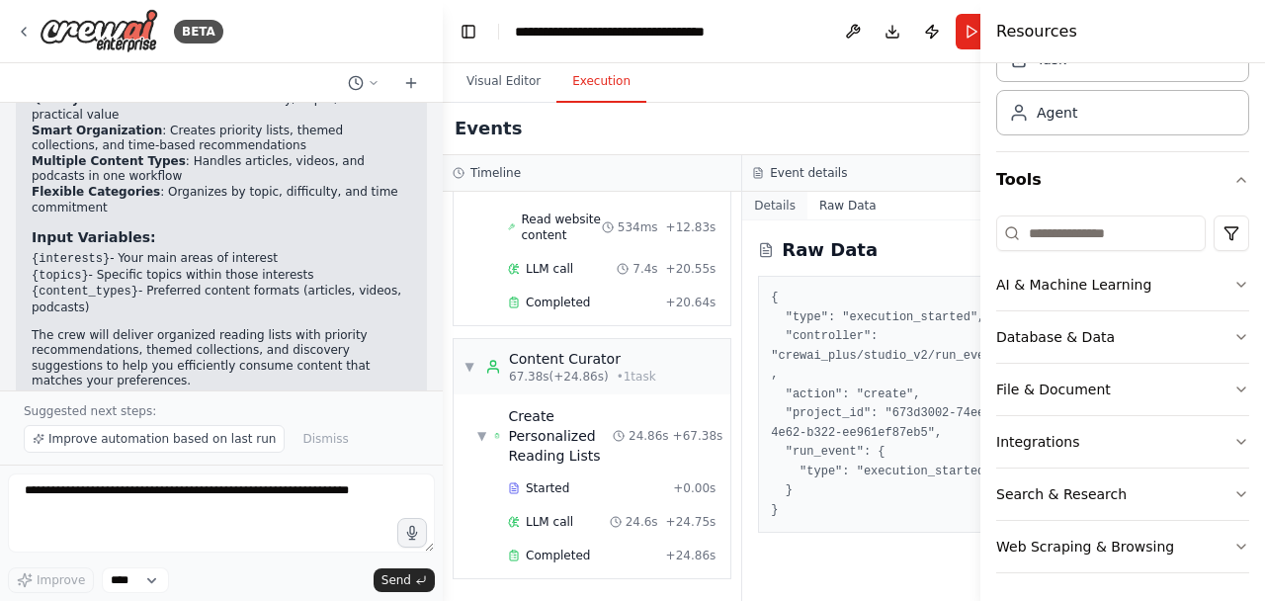
click at [760, 200] on button "Details" at bounding box center [774, 206] width 65 height 28
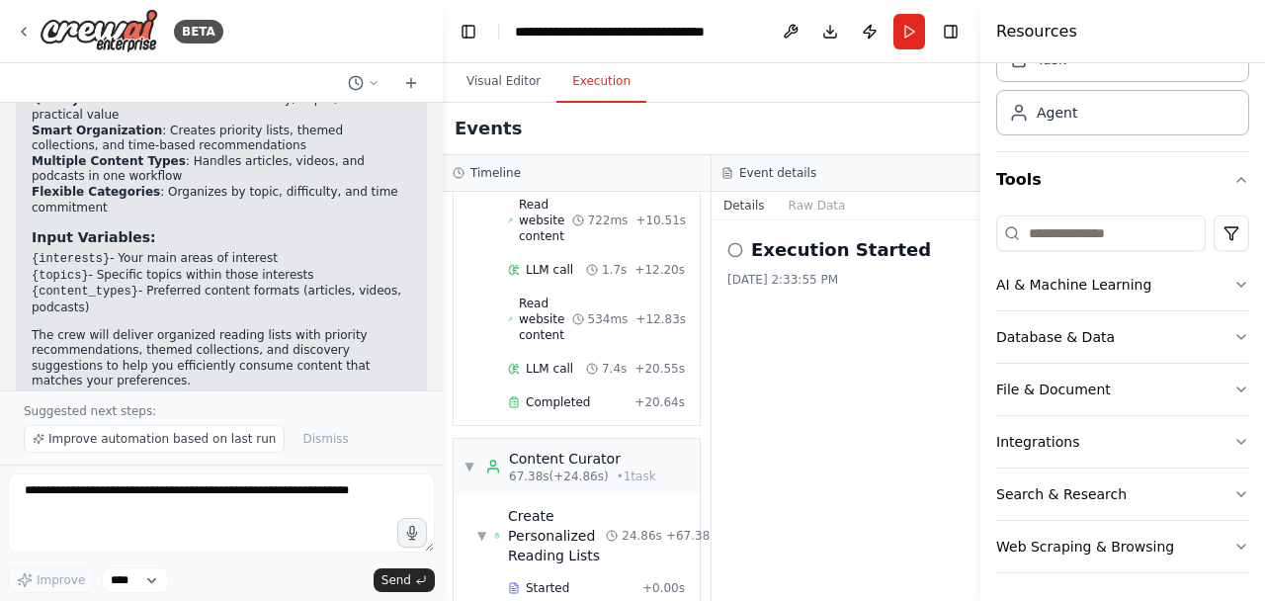
scroll to position [946, 0]
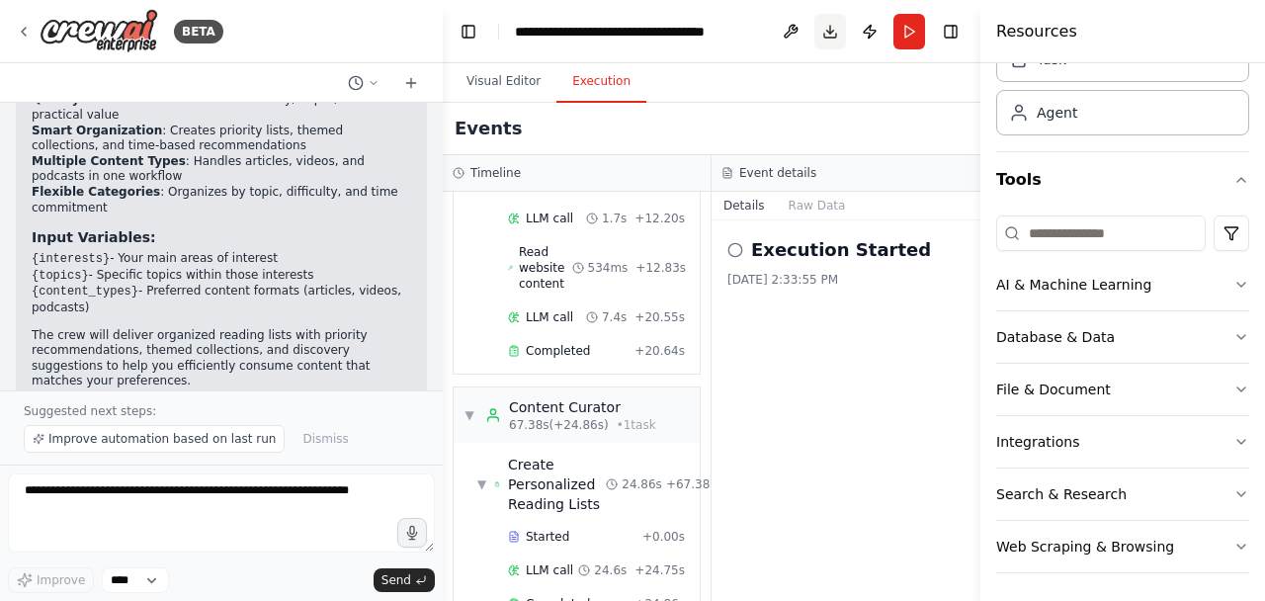
click at [825, 29] on button "Download" at bounding box center [830, 32] width 32 height 36
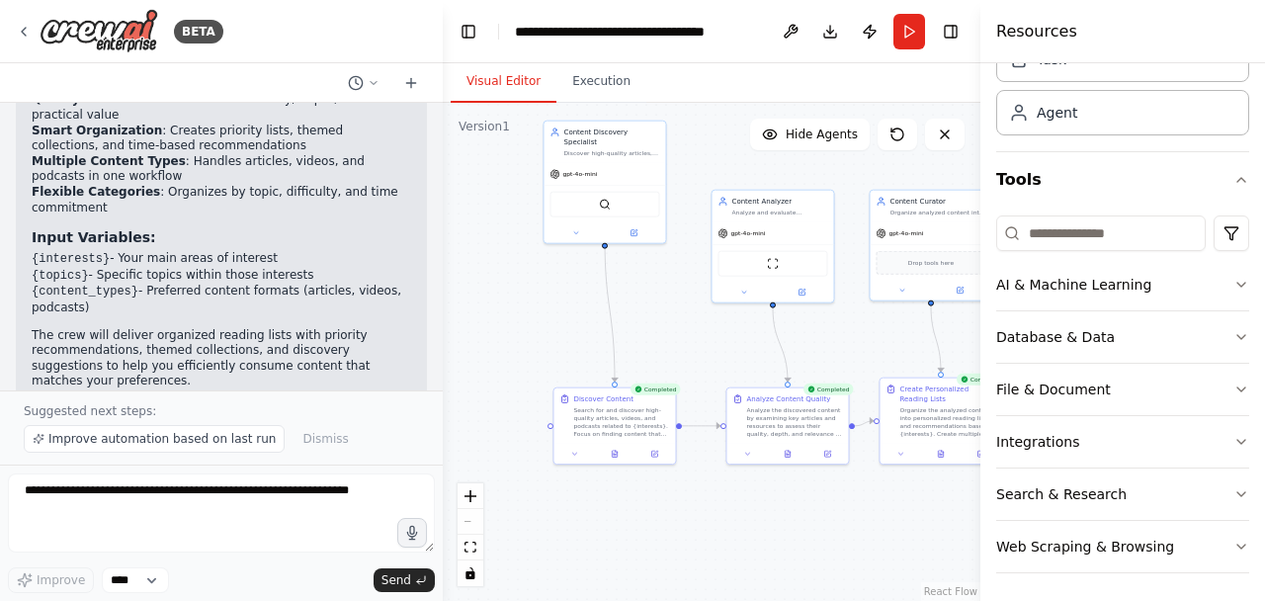
click at [510, 66] on button "Visual Editor" at bounding box center [504, 82] width 106 height 42
click at [783, 27] on button at bounding box center [791, 32] width 32 height 36
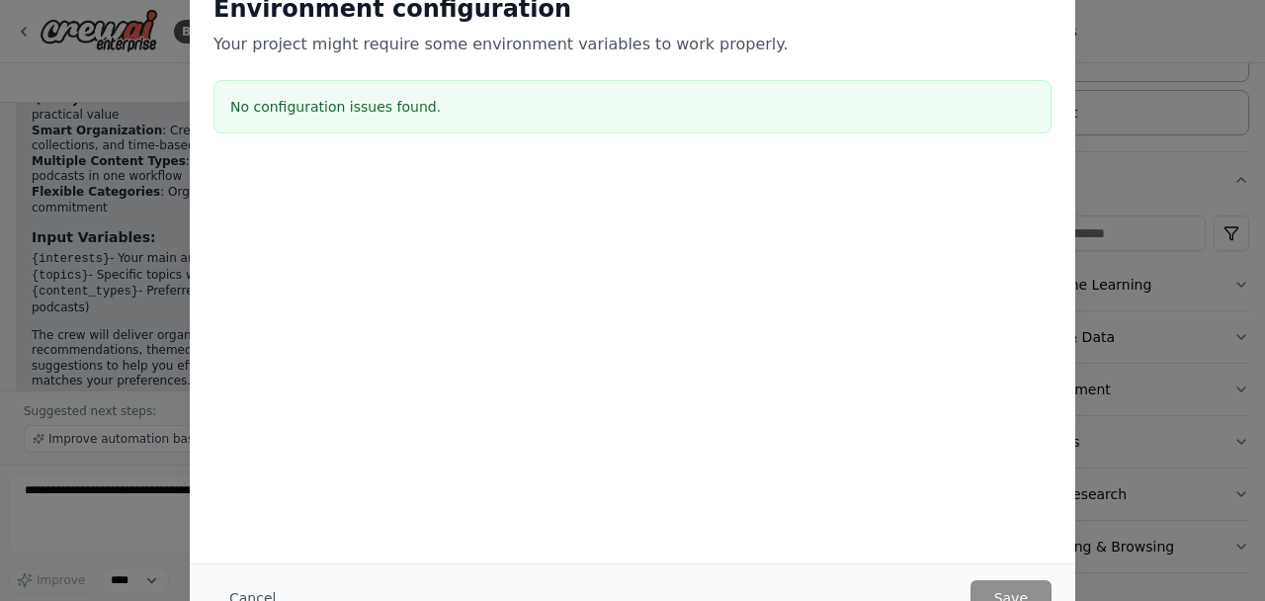
click at [1143, 184] on div "Environment configuration Your project might require some environment variables…" at bounding box center [632, 300] width 1265 height 601
